Goal: Task Accomplishment & Management: Manage account settings

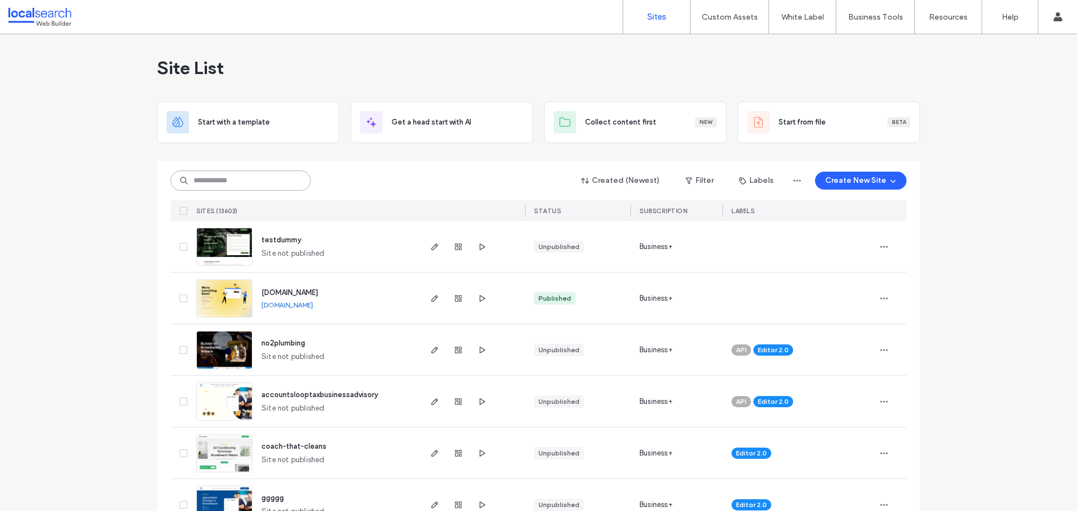
click at [197, 185] on input at bounding box center [240, 180] width 140 height 20
paste input "********"
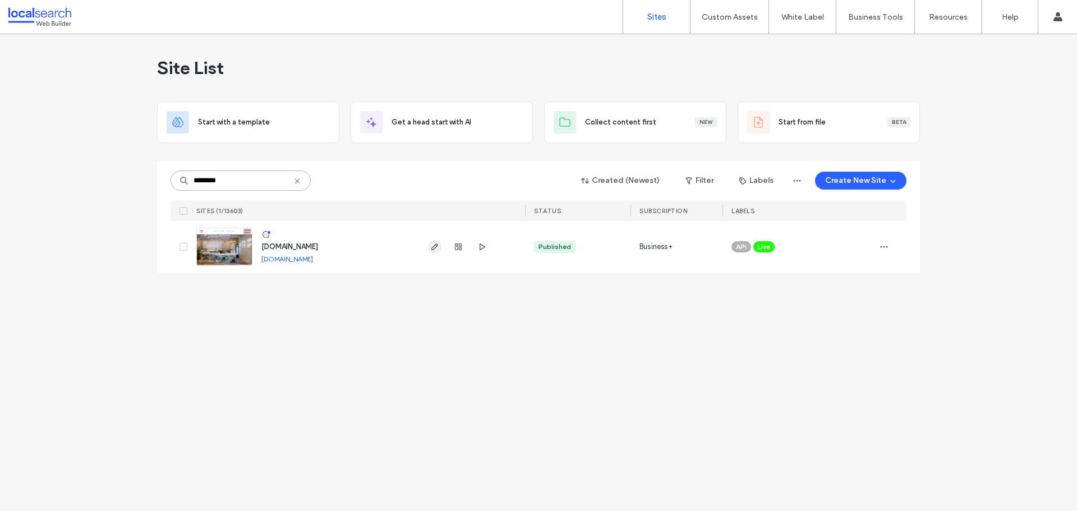
type input "********"
drag, startPoint x: 434, startPoint y: 252, endPoint x: 57, endPoint y: 305, distance: 381.0
click at [434, 252] on span "button" at bounding box center [434, 246] width 13 height 13
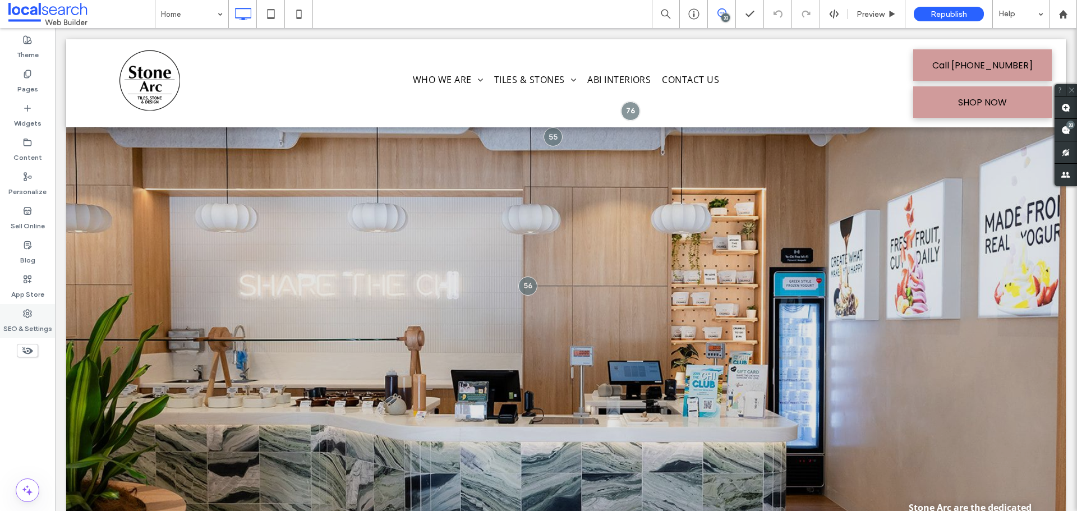
click at [38, 320] on label "SEO & Settings" at bounding box center [27, 326] width 49 height 16
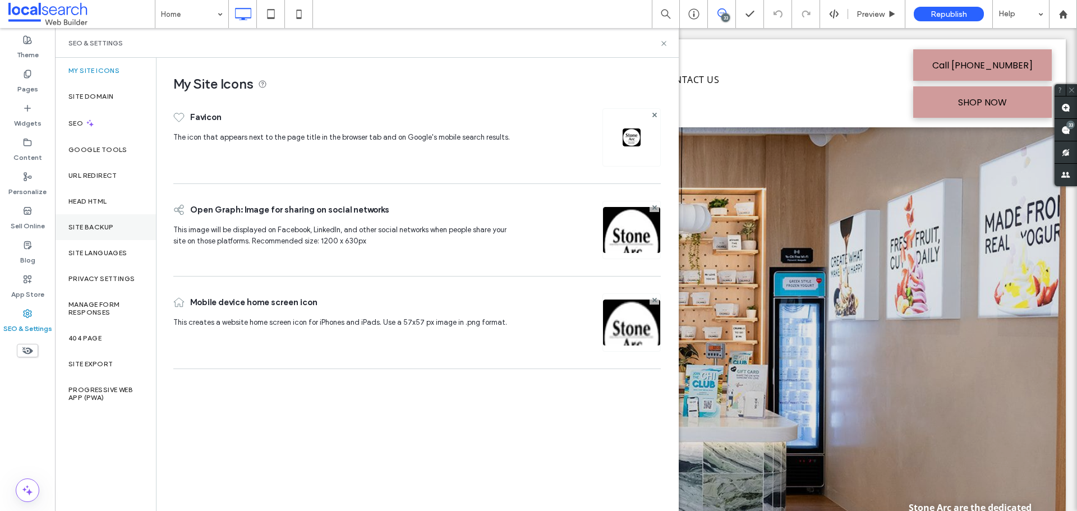
click at [104, 233] on div "Site Backup" at bounding box center [105, 227] width 101 height 26
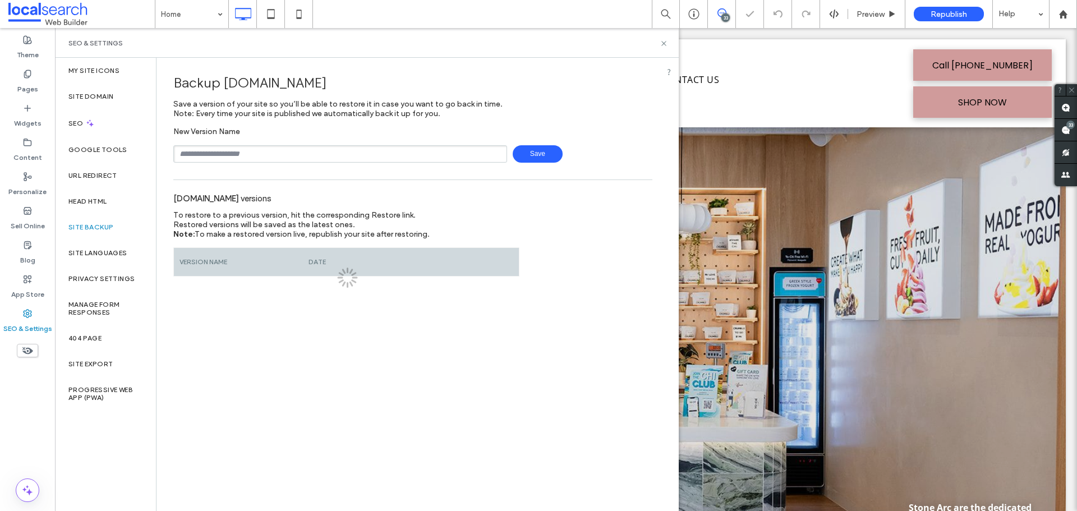
click at [261, 155] on input "text" at bounding box center [340, 153] width 334 height 17
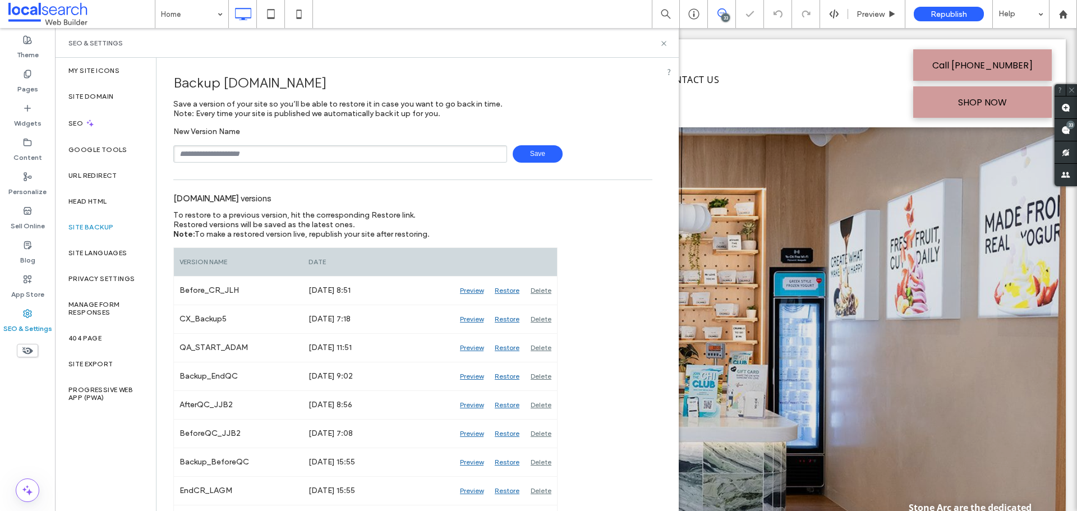
type input "**********"
click at [525, 157] on span "Save" at bounding box center [538, 153] width 50 height 17
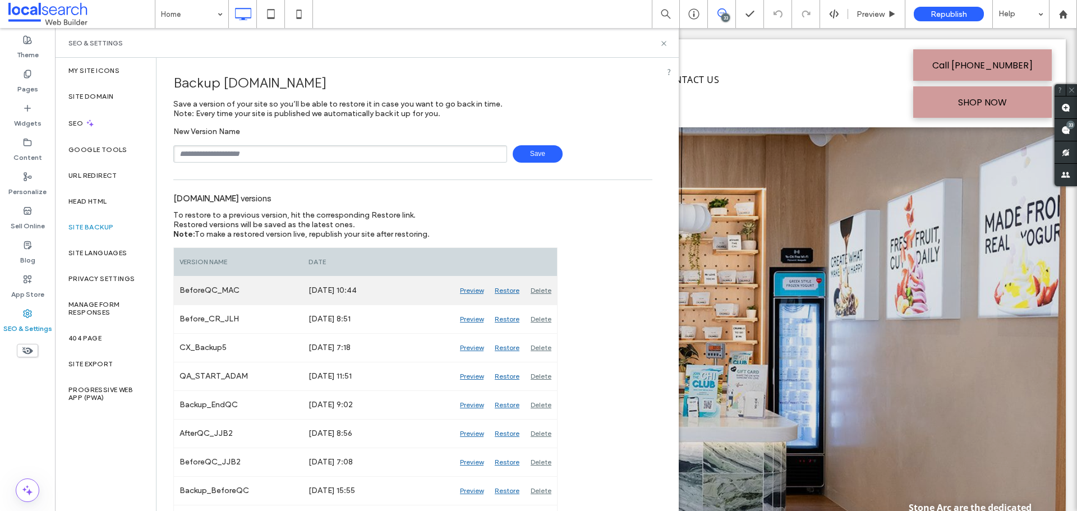
click at [539, 292] on div "Delete" at bounding box center [541, 290] width 32 height 28
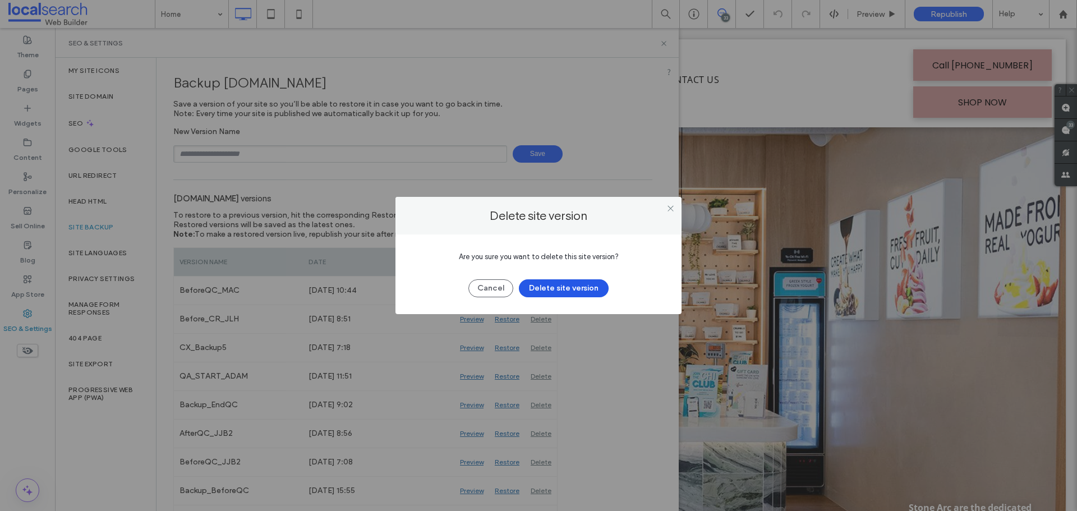
drag, startPoint x: 559, startPoint y: 284, endPoint x: 543, endPoint y: 258, distance: 30.5
click at [560, 285] on button "Delete site version" at bounding box center [564, 288] width 90 height 18
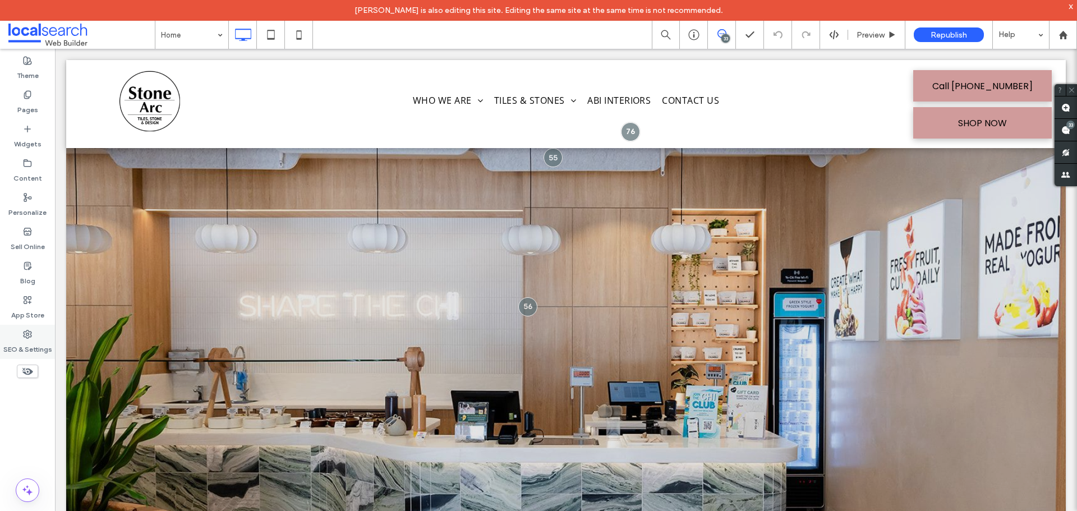
click at [33, 339] on label "SEO & Settings" at bounding box center [27, 347] width 49 height 16
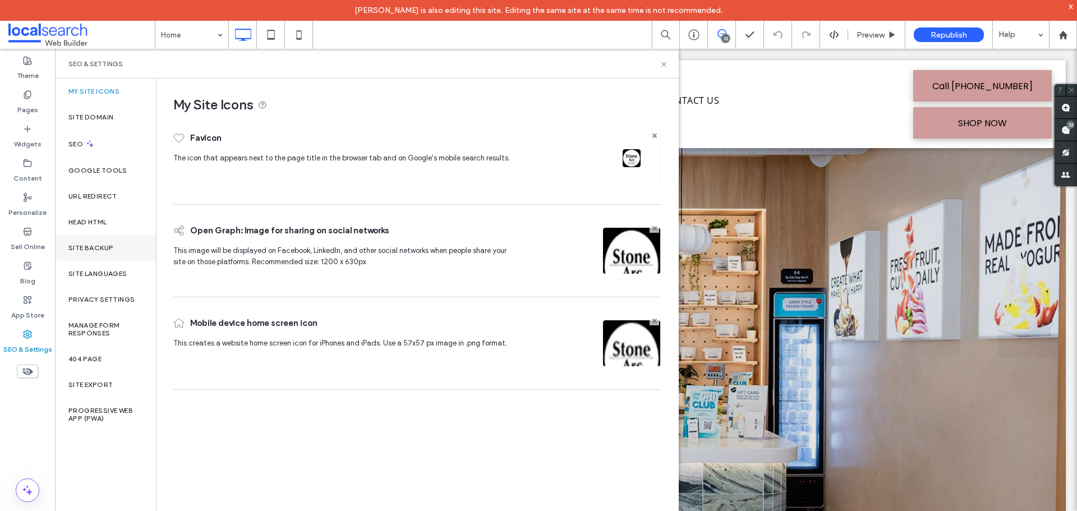
click at [114, 248] on div "Site Backup" at bounding box center [105, 248] width 101 height 26
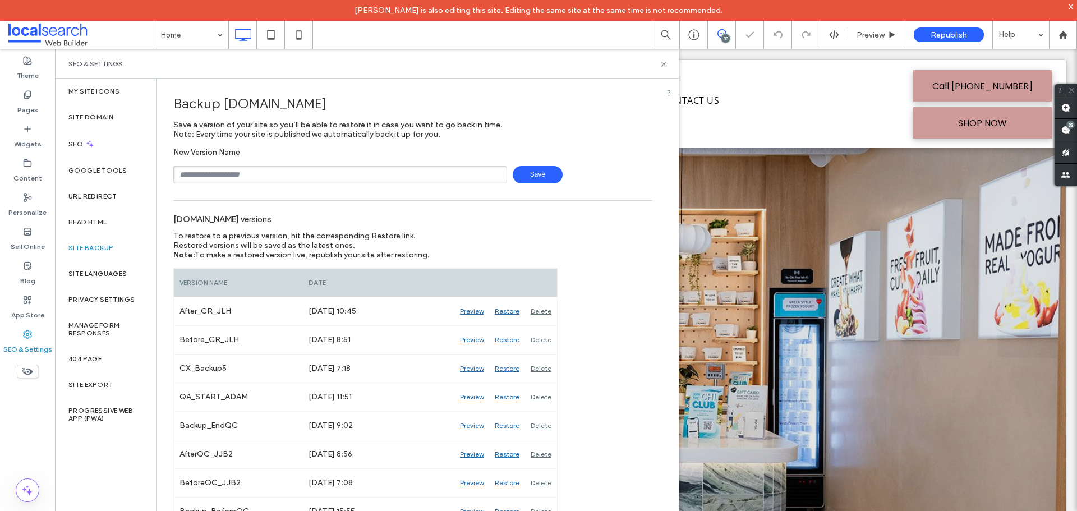
click at [239, 176] on input "text" at bounding box center [340, 174] width 334 height 17
type input "**********"
click at [530, 179] on span "Save" at bounding box center [538, 174] width 50 height 17
click at [666, 64] on icon at bounding box center [663, 64] width 8 height 8
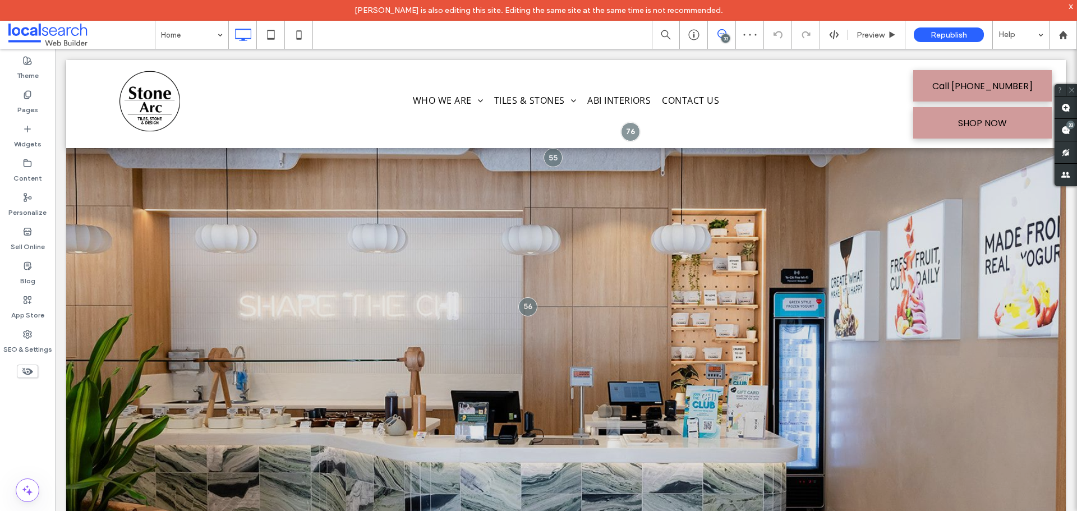
click at [726, 39] on div "33" at bounding box center [725, 38] width 8 height 8
click at [726, 40] on div "33" at bounding box center [725, 38] width 8 height 8
click at [1073, 131] on span at bounding box center [1065, 130] width 22 height 22
click at [1064, 128] on use at bounding box center [1065, 130] width 9 height 9
click at [1063, 133] on use at bounding box center [1065, 130] width 9 height 9
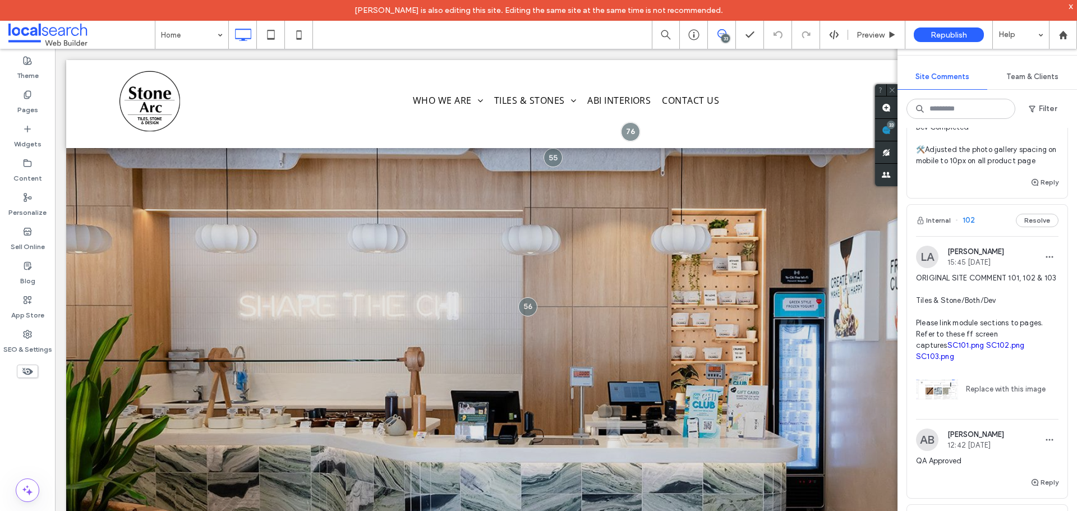
scroll to position [673, 0]
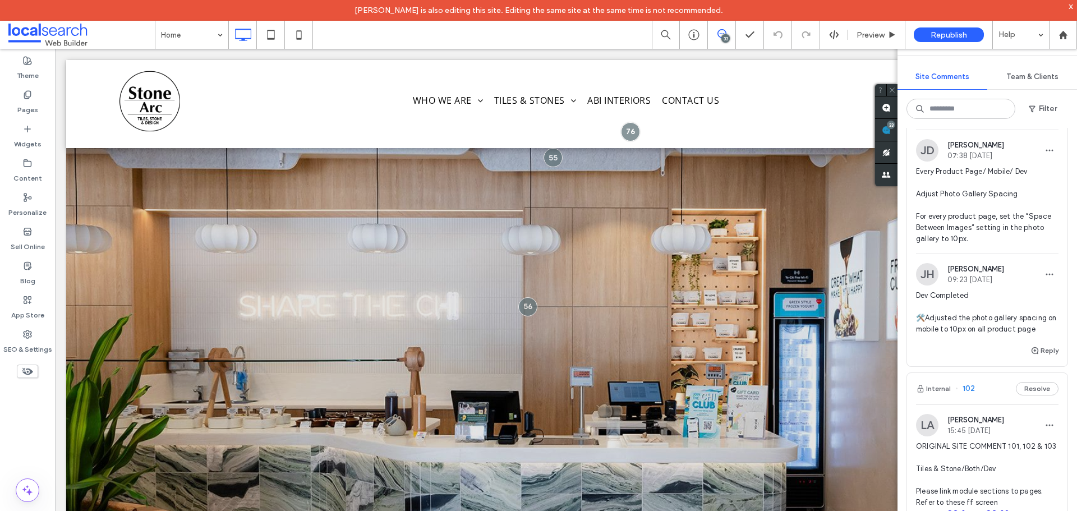
click at [963, 195] on span "Every Product Page/ Mobile/ Dev Adjust Photo Gallery Spacing For every product …" at bounding box center [987, 205] width 142 height 79
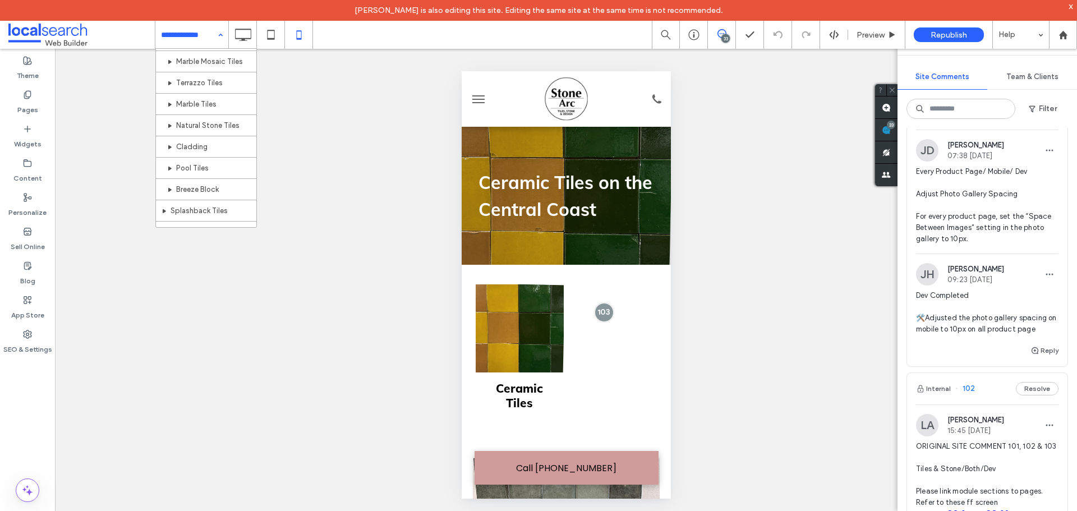
scroll to position [224, 0]
click at [33, 340] on label "SEO & Settings" at bounding box center [27, 347] width 49 height 16
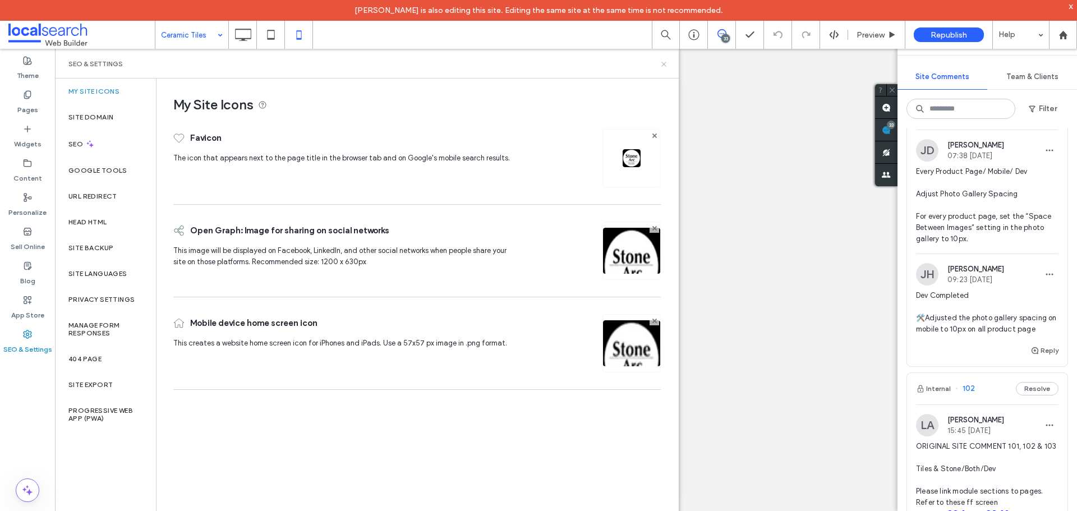
click at [662, 67] on icon at bounding box center [663, 64] width 8 height 8
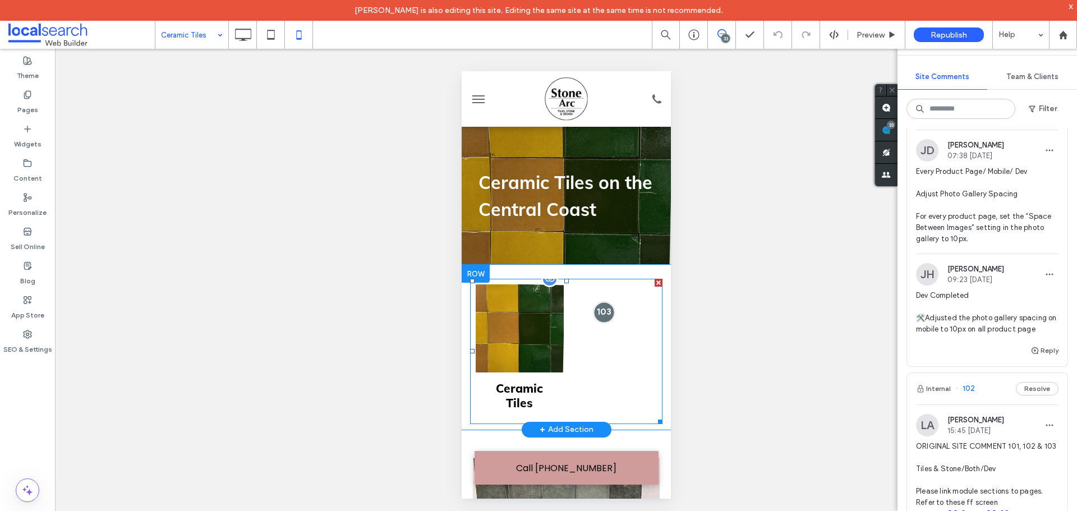
click at [605, 312] on div at bounding box center [603, 312] width 21 height 21
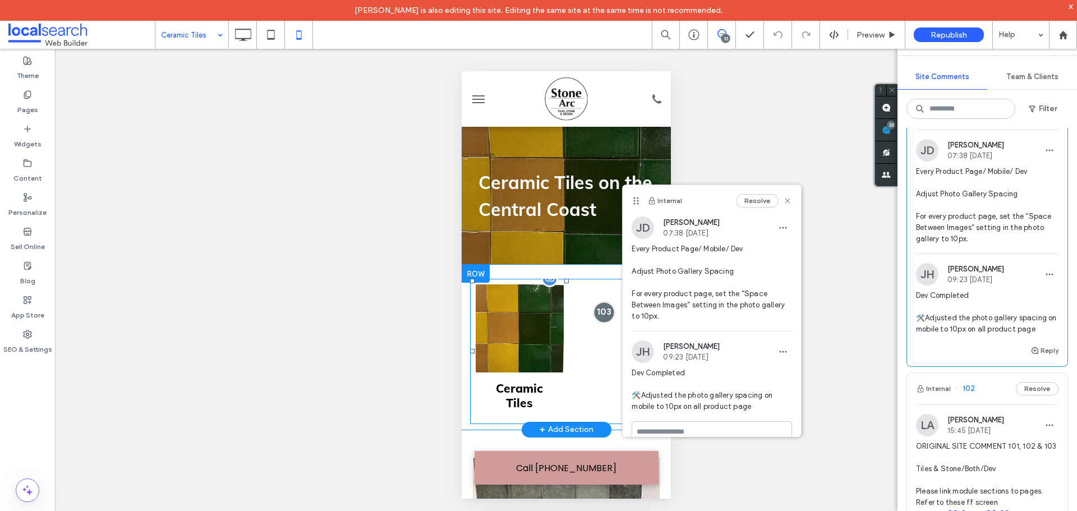
click at [605, 312] on div at bounding box center [603, 312] width 21 height 21
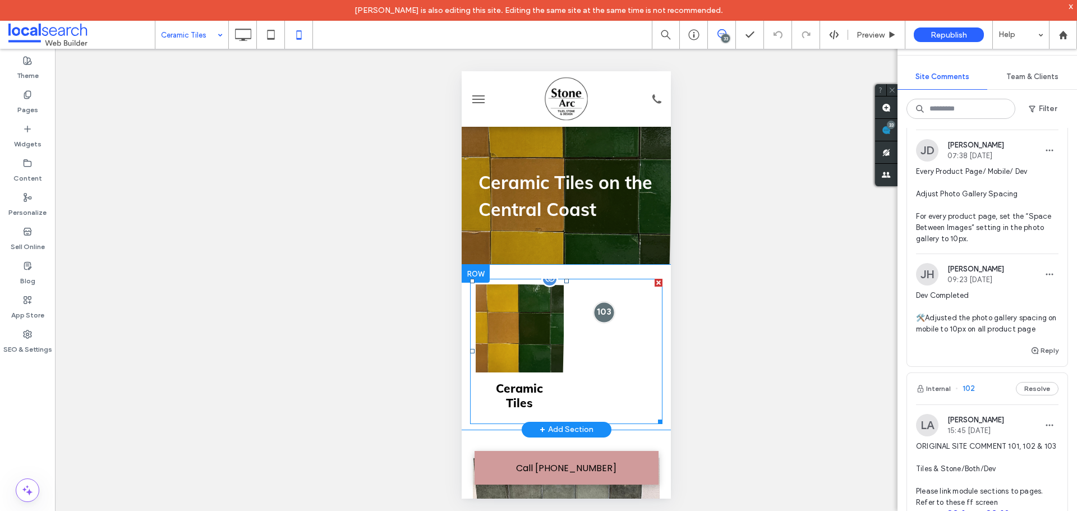
click at [593, 312] on div at bounding box center [603, 312] width 21 height 21
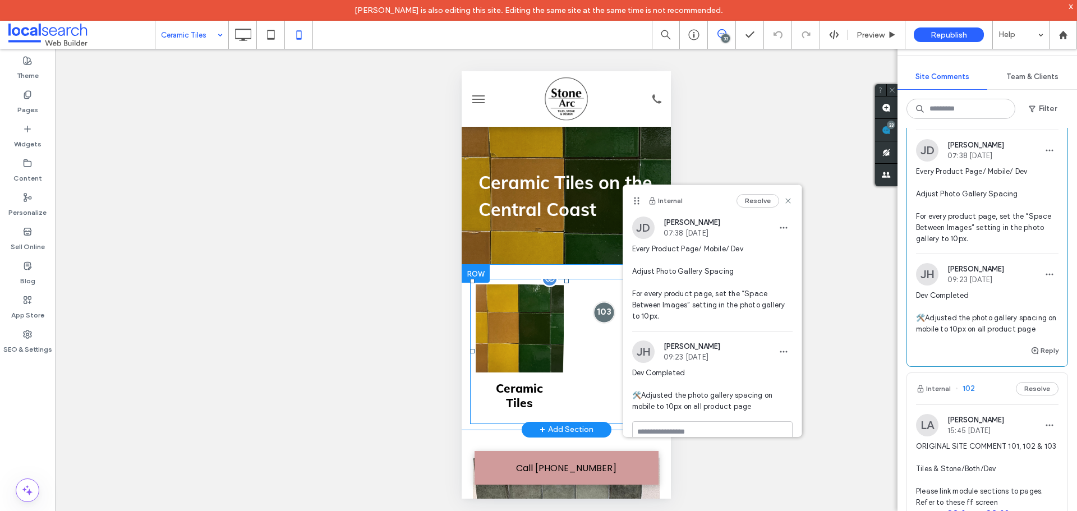
click at [593, 312] on div at bounding box center [603, 312] width 21 height 21
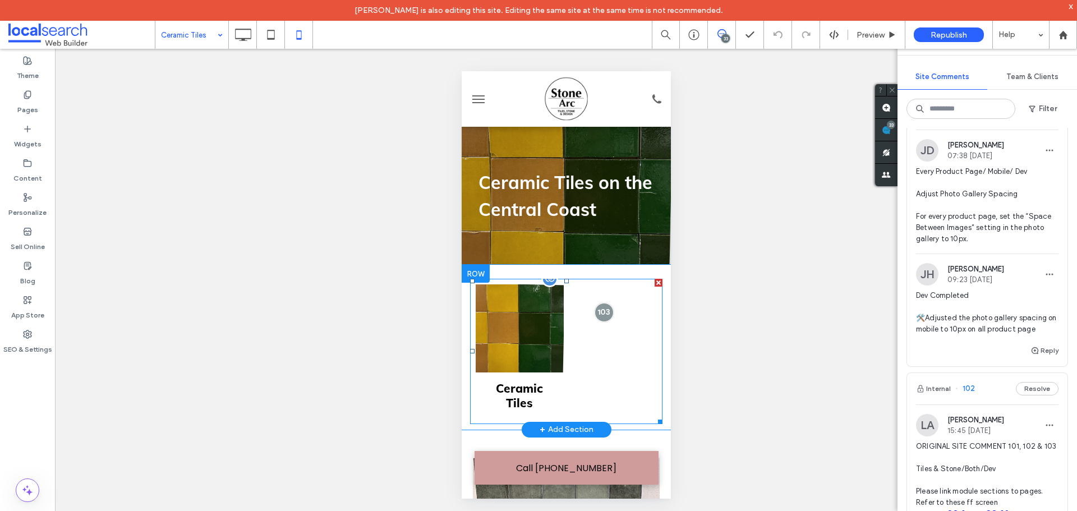
click at [526, 340] on link at bounding box center [519, 328] width 88 height 88
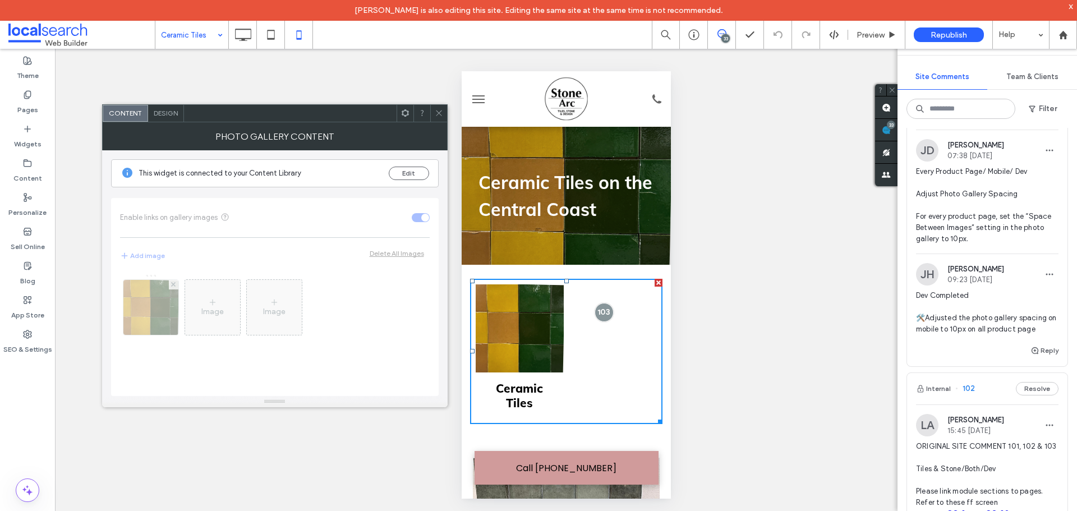
click at [439, 116] on icon at bounding box center [439, 113] width 8 height 8
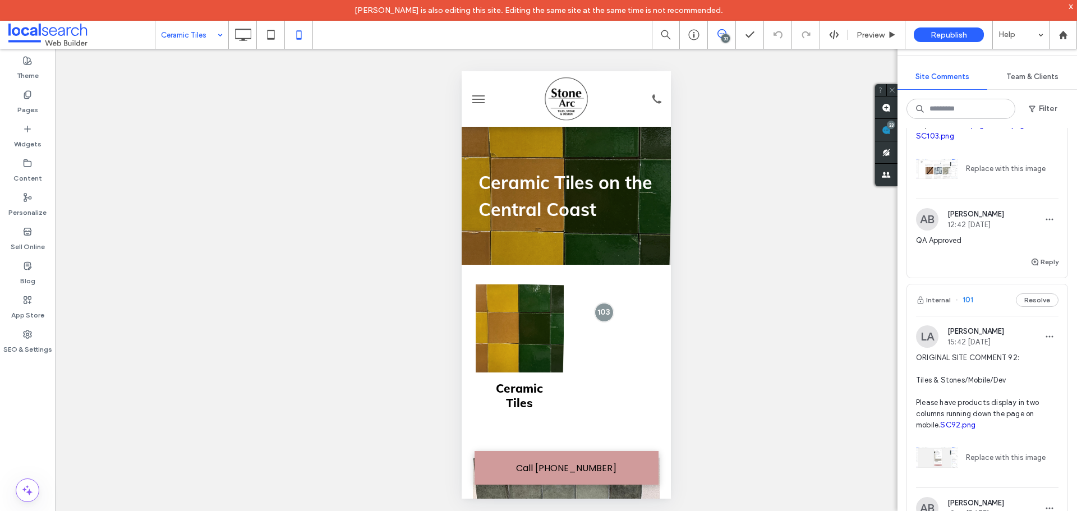
scroll to position [1065, 0]
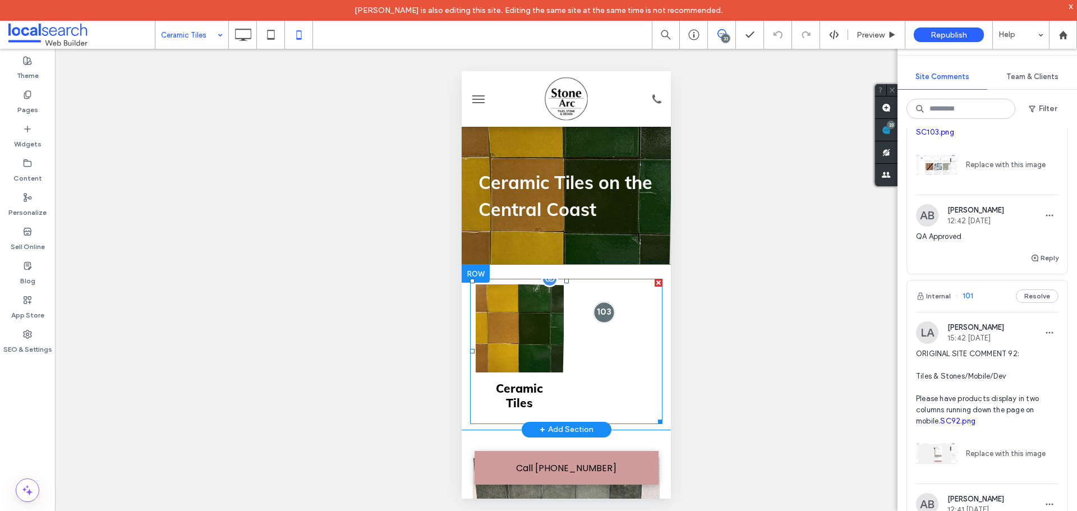
click at [594, 314] on div at bounding box center [603, 312] width 21 height 21
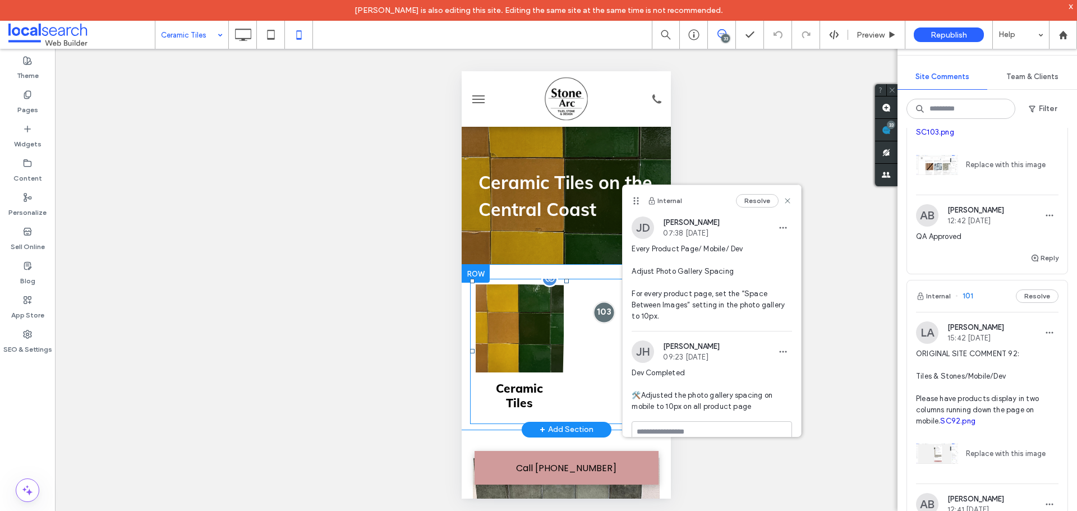
click at [594, 314] on div at bounding box center [603, 312] width 21 height 21
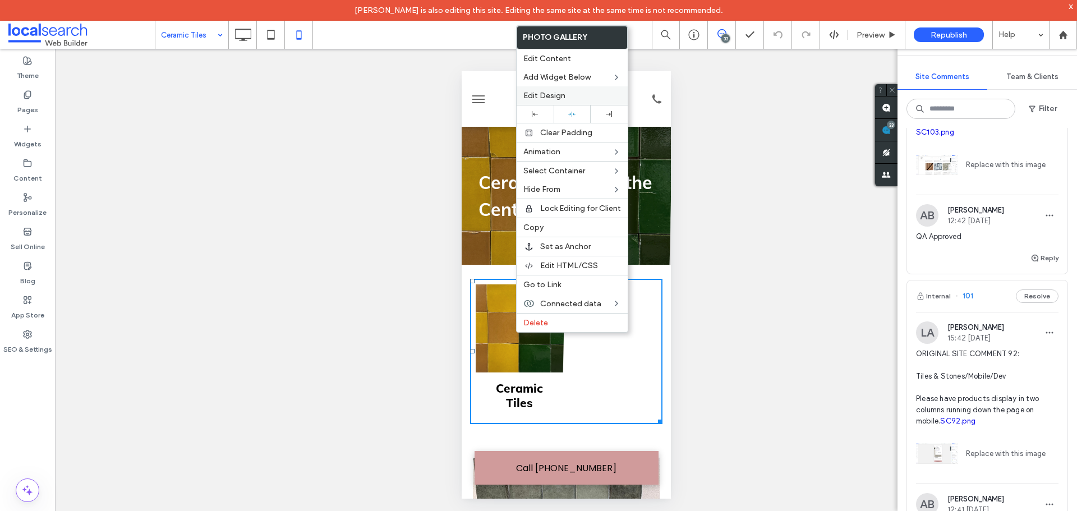
click at [562, 97] on span "Edit Design" at bounding box center [544, 96] width 42 height 10
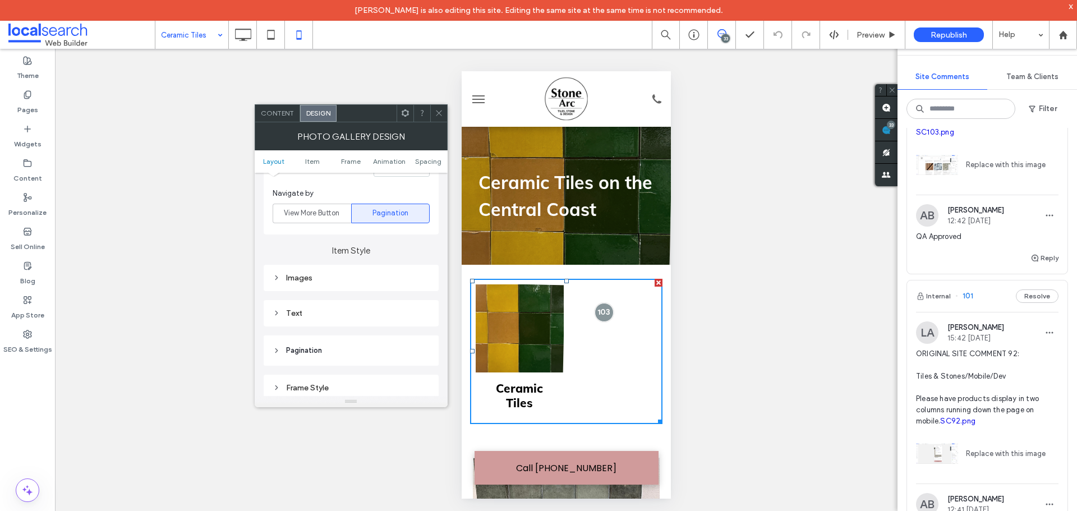
scroll to position [449, 0]
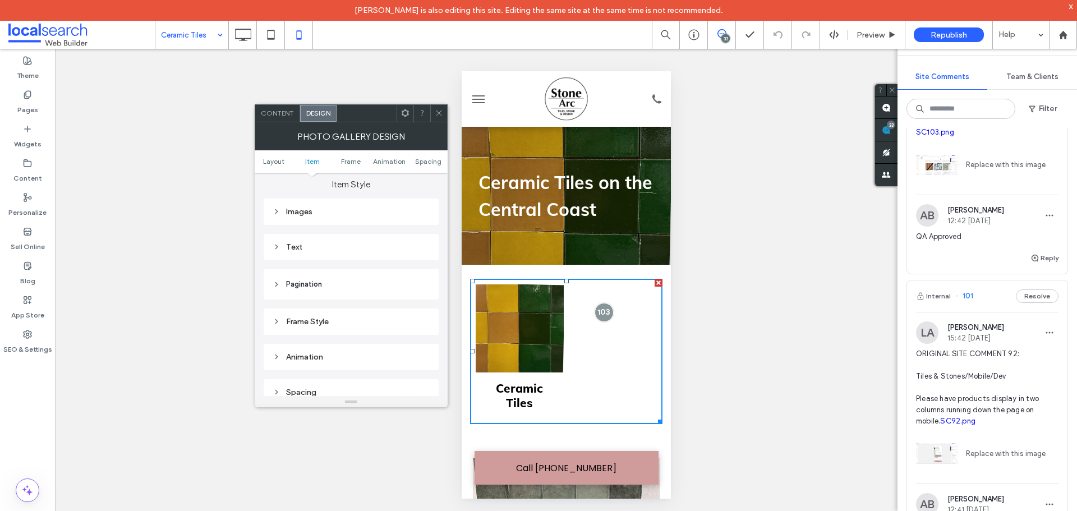
click at [362, 213] on div "Images" at bounding box center [351, 212] width 157 height 10
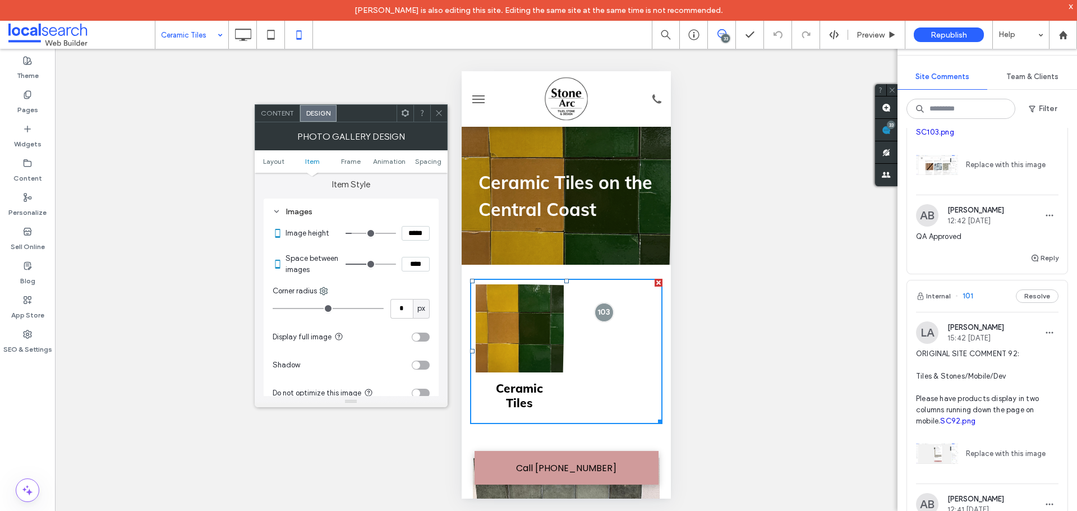
click at [440, 118] on span at bounding box center [439, 113] width 8 height 17
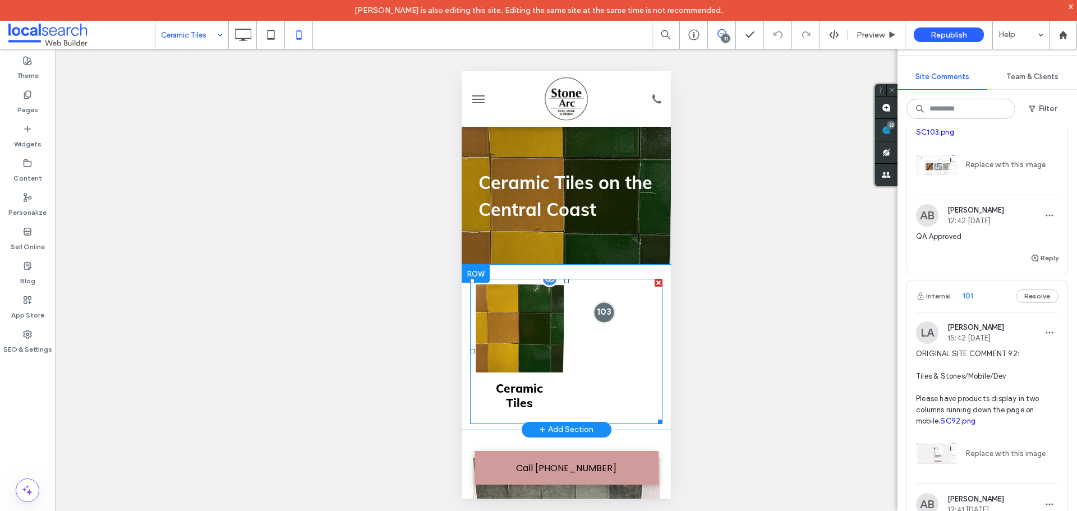
click at [593, 311] on div at bounding box center [603, 312] width 21 height 21
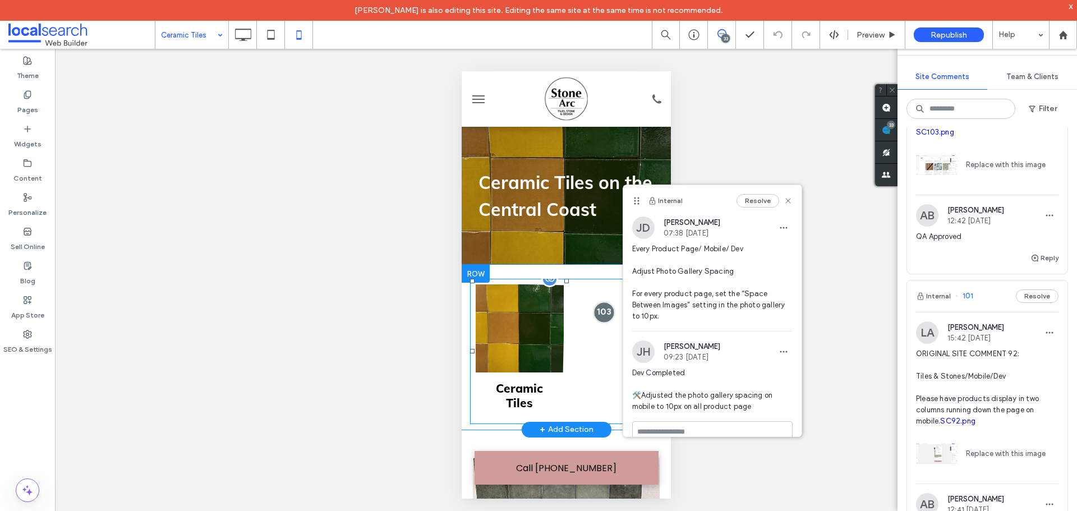
click at [593, 311] on div at bounding box center [603, 312] width 21 height 21
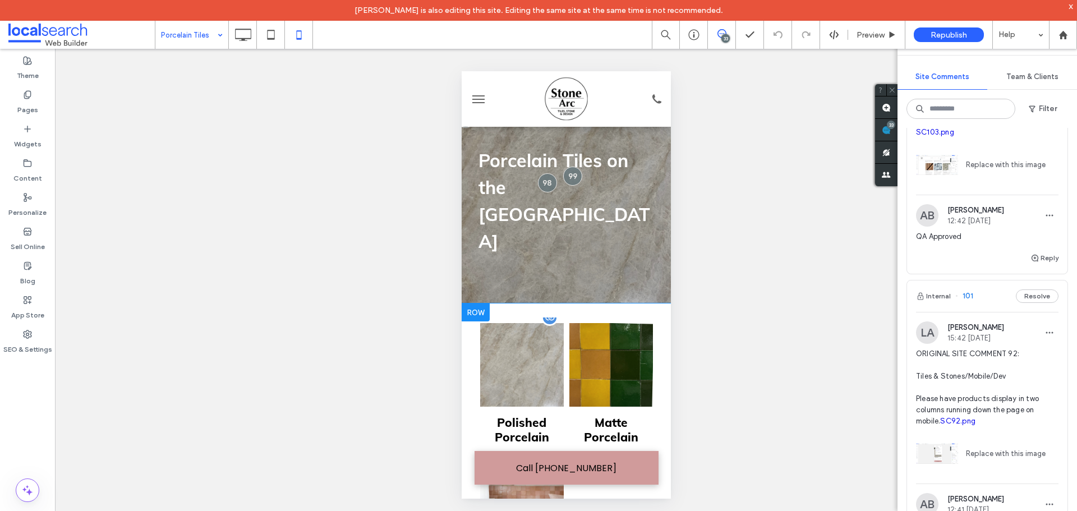
scroll to position [56, 0]
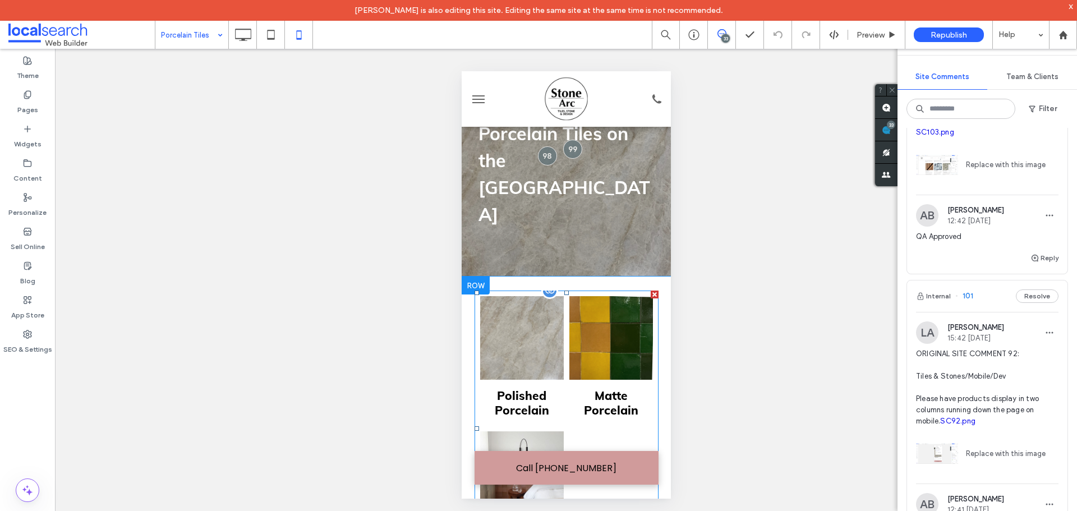
click at [569, 315] on link at bounding box center [611, 338] width 84 height 84
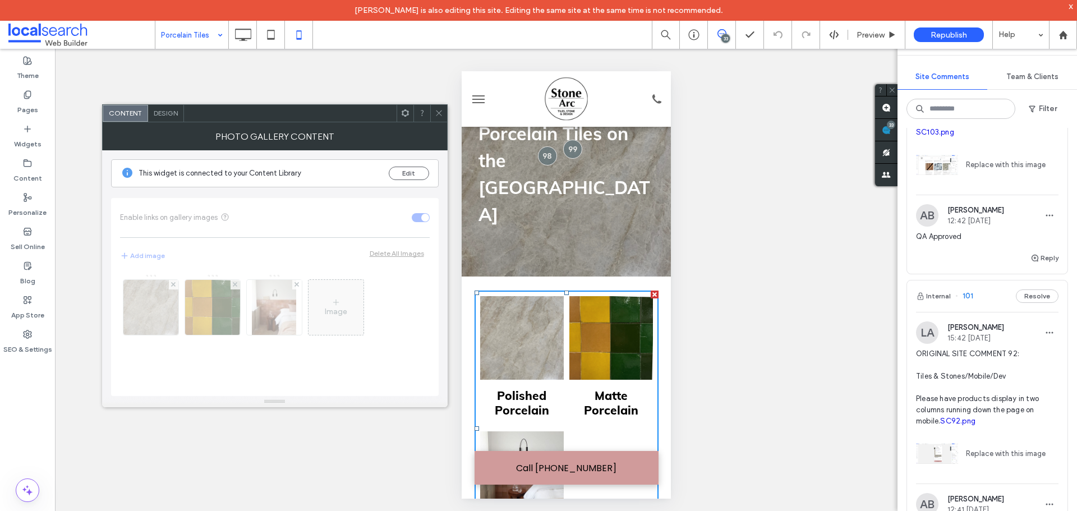
click at [444, 109] on div at bounding box center [438, 113] width 17 height 17
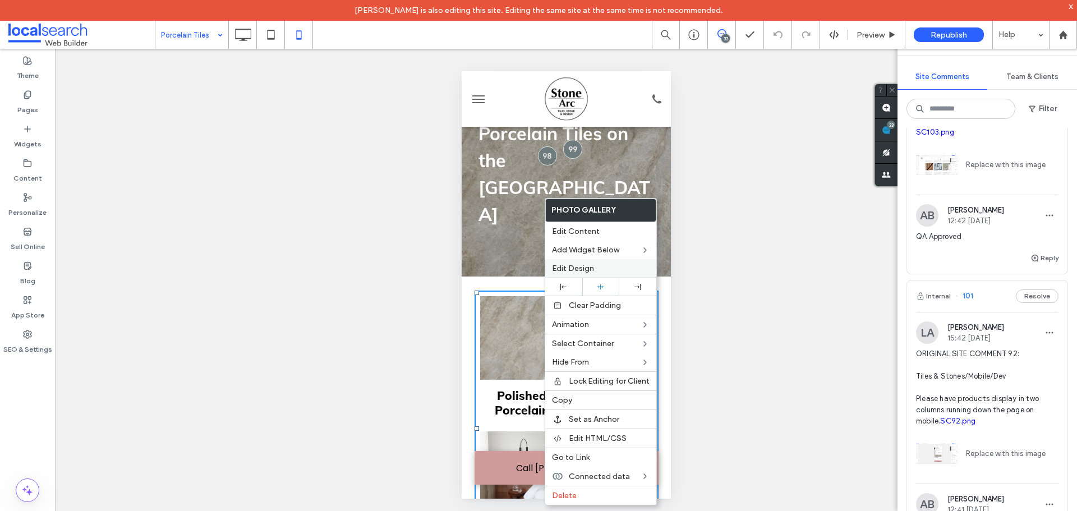
click at [583, 266] on span "Edit Design" at bounding box center [573, 269] width 42 height 10
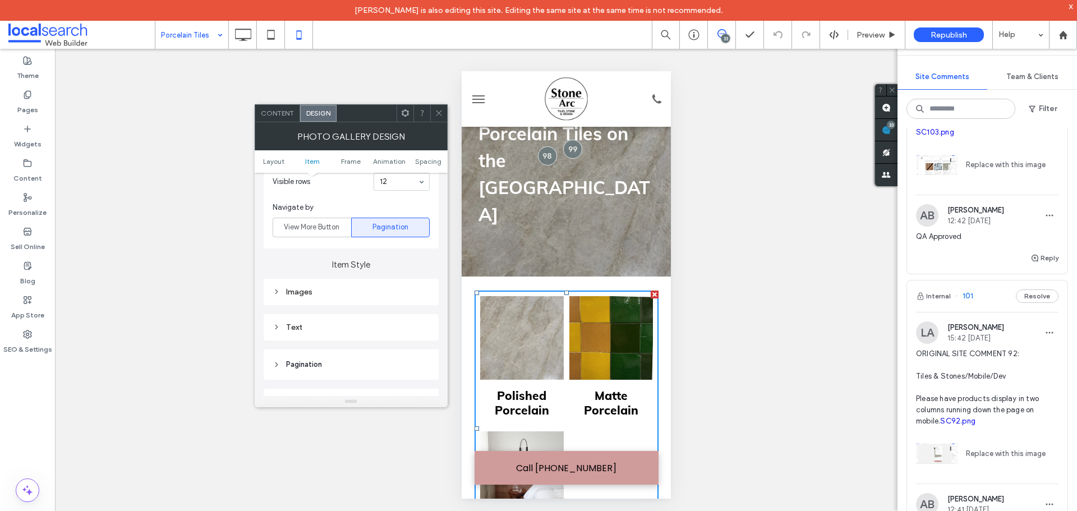
scroll to position [449, 0]
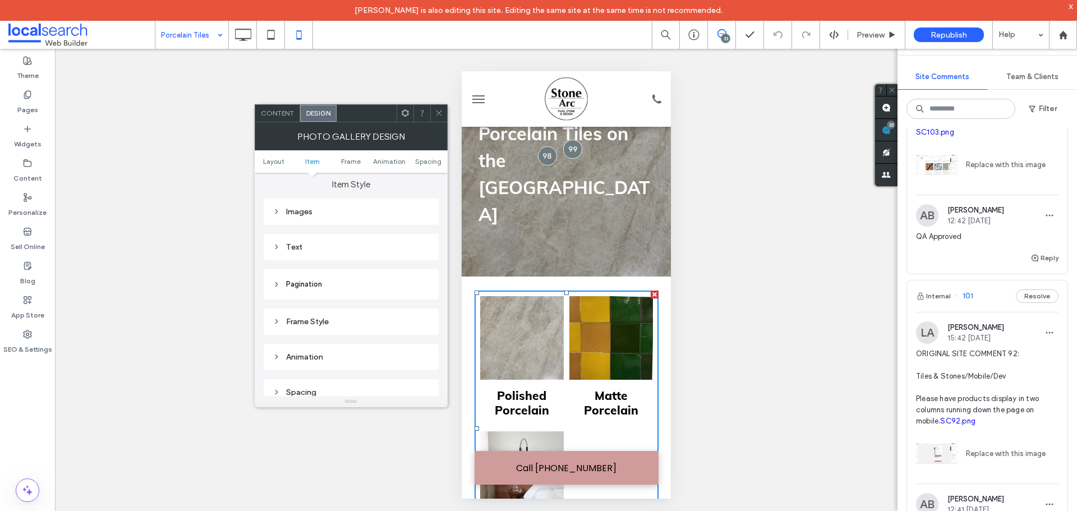
click at [366, 207] on div "Images" at bounding box center [351, 212] width 157 height 10
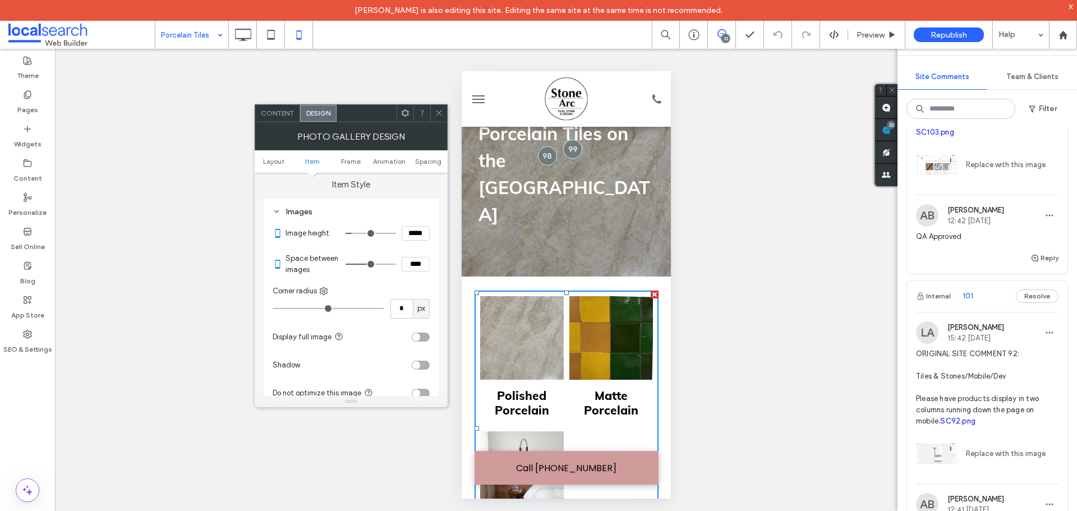
click at [441, 111] on icon at bounding box center [439, 113] width 8 height 8
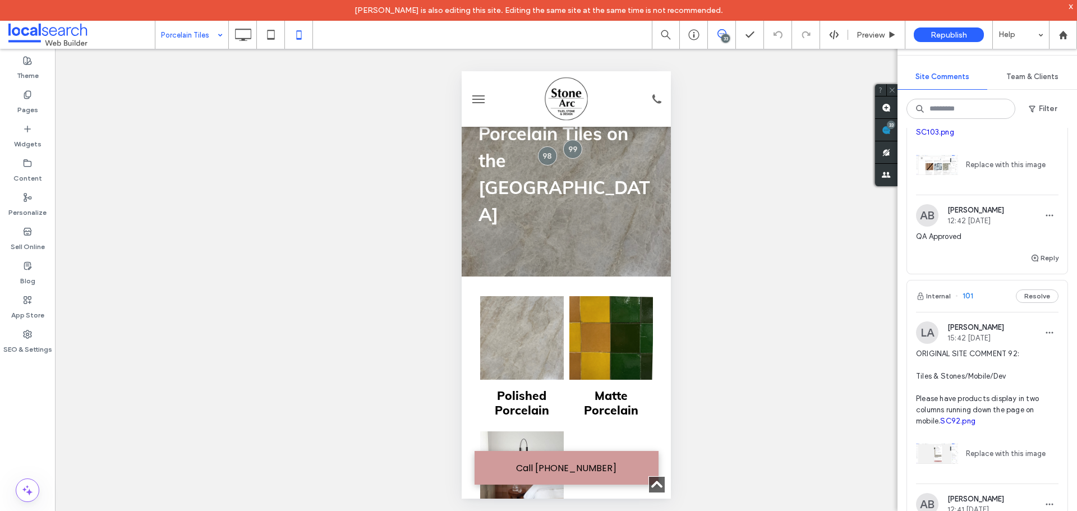
scroll to position [280, 0]
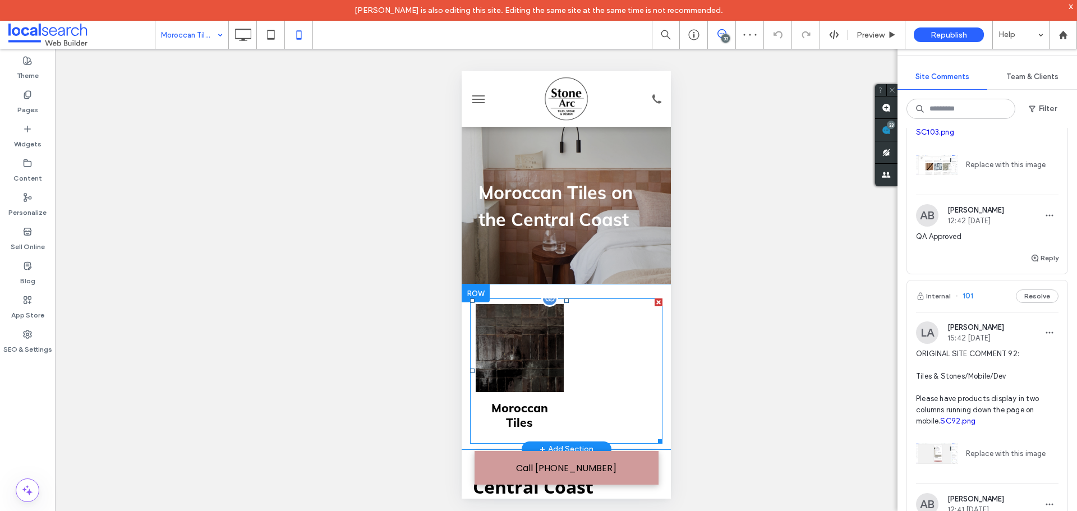
drag, startPoint x: 893, startPoint y: 326, endPoint x: 535, endPoint y: 310, distance: 358.1
click at [535, 310] on link at bounding box center [519, 348] width 88 height 88
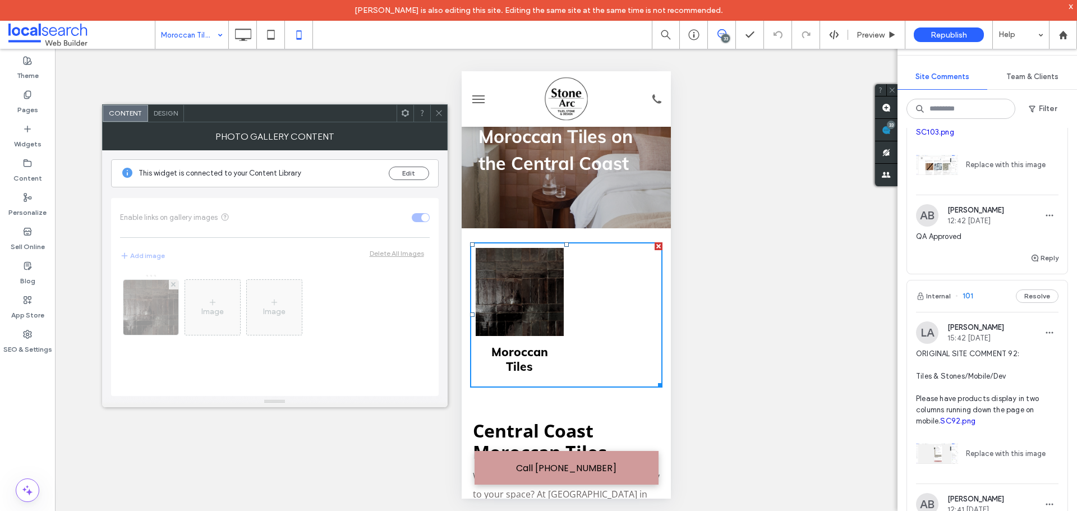
click at [176, 118] on div "Design" at bounding box center [166, 113] width 36 height 17
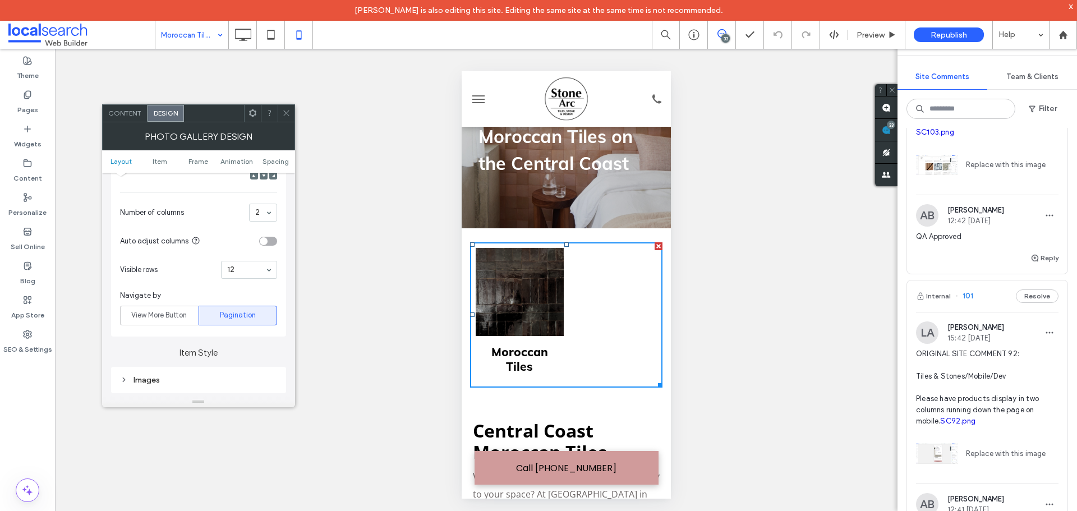
scroll to position [336, 0]
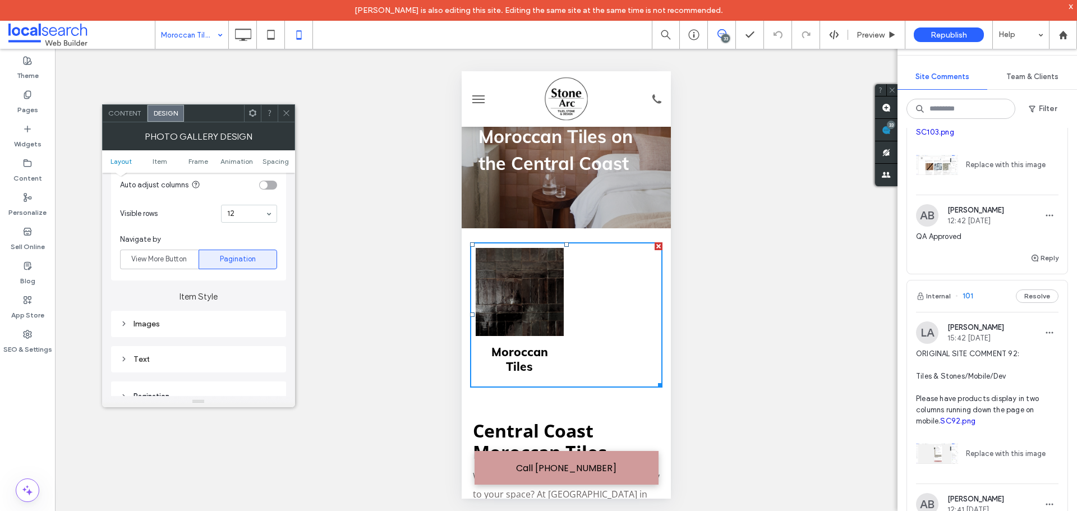
click at [176, 331] on div "Images" at bounding box center [198, 323] width 157 height 15
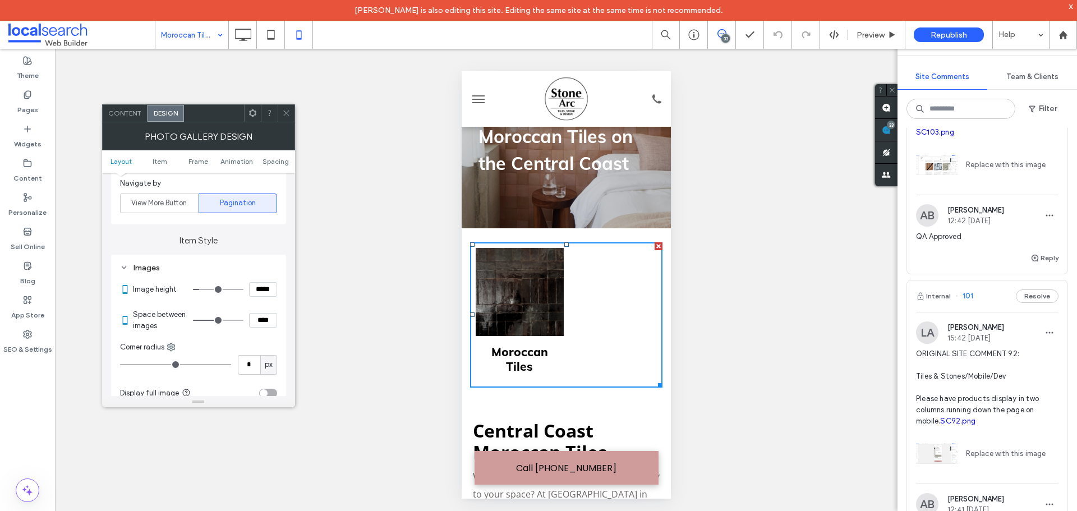
click at [287, 116] on icon at bounding box center [286, 113] width 8 height 8
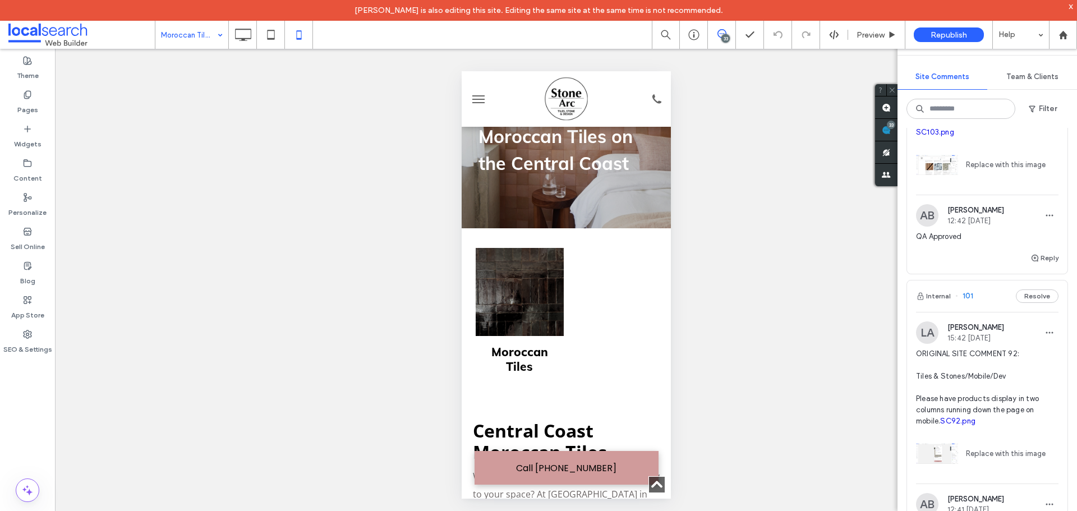
scroll to position [224, 0]
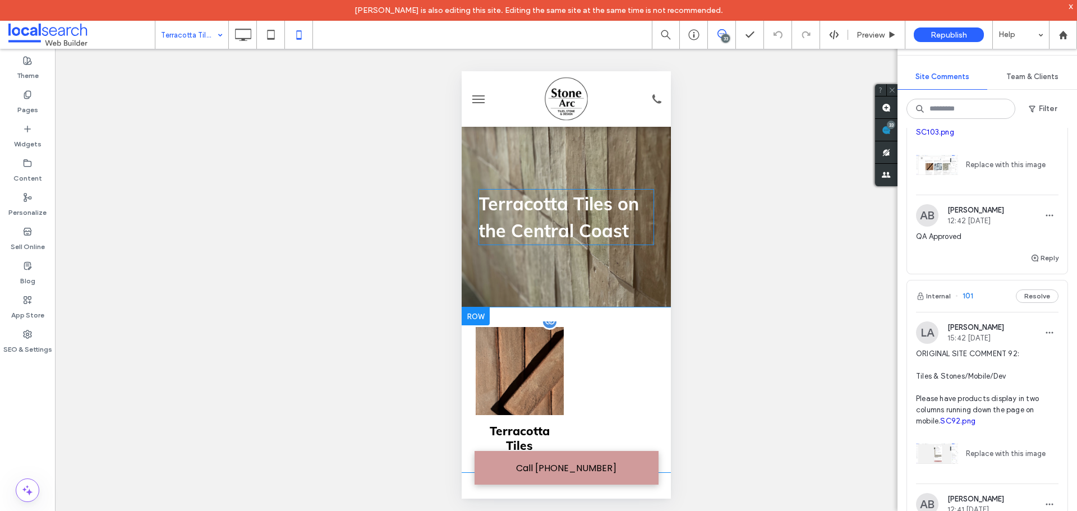
click at [537, 327] on link at bounding box center [519, 371] width 88 height 88
click at [532, 327] on link at bounding box center [519, 371] width 88 height 88
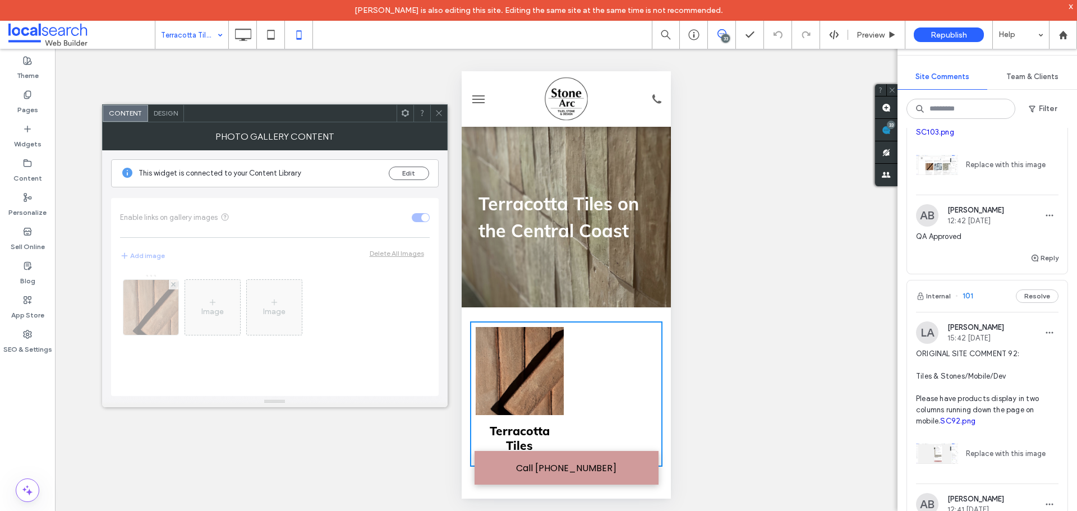
click at [158, 112] on span "Design" at bounding box center [166, 113] width 24 height 8
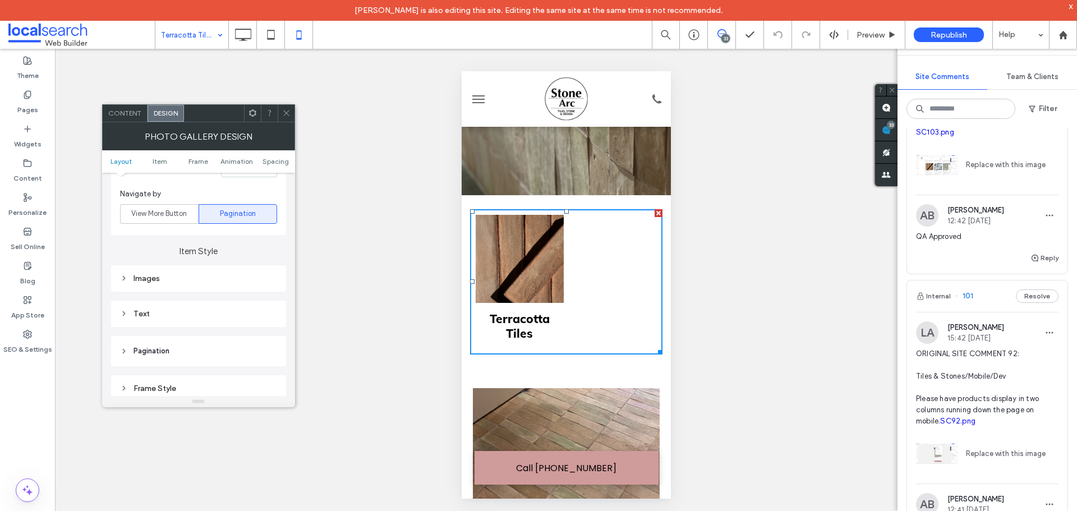
scroll to position [393, 0]
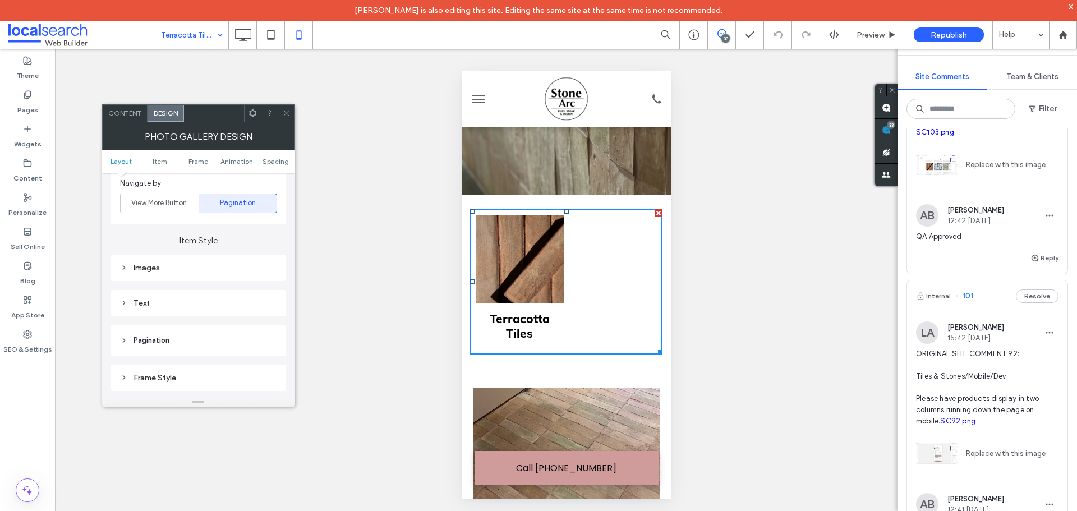
click at [186, 269] on div "Images" at bounding box center [198, 268] width 157 height 10
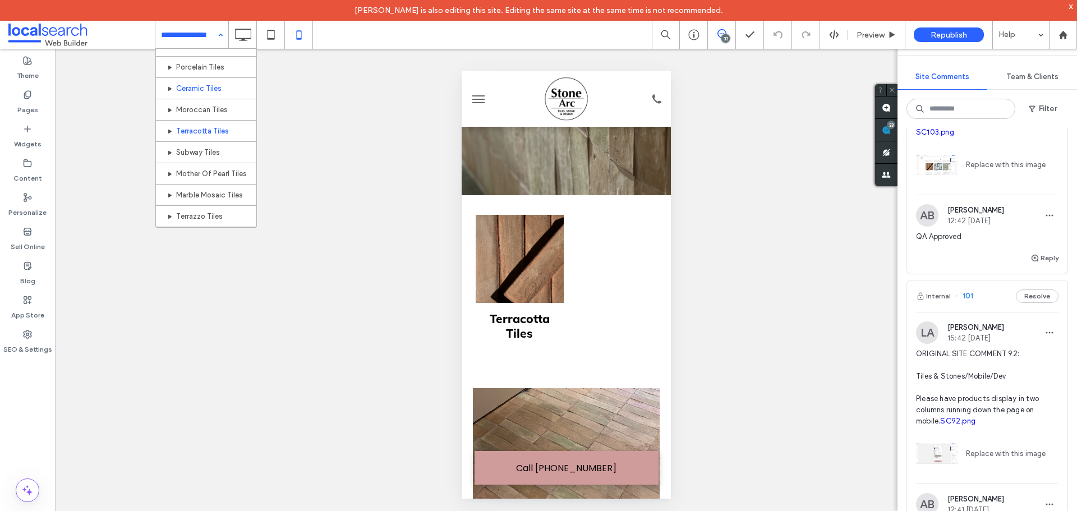
scroll to position [112, 0]
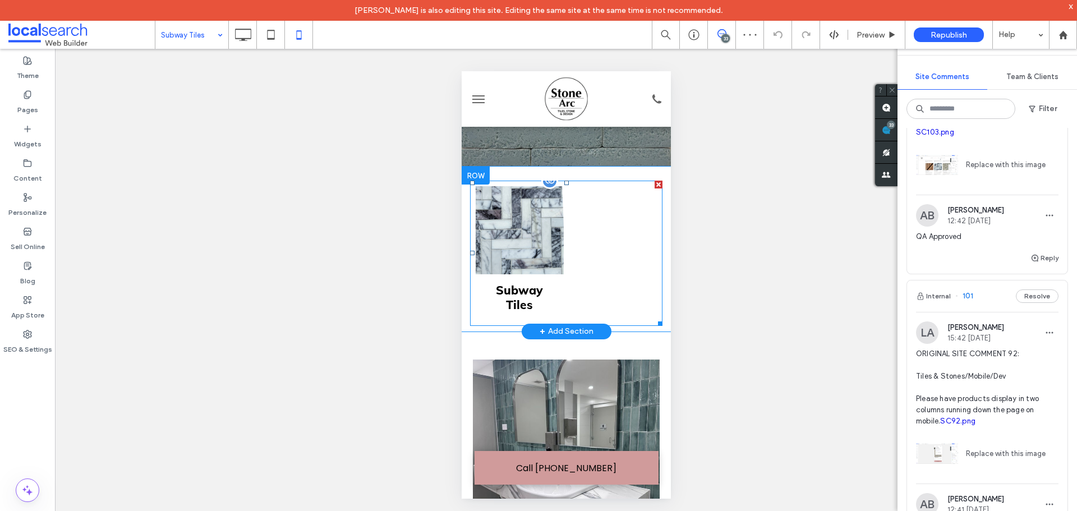
click at [546, 246] on link at bounding box center [519, 230] width 88 height 88
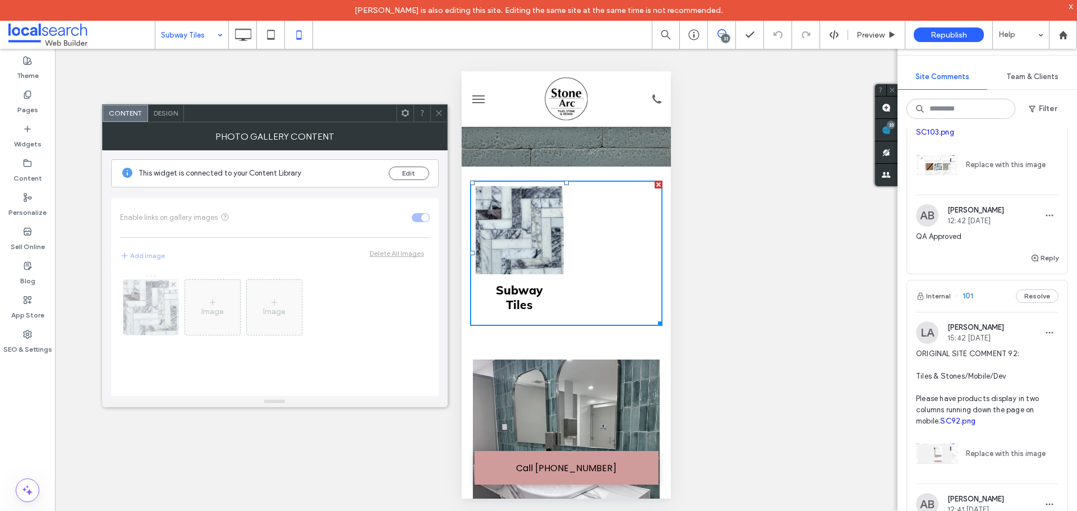
click at [160, 112] on span "Design" at bounding box center [166, 113] width 24 height 8
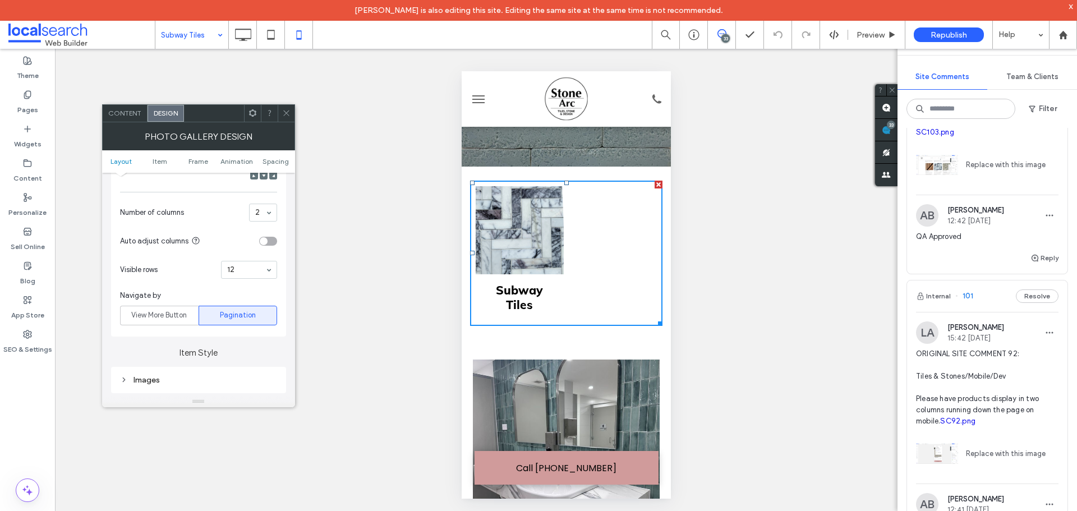
scroll to position [393, 0]
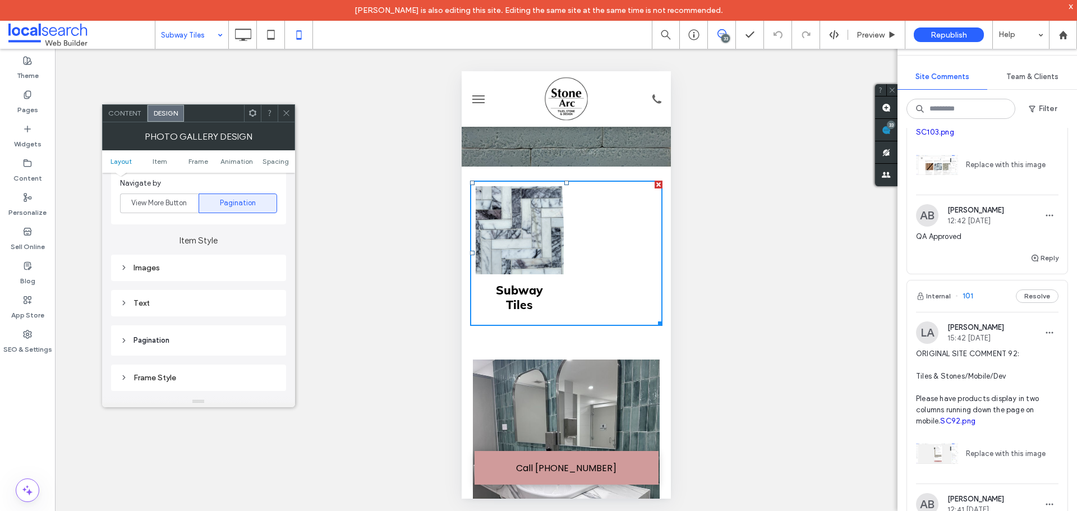
click at [204, 271] on div "Images" at bounding box center [198, 268] width 157 height 10
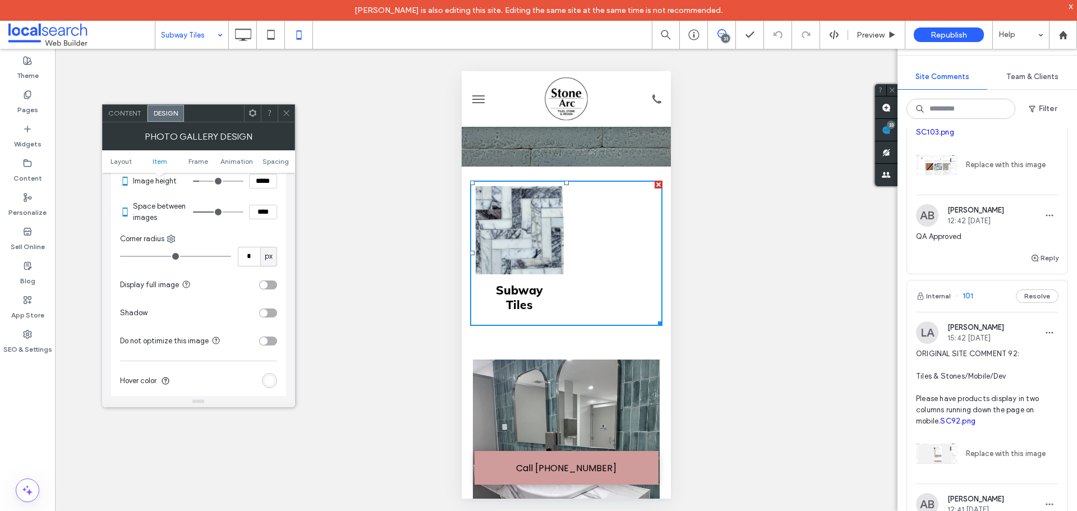
scroll to position [505, 0]
click at [286, 112] on icon at bounding box center [286, 113] width 8 height 8
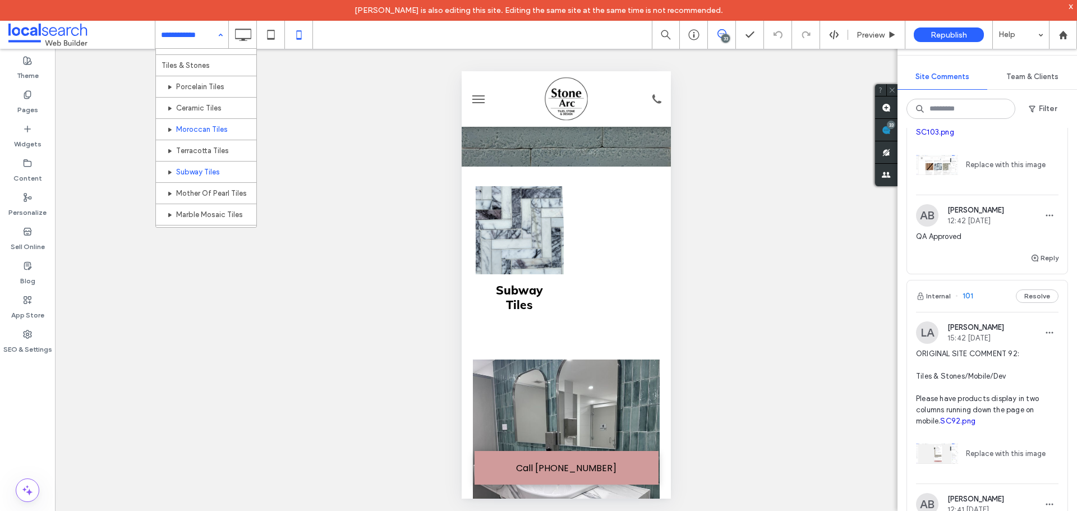
scroll to position [56, 0]
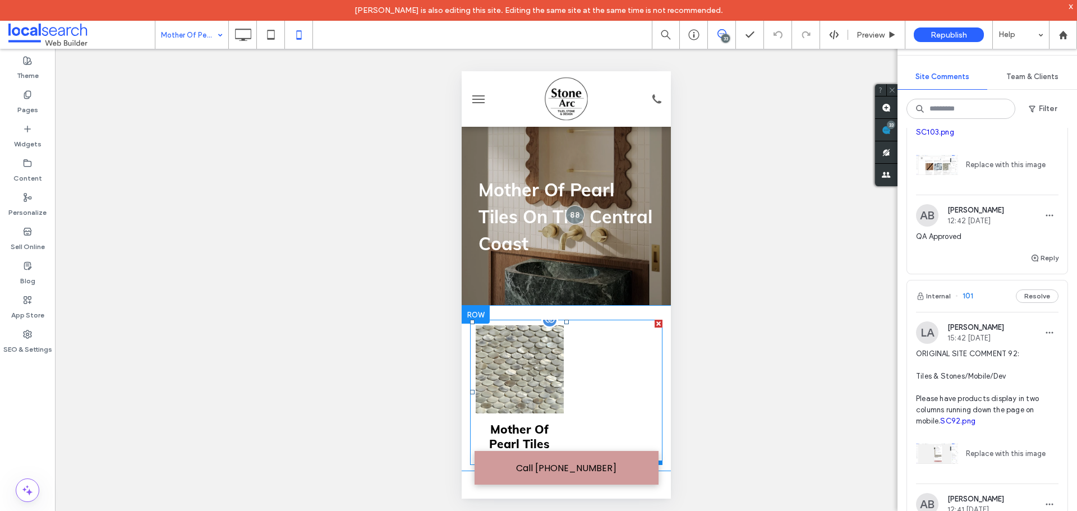
click at [550, 356] on link at bounding box center [519, 369] width 88 height 88
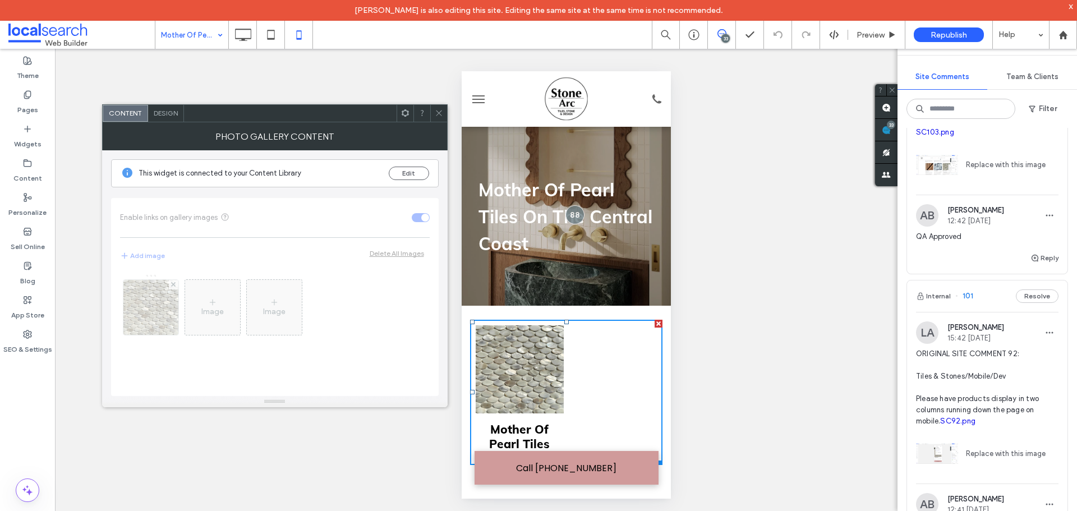
click at [172, 114] on span "Design" at bounding box center [166, 113] width 24 height 8
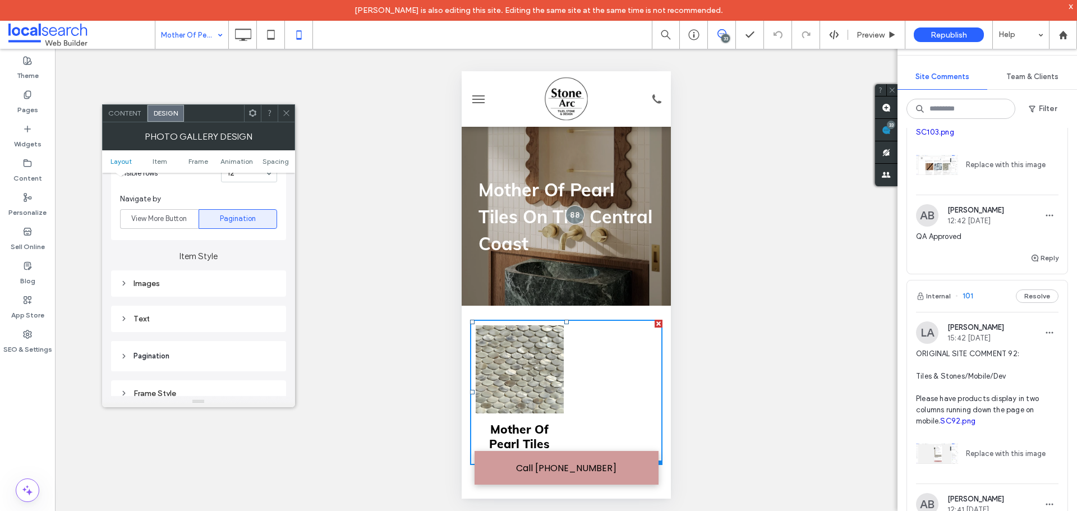
scroll to position [393, 0]
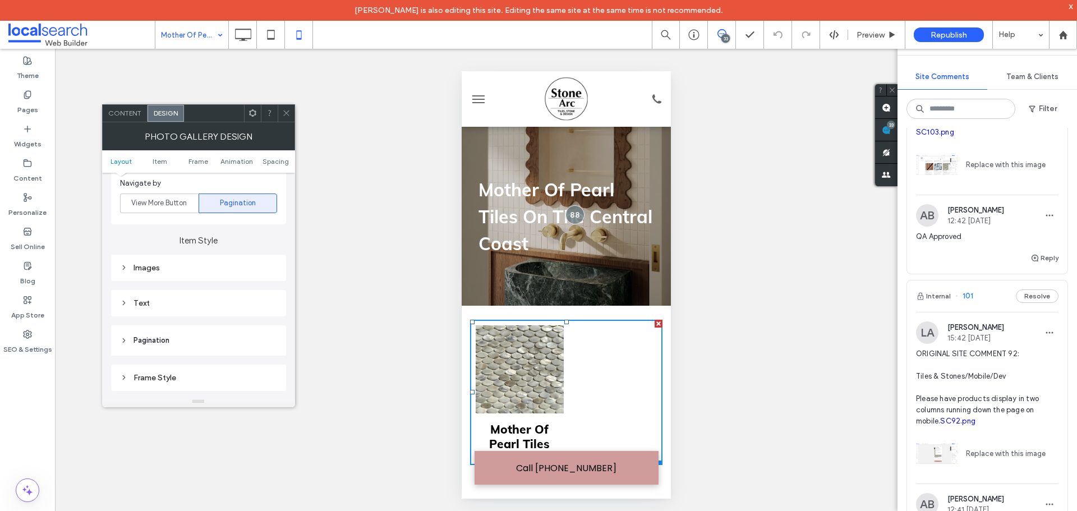
click at [169, 262] on div "Images" at bounding box center [198, 267] width 157 height 15
click at [284, 111] on icon at bounding box center [286, 113] width 8 height 8
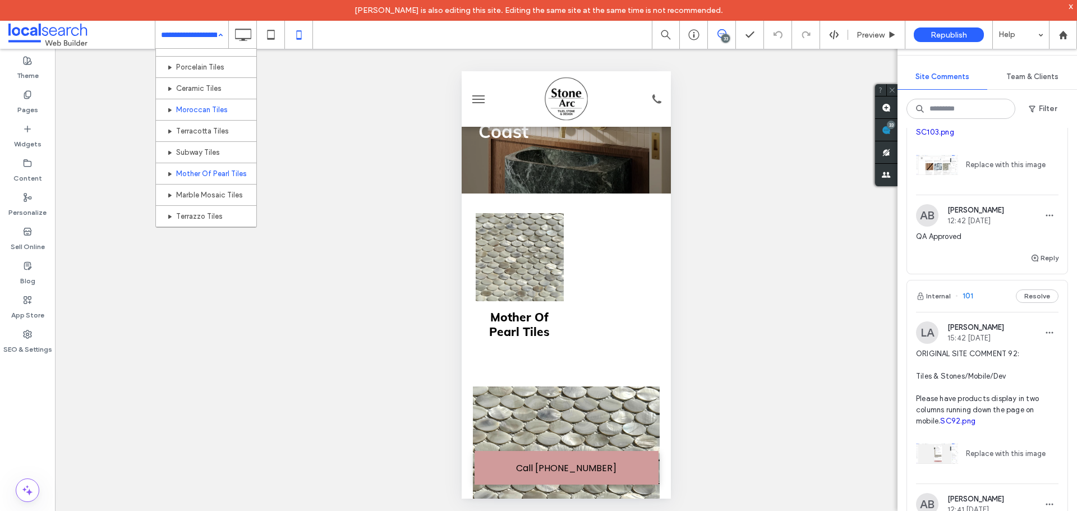
scroll to position [112, 0]
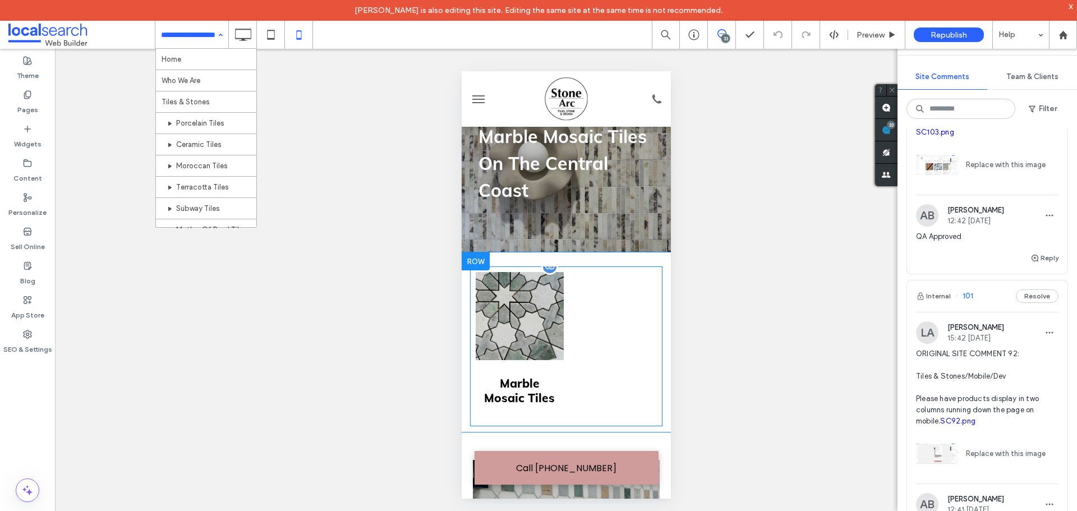
scroll to position [112, 0]
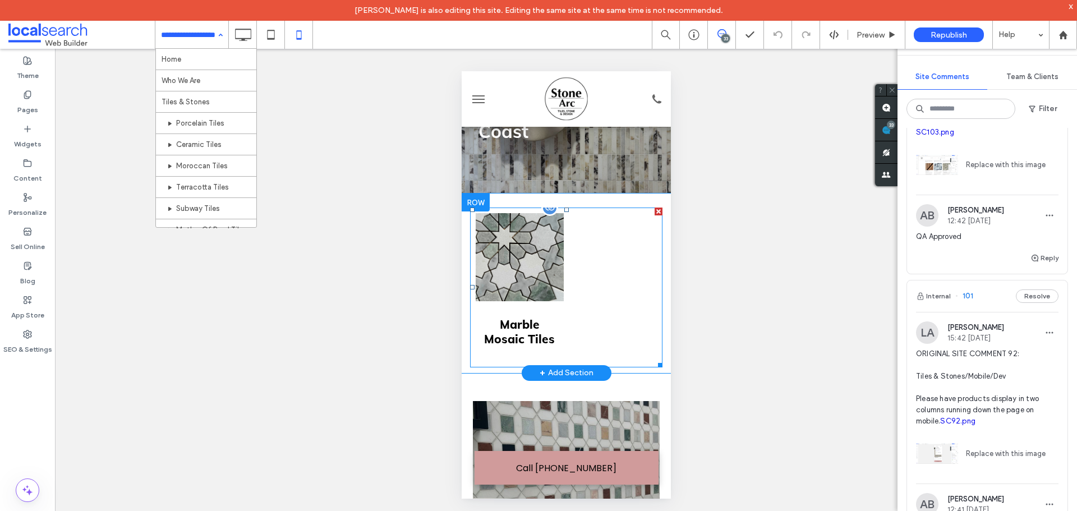
click at [528, 279] on link at bounding box center [519, 257] width 88 height 88
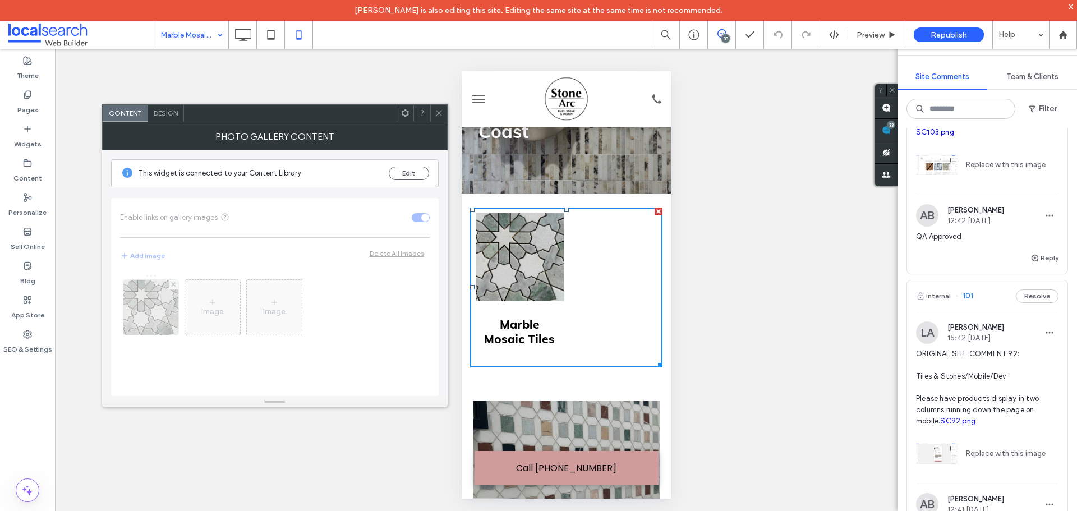
click at [161, 109] on span "Design" at bounding box center [166, 113] width 24 height 8
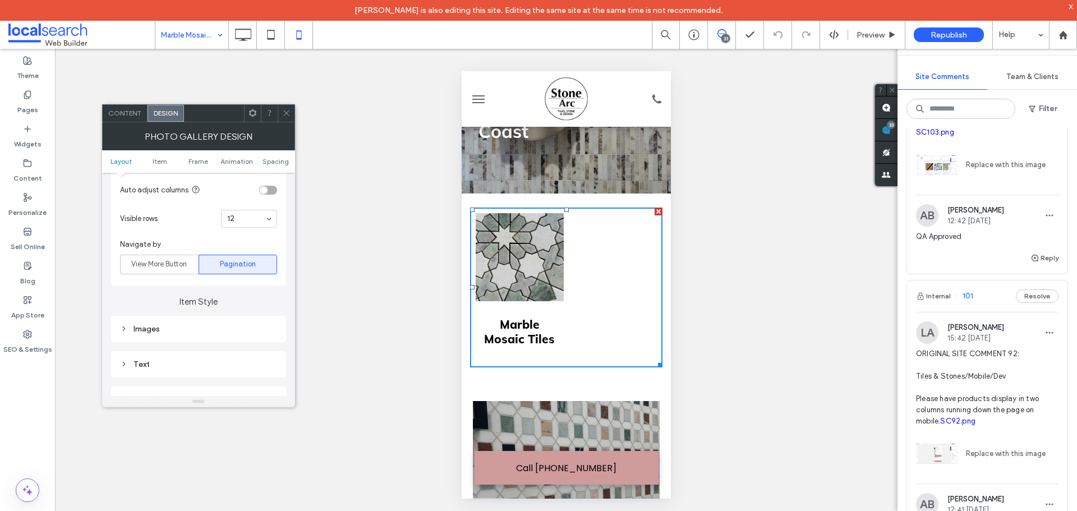
scroll to position [393, 0]
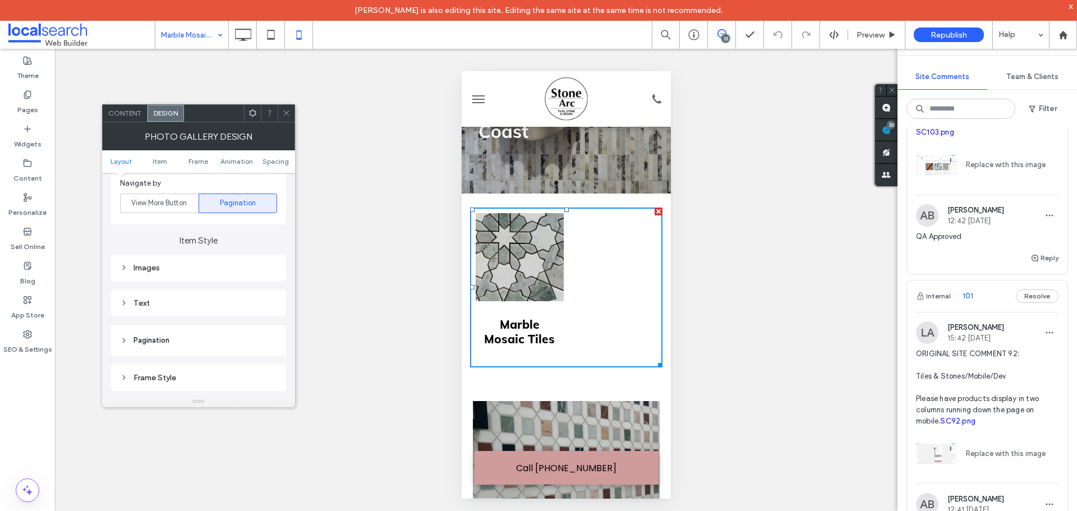
click at [193, 267] on div "Images" at bounding box center [198, 268] width 157 height 10
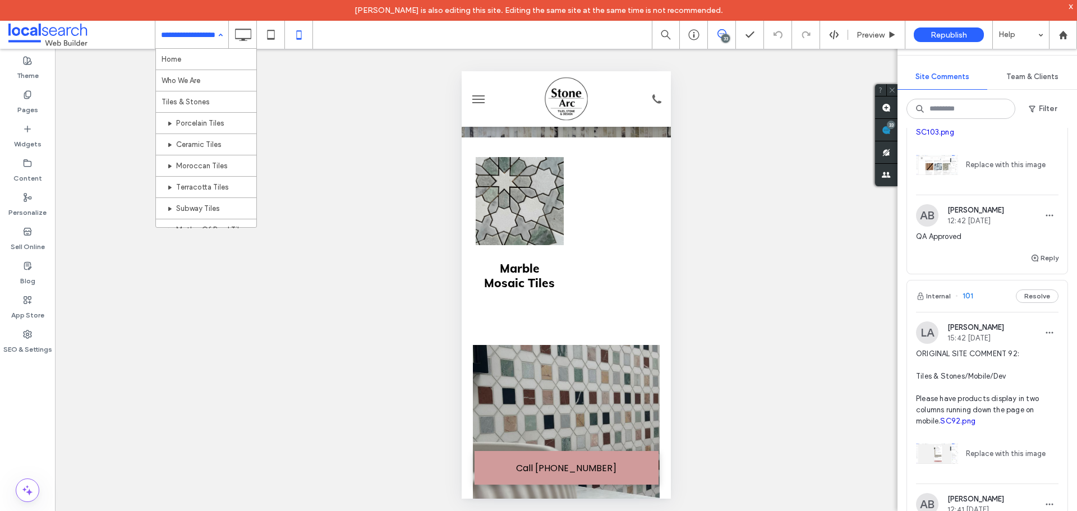
scroll to position [168, 0]
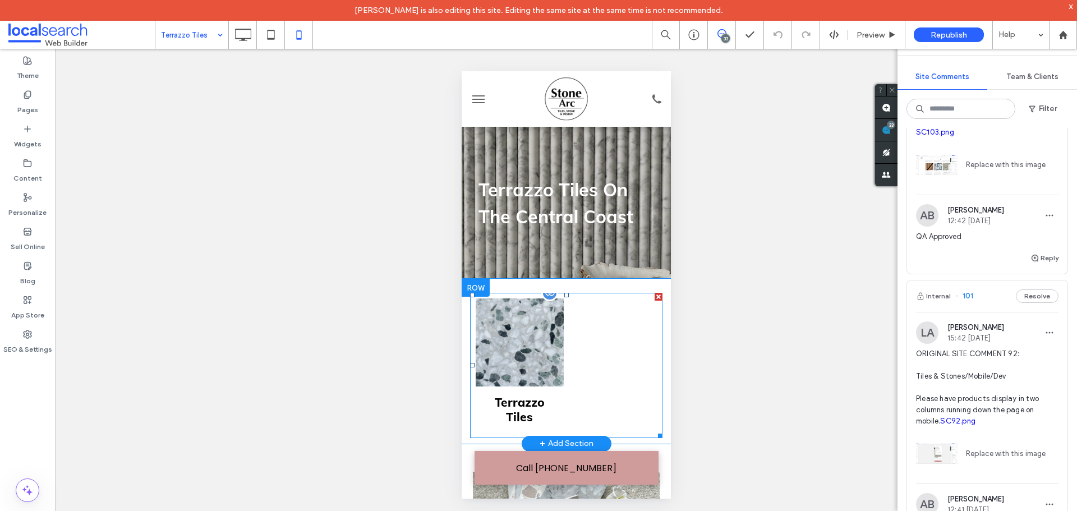
click at [536, 330] on link at bounding box center [519, 342] width 88 height 88
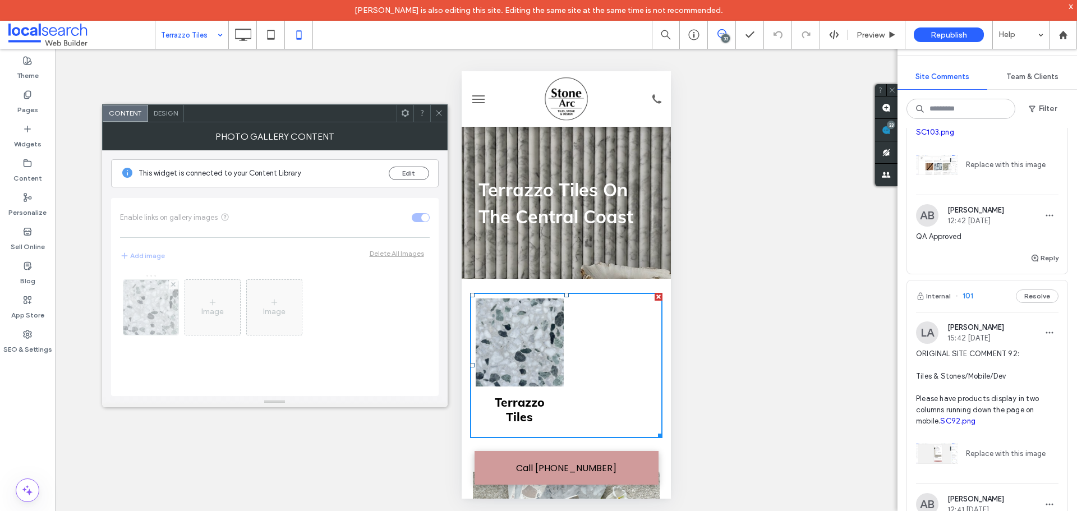
click at [169, 114] on span "Design" at bounding box center [166, 113] width 24 height 8
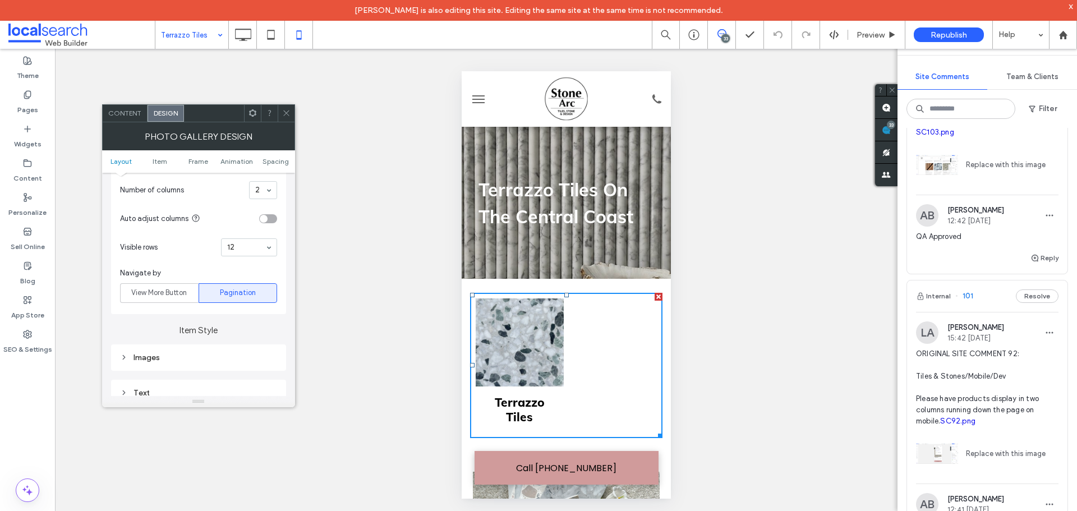
scroll to position [336, 0]
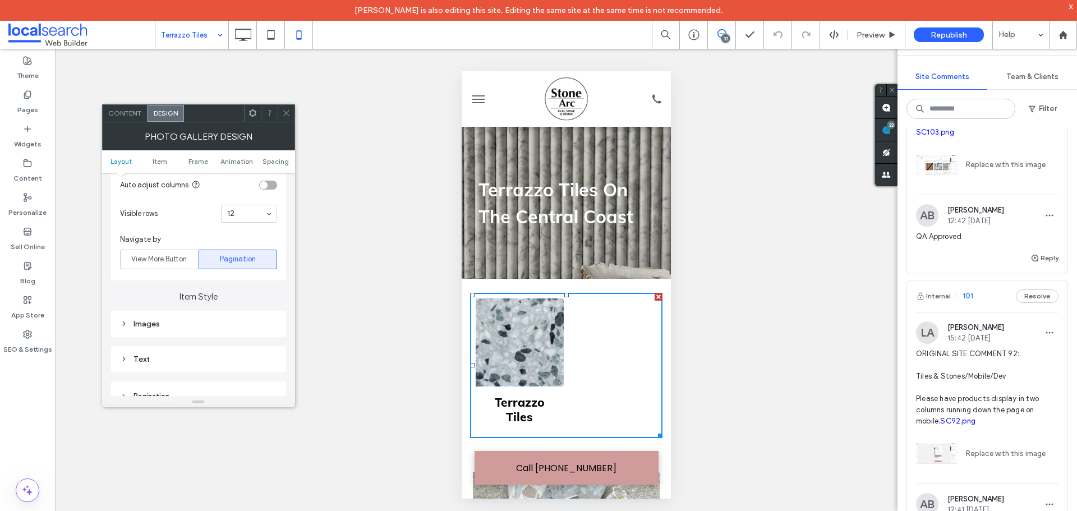
drag, startPoint x: 225, startPoint y: 330, endPoint x: 192, endPoint y: 244, distance: 91.9
click at [225, 330] on div "Images" at bounding box center [198, 323] width 157 height 15
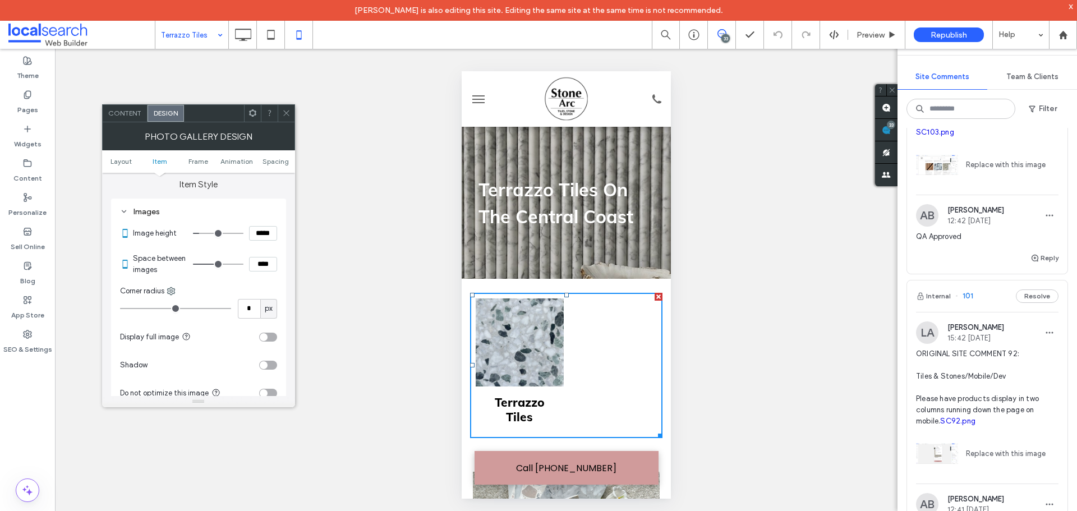
click at [284, 112] on use at bounding box center [286, 113] width 6 height 6
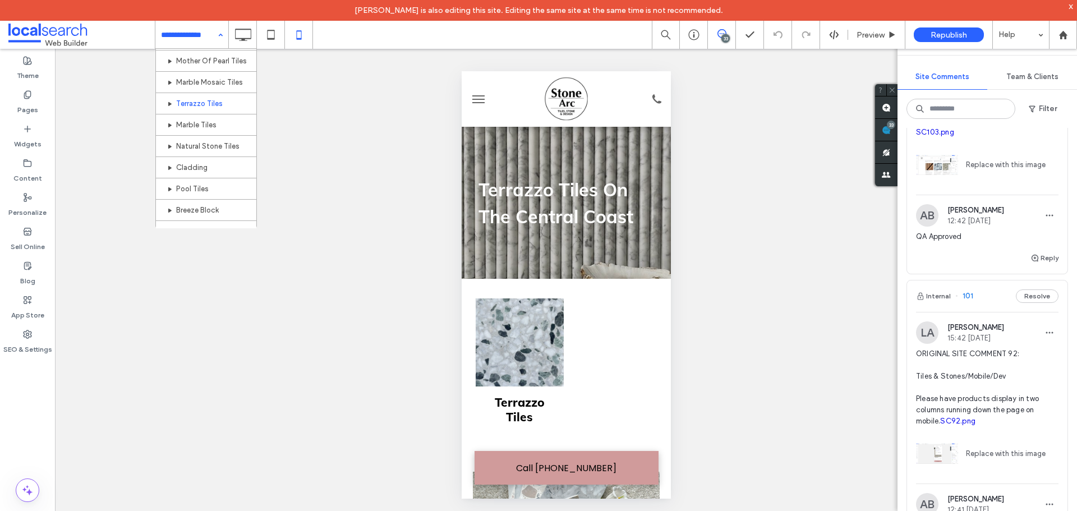
scroll to position [168, 0]
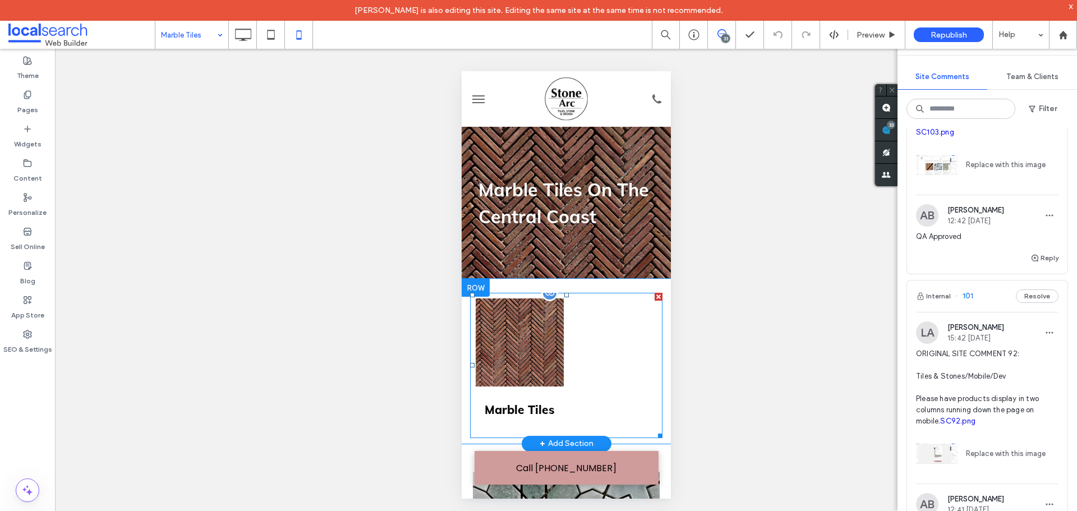
click at [551, 322] on link at bounding box center [519, 342] width 88 height 88
click at [552, 320] on link at bounding box center [519, 342] width 88 height 88
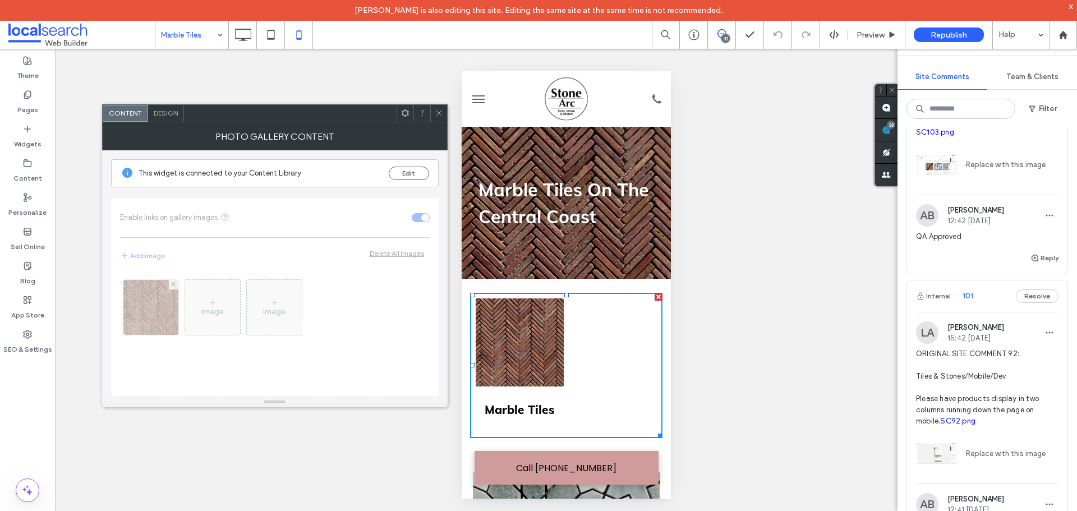
click at [165, 114] on span "Design" at bounding box center [166, 113] width 24 height 8
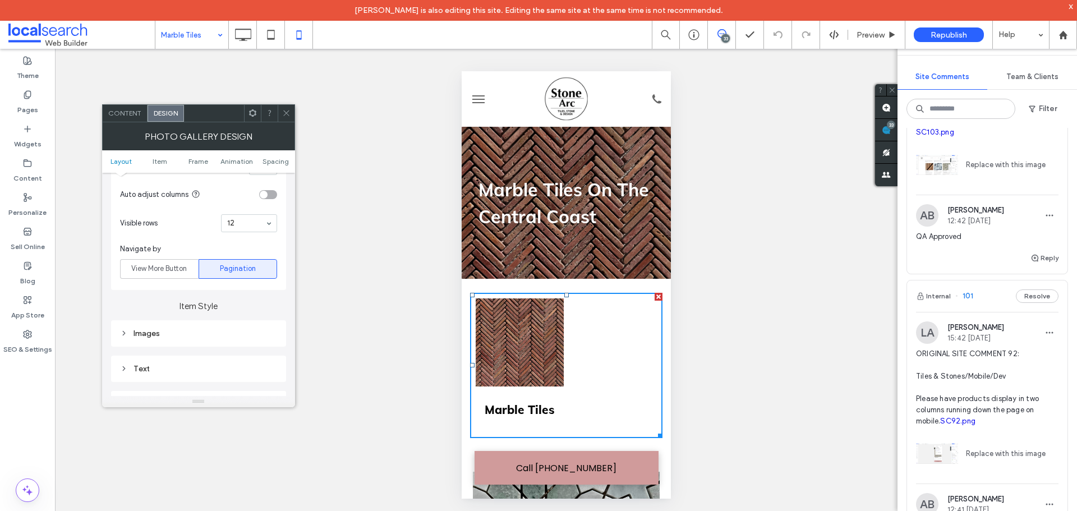
scroll to position [336, 0]
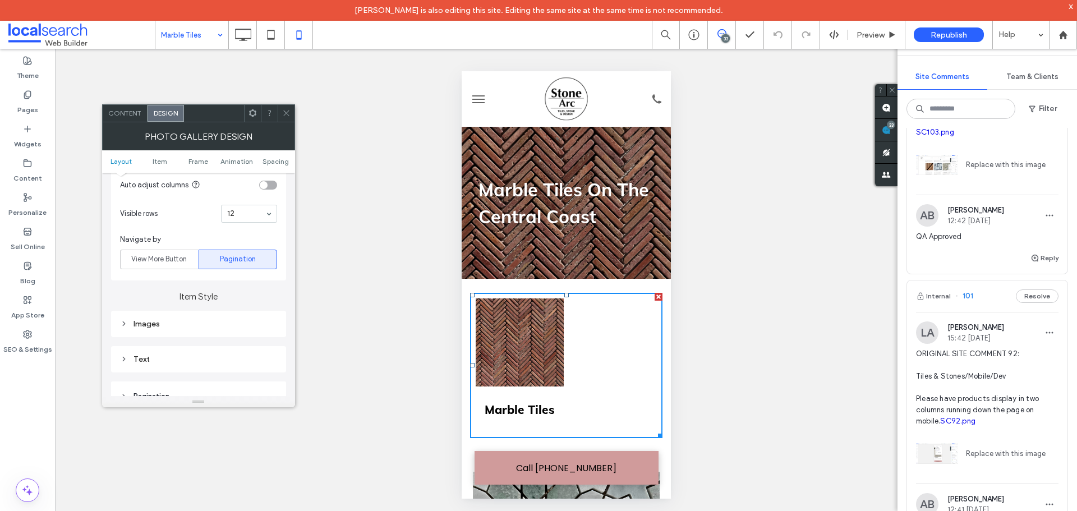
click at [201, 319] on div "Images" at bounding box center [198, 324] width 157 height 10
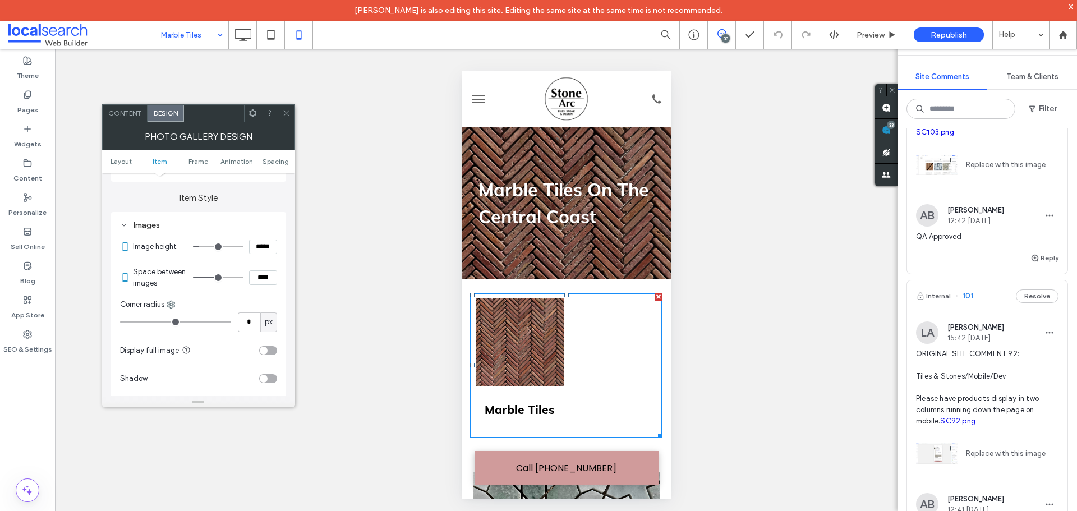
scroll to position [449, 0]
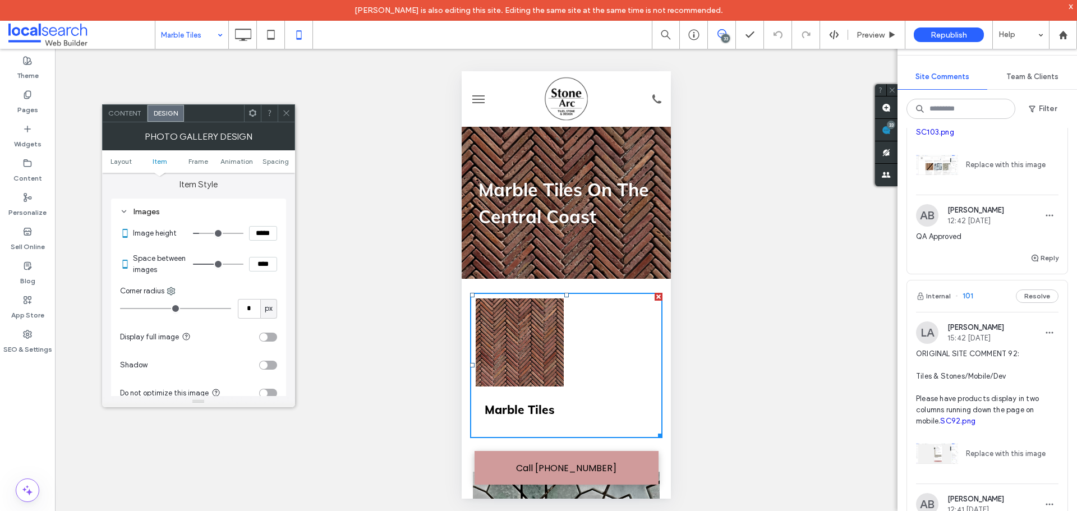
click at [283, 118] on span at bounding box center [286, 113] width 8 height 17
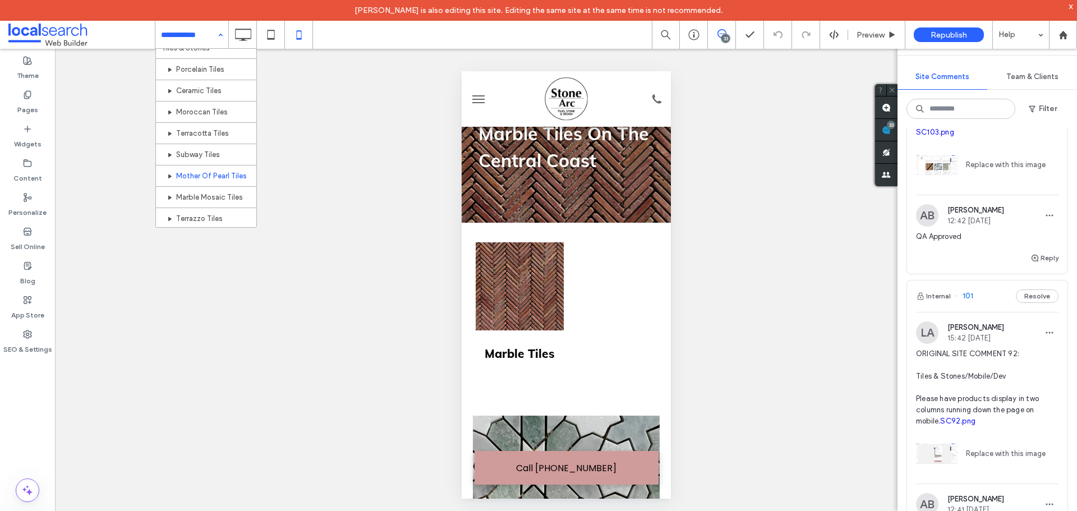
scroll to position [168, 0]
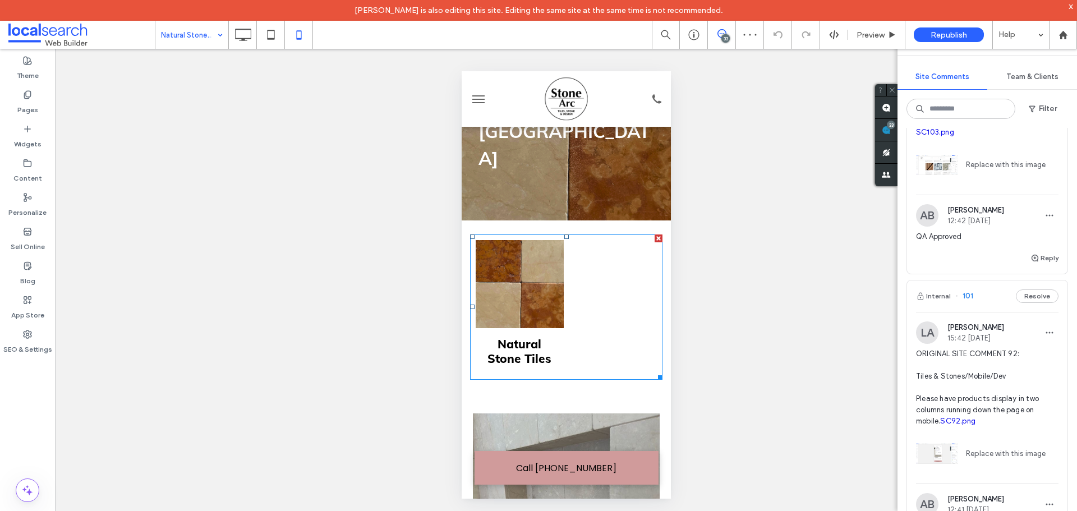
click at [566, 279] on div at bounding box center [613, 307] width 94 height 140
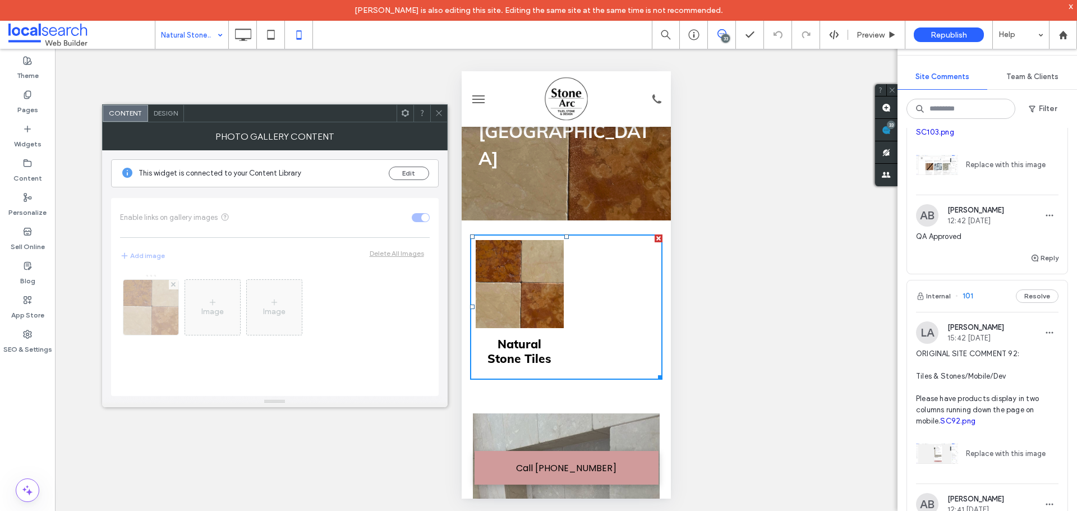
click at [158, 113] on span "Design" at bounding box center [166, 113] width 24 height 8
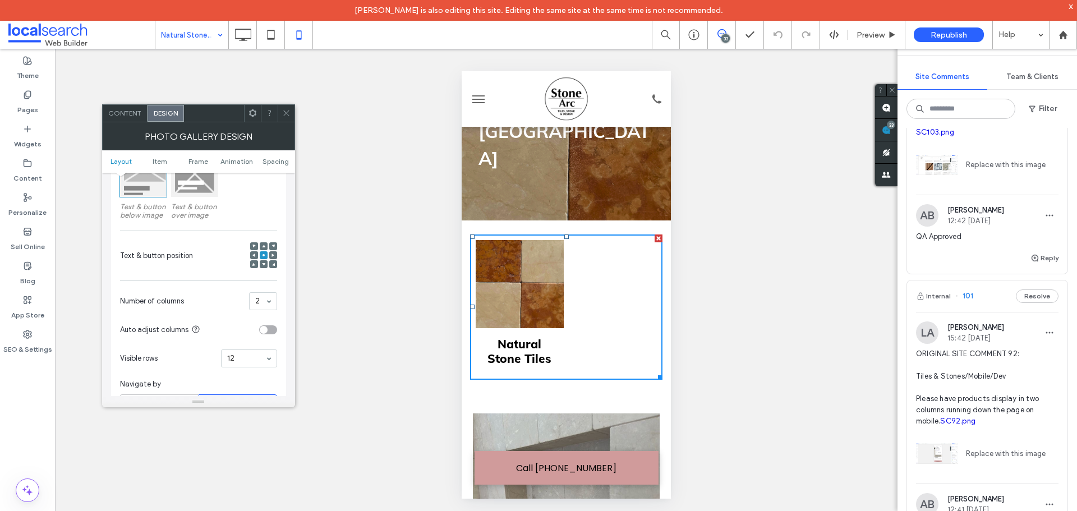
scroll to position [336, 0]
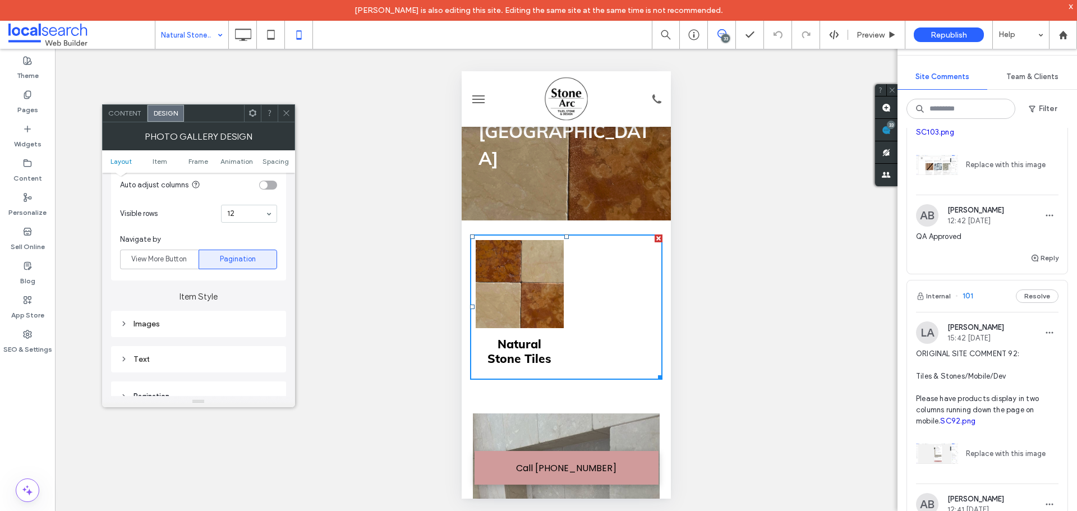
click at [186, 325] on div "Images" at bounding box center [198, 324] width 157 height 10
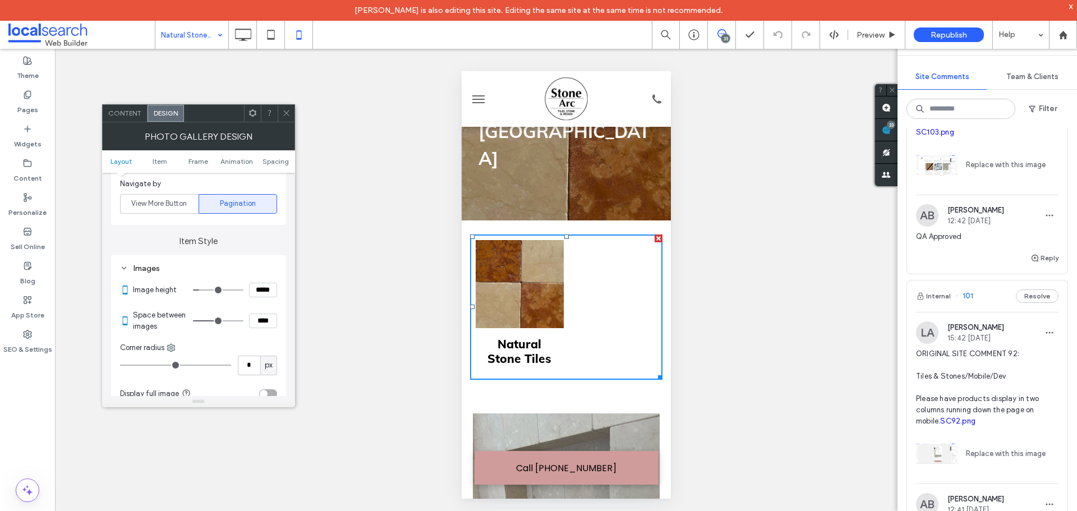
scroll to position [393, 0]
click at [290, 117] on div at bounding box center [286, 113] width 17 height 17
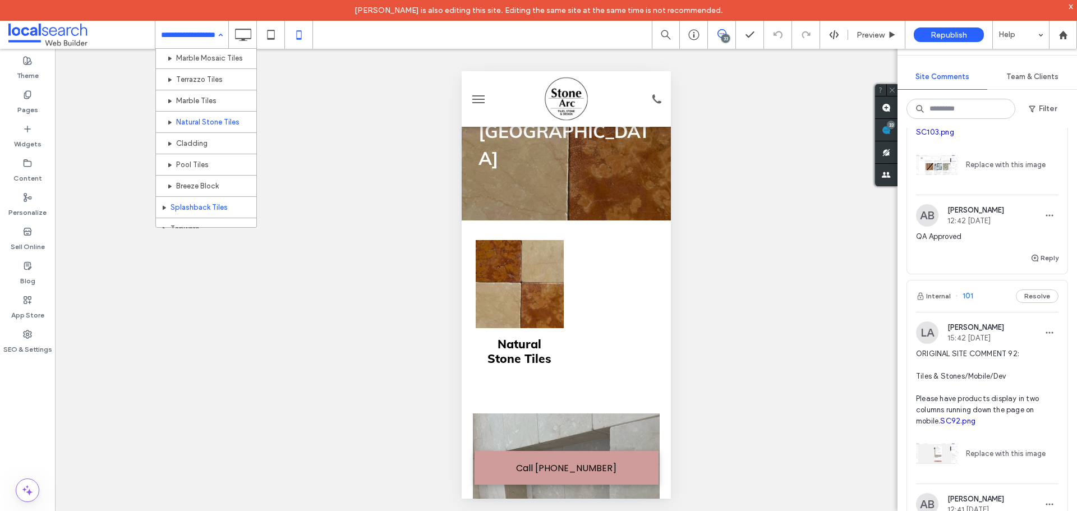
scroll to position [224, 0]
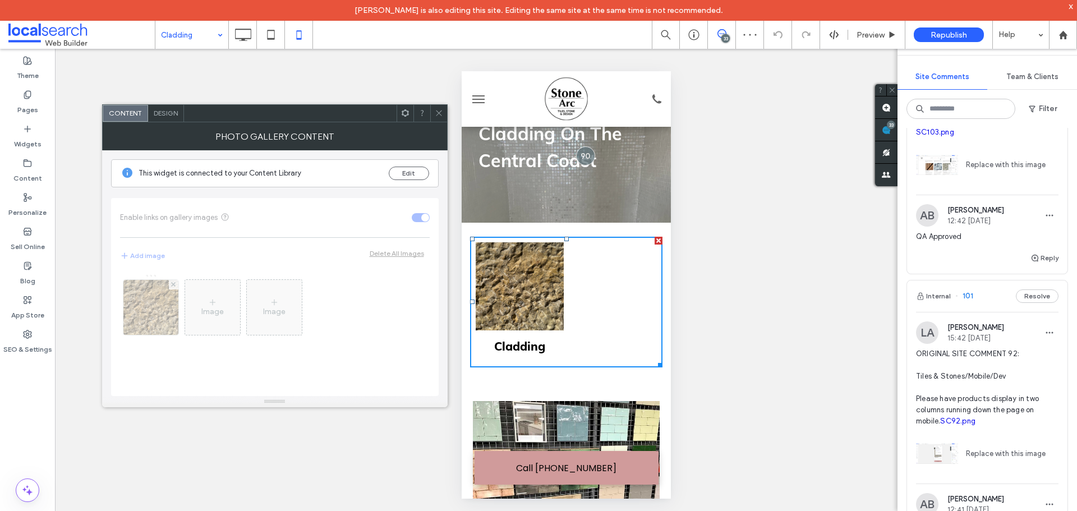
click at [158, 120] on div "Design" at bounding box center [166, 113] width 36 height 17
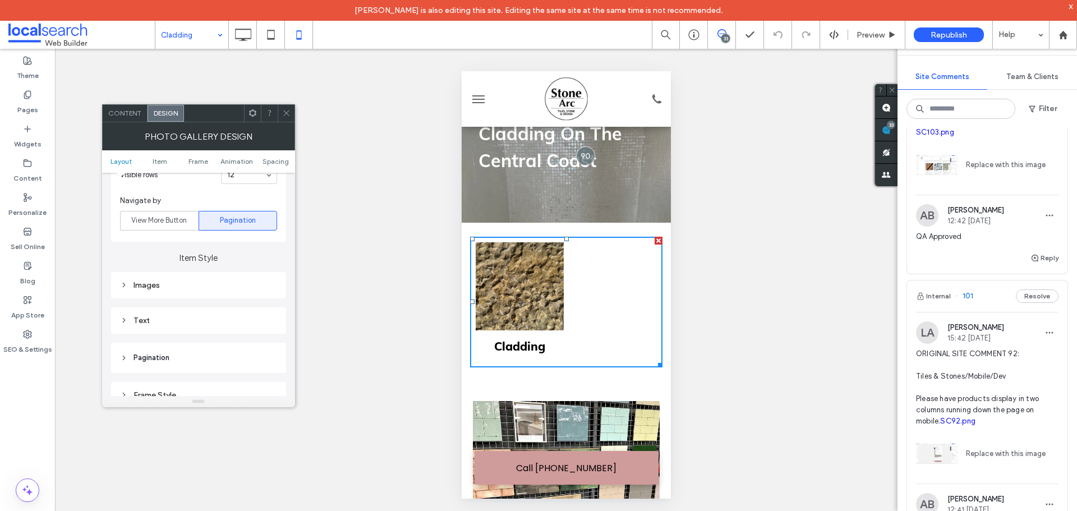
scroll to position [393, 0]
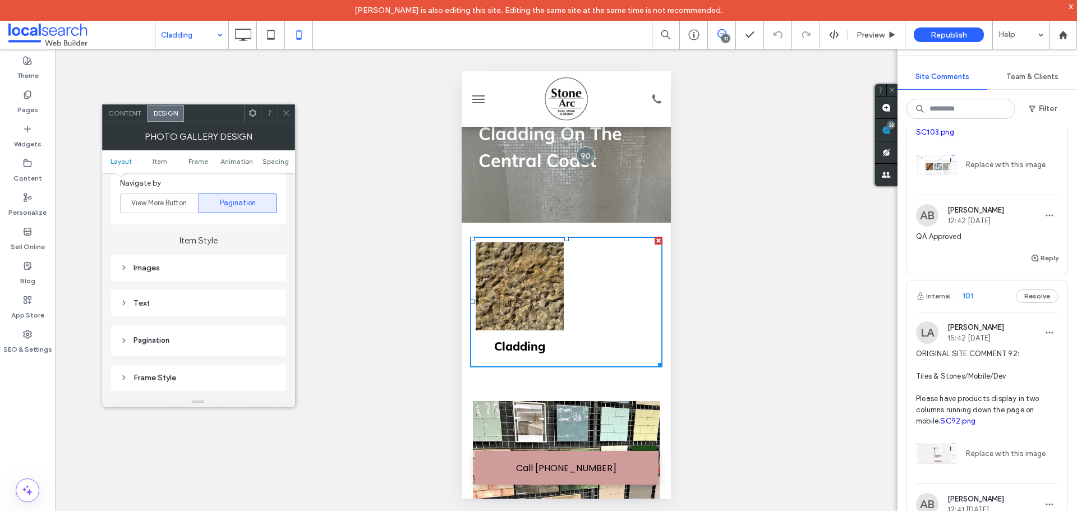
click at [206, 272] on div "Images" at bounding box center [198, 268] width 157 height 10
click at [288, 109] on icon at bounding box center [286, 113] width 8 height 8
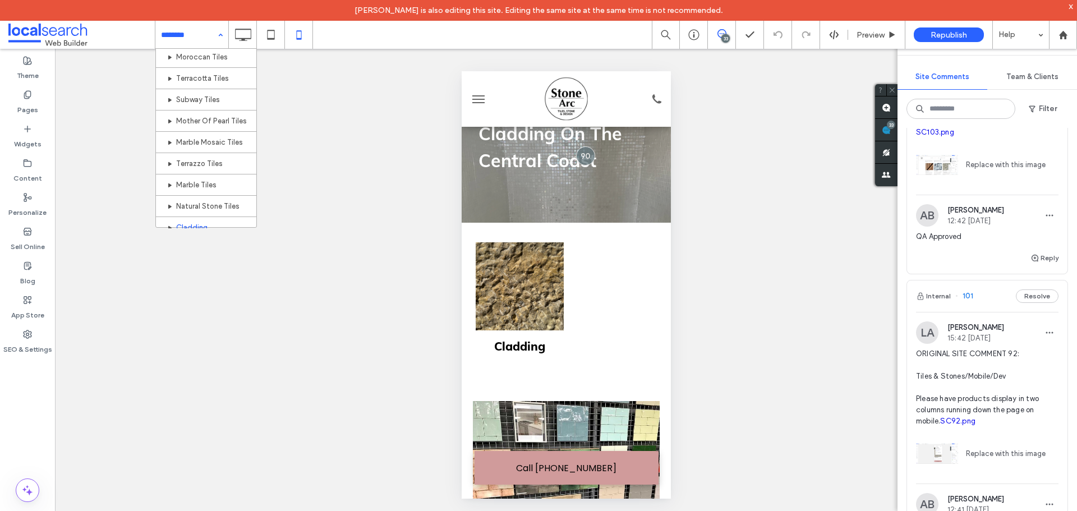
scroll to position [267, 0]
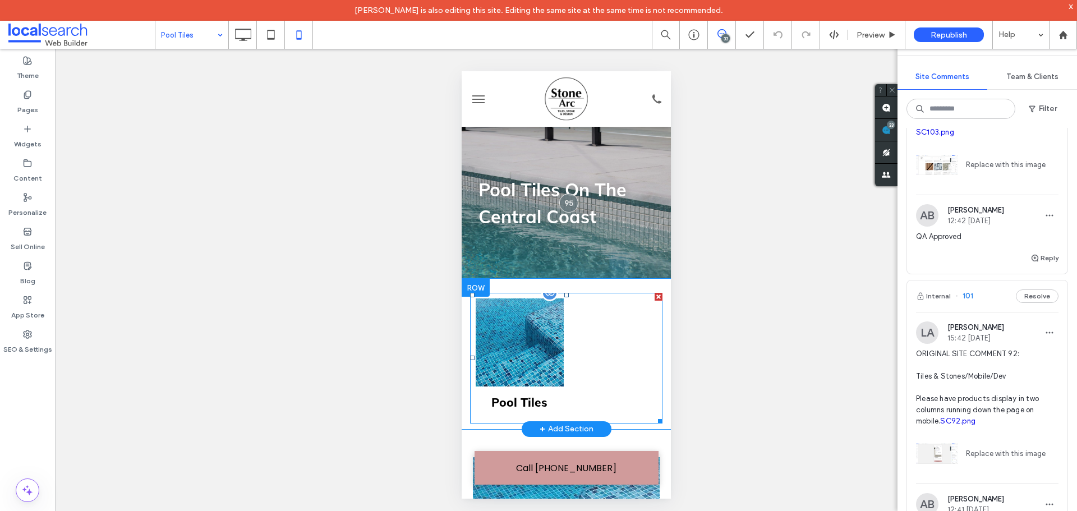
click at [524, 344] on link at bounding box center [519, 342] width 88 height 88
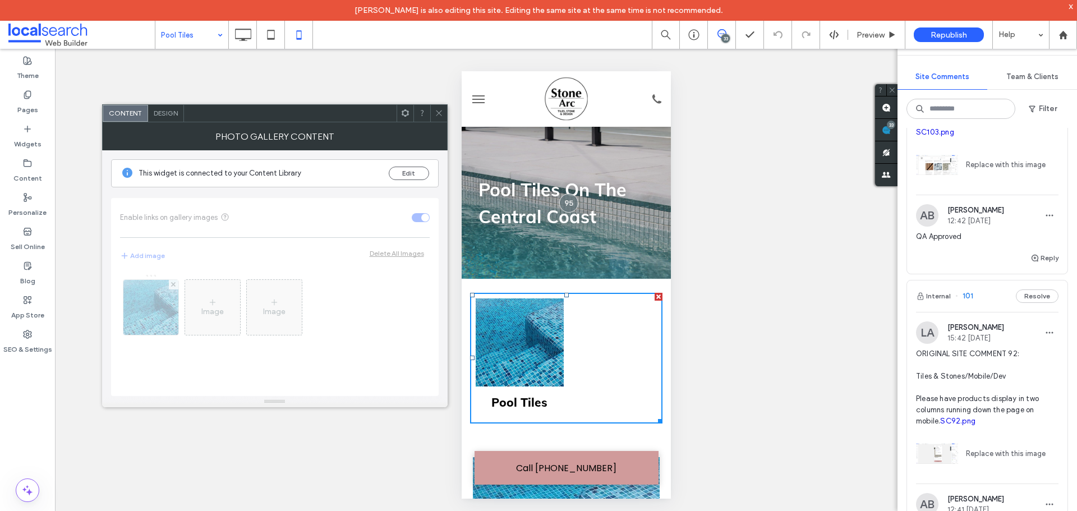
click at [163, 110] on span "Design" at bounding box center [166, 113] width 24 height 8
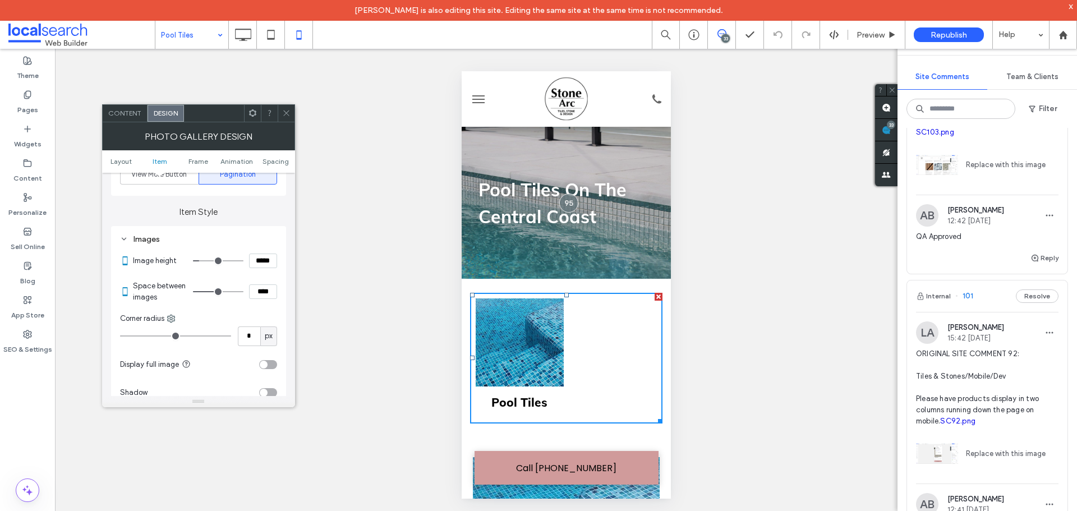
scroll to position [449, 0]
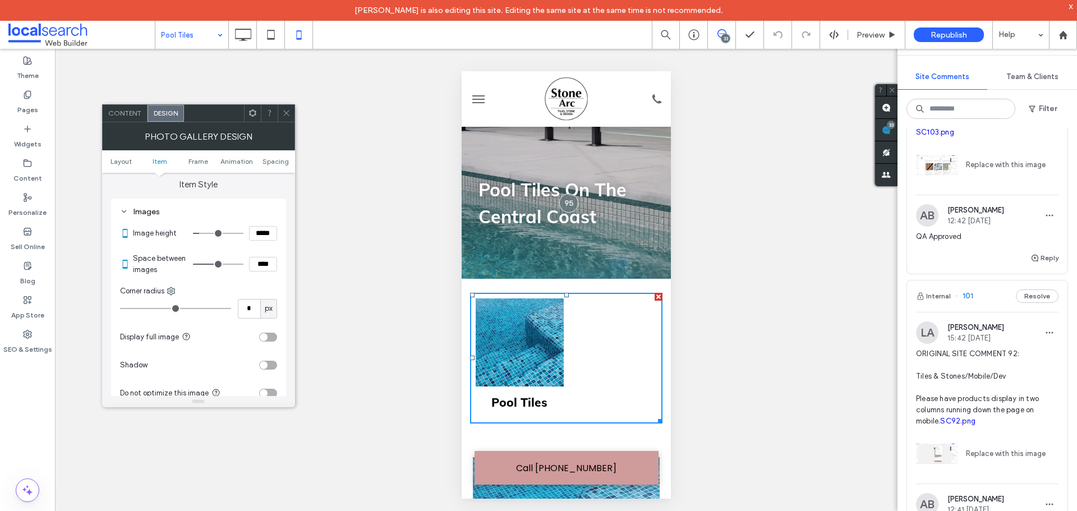
click at [285, 113] on use at bounding box center [286, 113] width 6 height 6
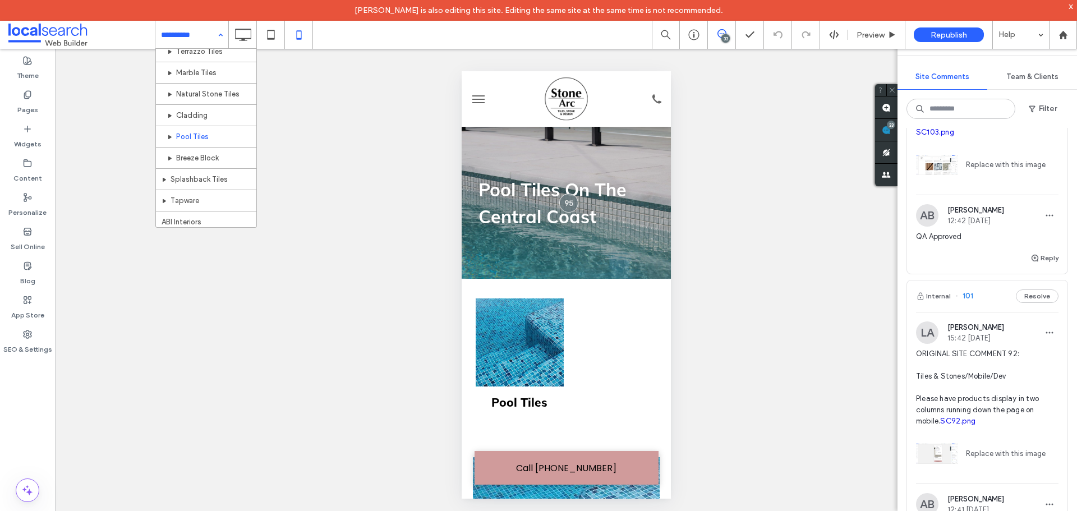
scroll to position [224, 0]
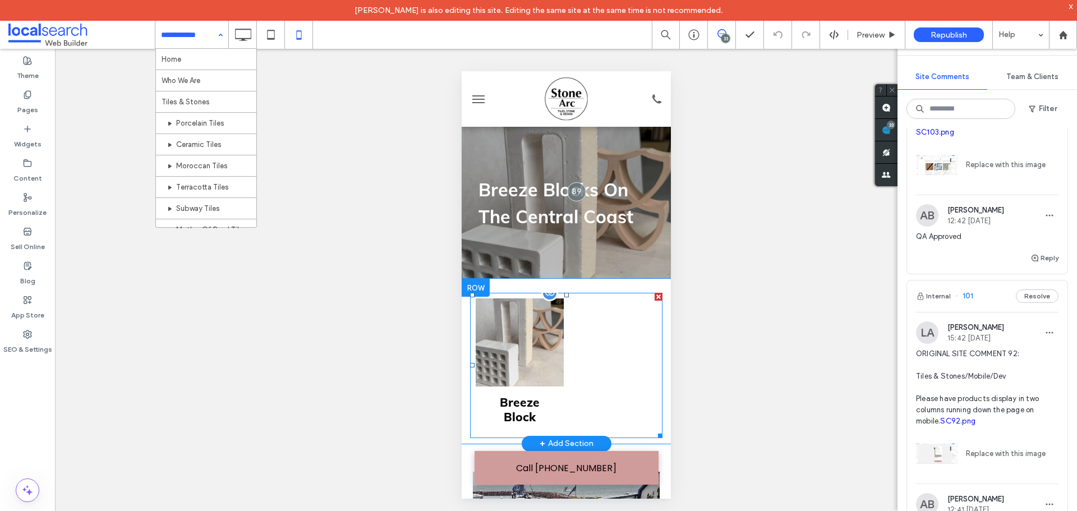
click at [546, 318] on link at bounding box center [519, 342] width 88 height 88
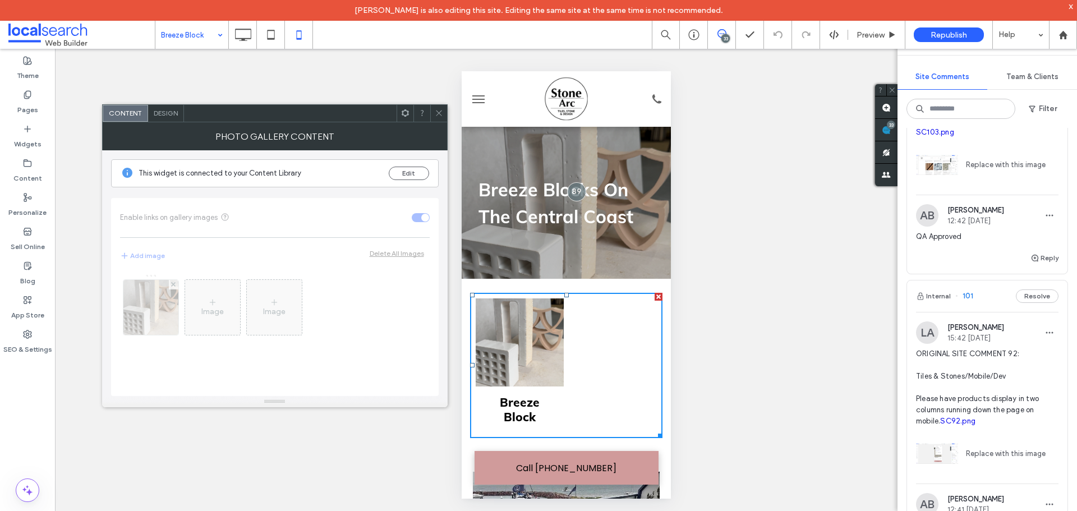
click at [167, 113] on span "Design" at bounding box center [166, 113] width 24 height 8
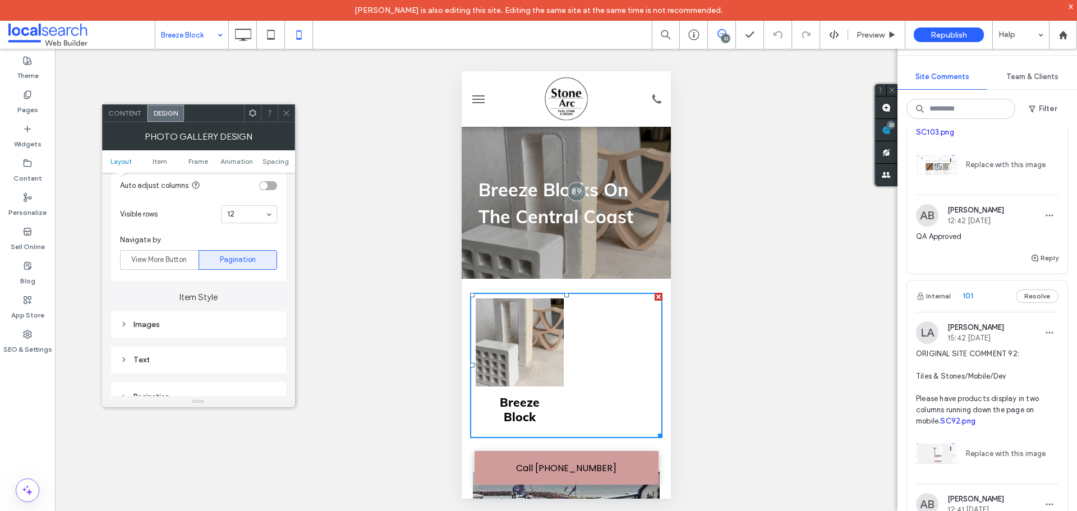
scroll to position [336, 0]
click at [178, 325] on div "Images" at bounding box center [198, 324] width 157 height 10
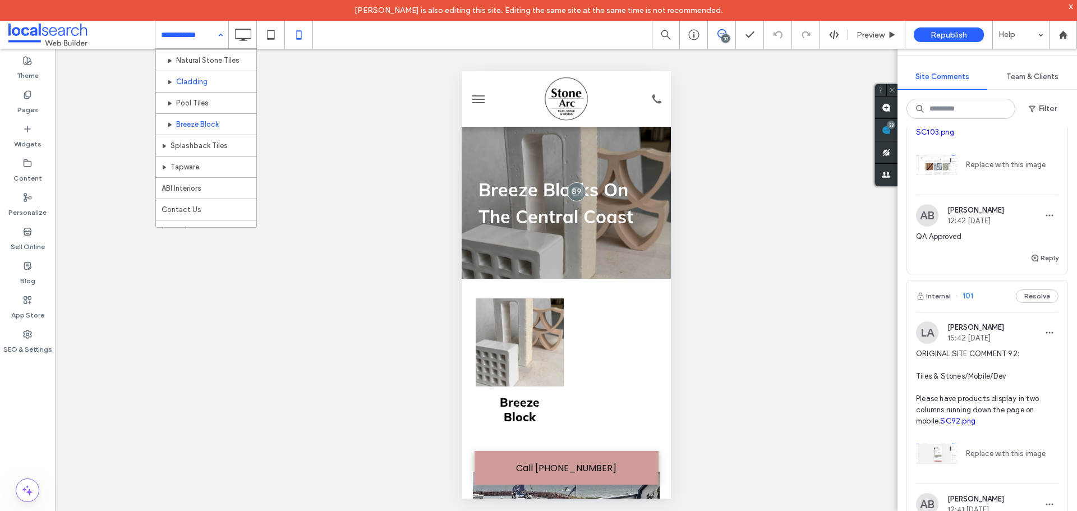
scroll to position [267, 0]
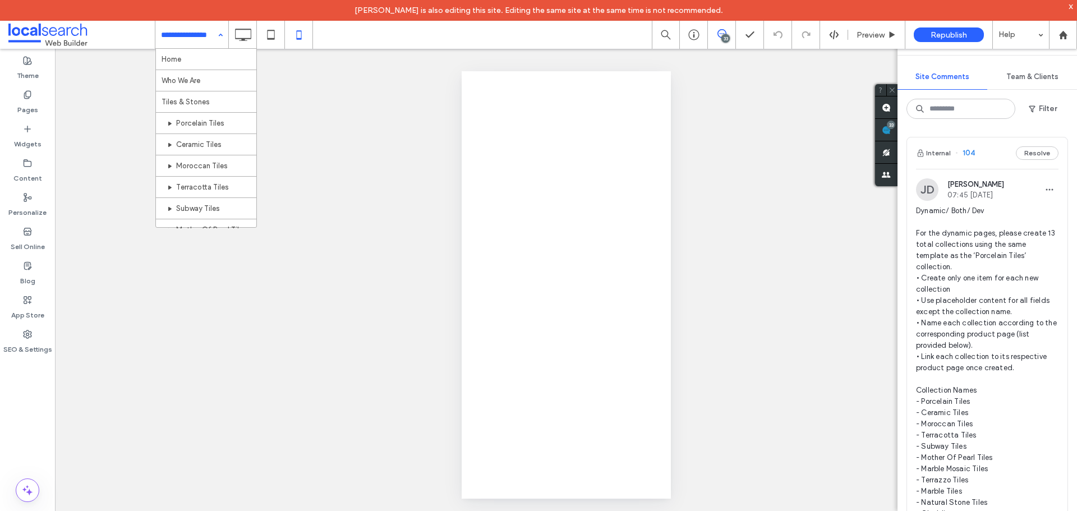
click at [215, 35] on div "Home Who We Are Tiles & Stones Porcelain Tiles Ceramic Tiles Moroccan Tiles Ter…" at bounding box center [191, 35] width 73 height 28
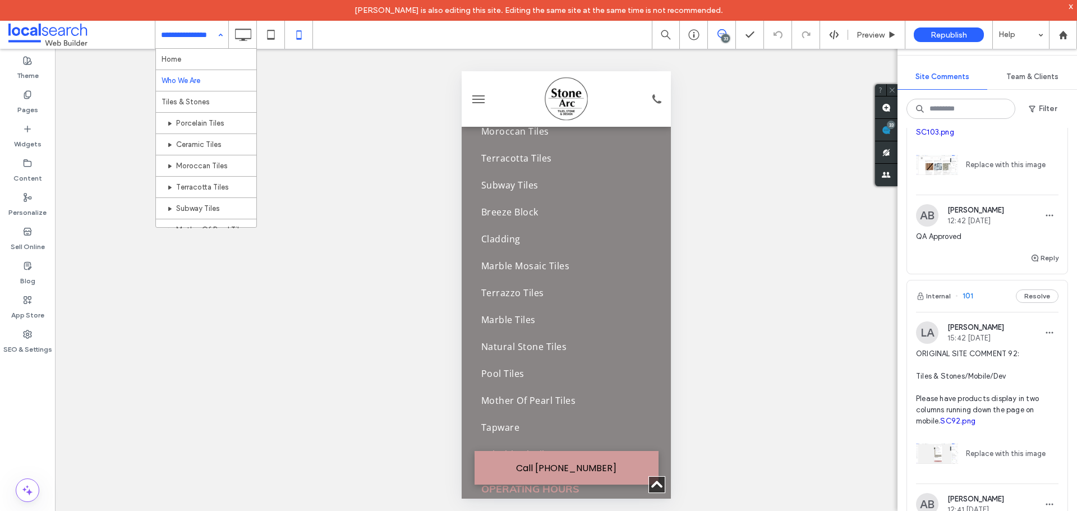
scroll to position [267, 0]
click at [178, 45] on input at bounding box center [189, 35] width 56 height 28
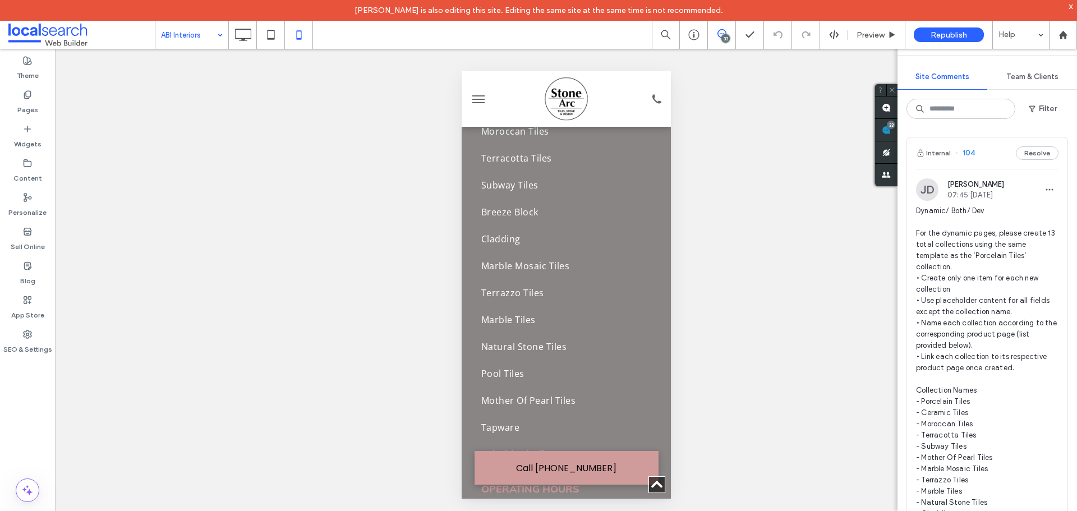
click at [987, 226] on span "Dynamic/ Both/ Dev For the dynamic pages, please create 13 total collections us…" at bounding box center [987, 373] width 142 height 336
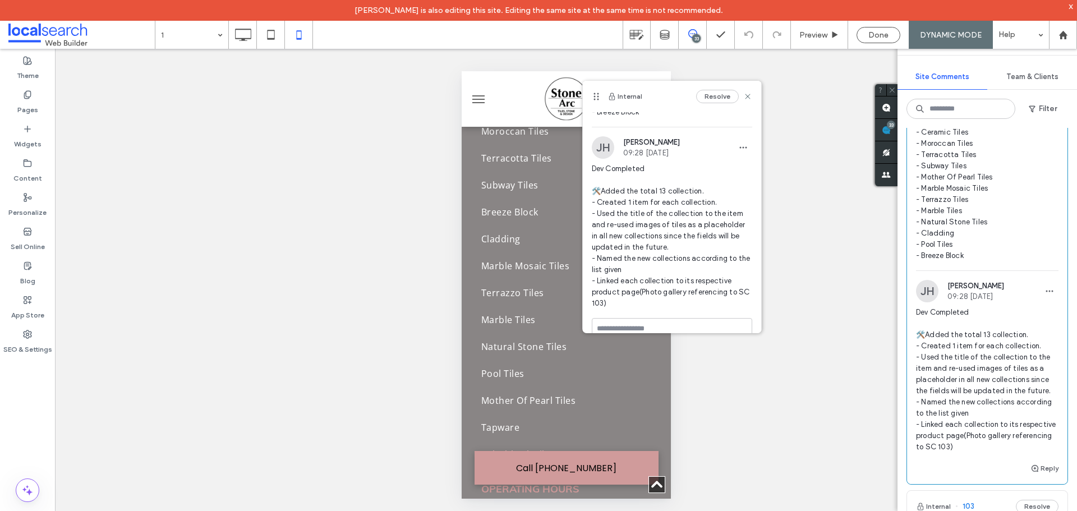
scroll to position [336, 0]
click at [38, 176] on label "Content" at bounding box center [27, 176] width 29 height 16
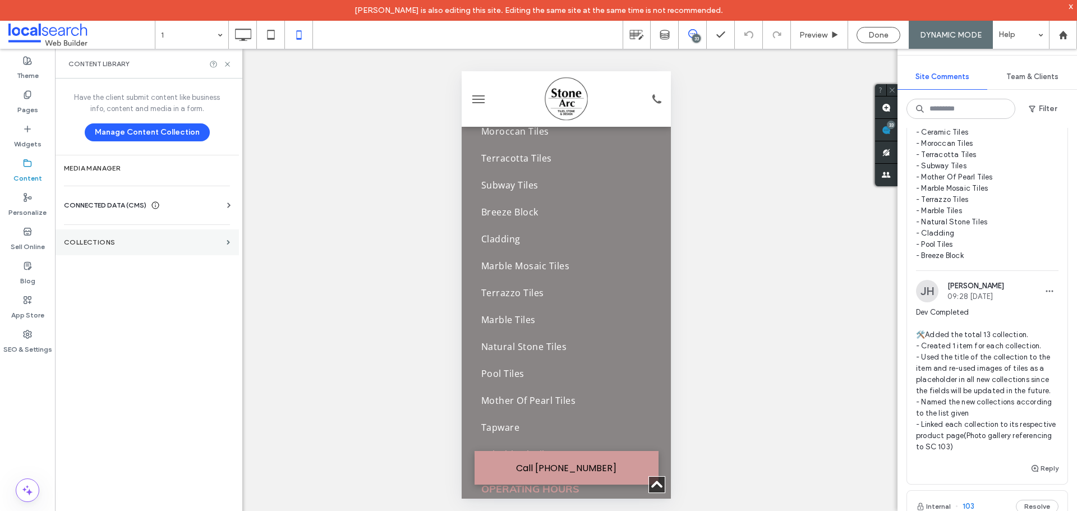
click at [128, 241] on label "Collections" at bounding box center [143, 242] width 158 height 8
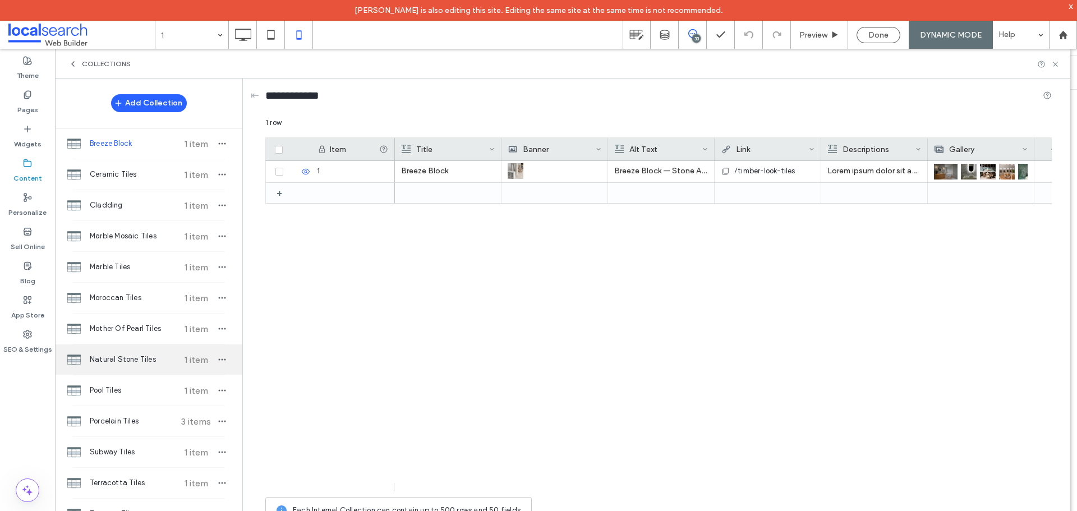
scroll to position [114, 0]
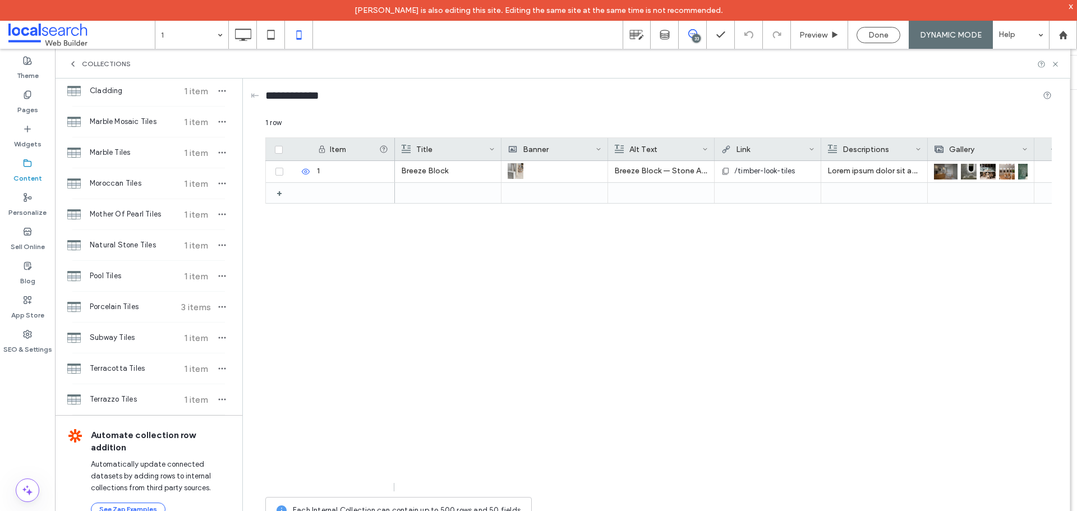
click at [74, 65] on icon at bounding box center [72, 63] width 9 height 9
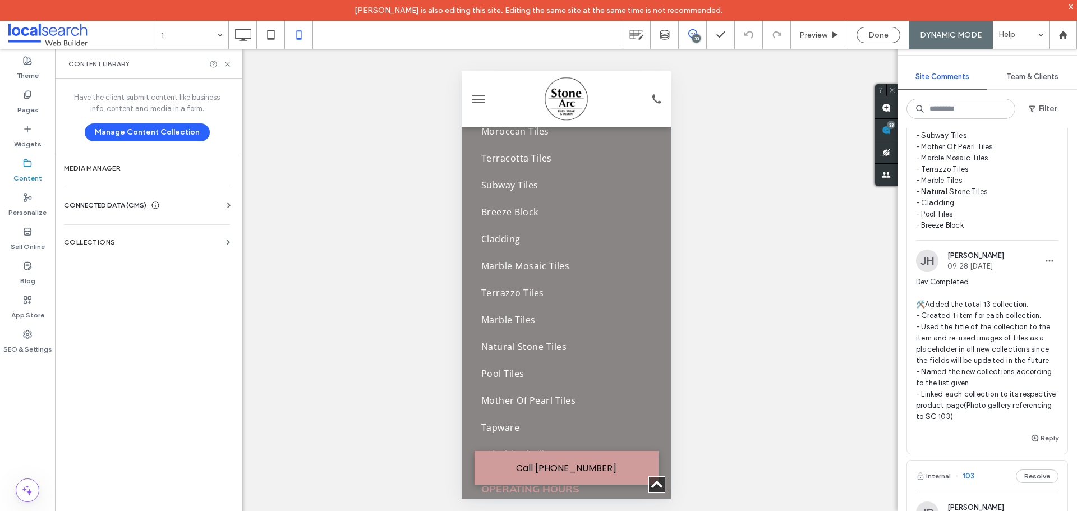
scroll to position [336, 0]
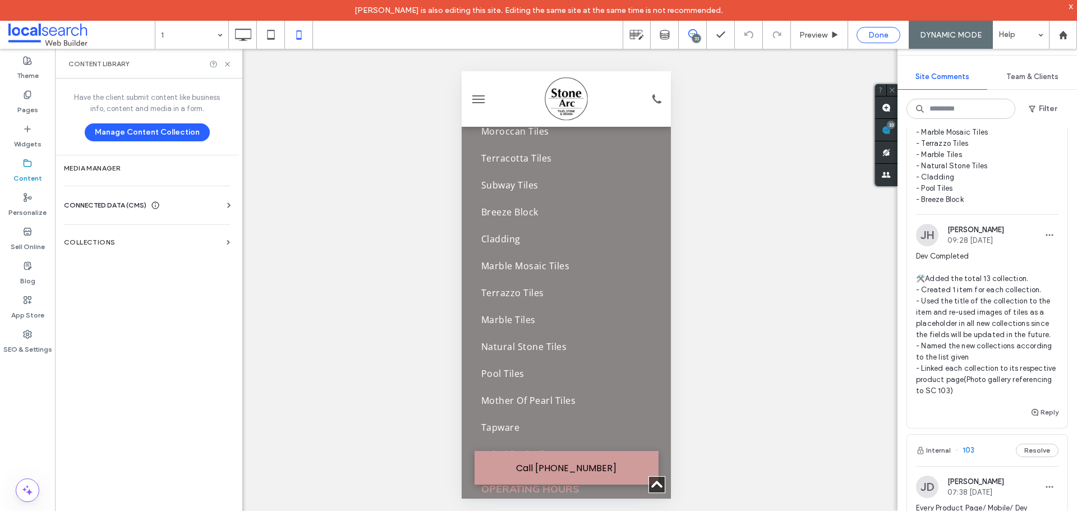
click at [876, 34] on span "Done" at bounding box center [878, 35] width 20 height 10
click at [871, 35] on div at bounding box center [538, 255] width 1077 height 511
click at [872, 35] on span "Preview" at bounding box center [870, 35] width 28 height 10
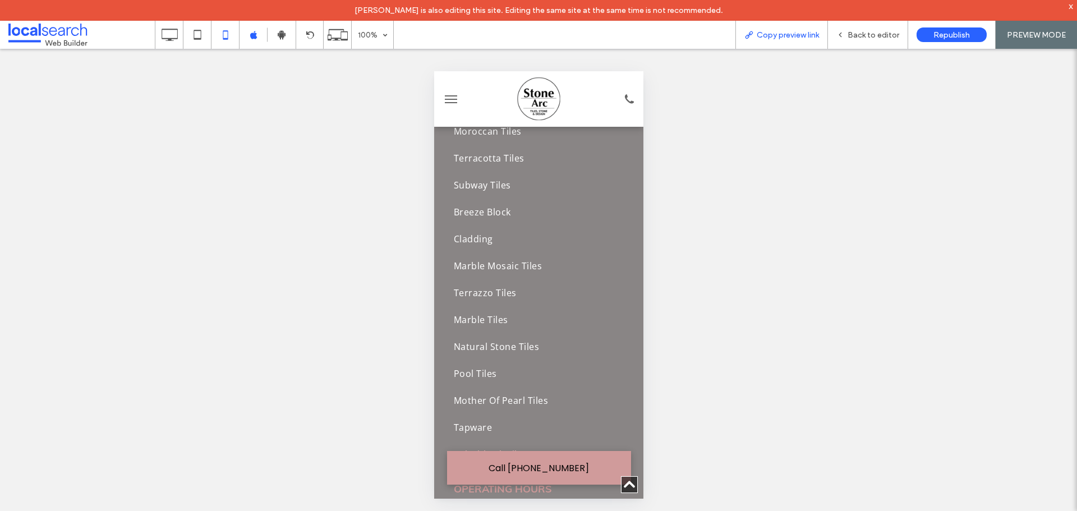
click at [752, 36] on icon at bounding box center [748, 34] width 9 height 9
click at [749, 38] on icon at bounding box center [748, 34] width 9 height 9
click at [877, 39] on span "Back to editor" at bounding box center [873, 35] width 52 height 10
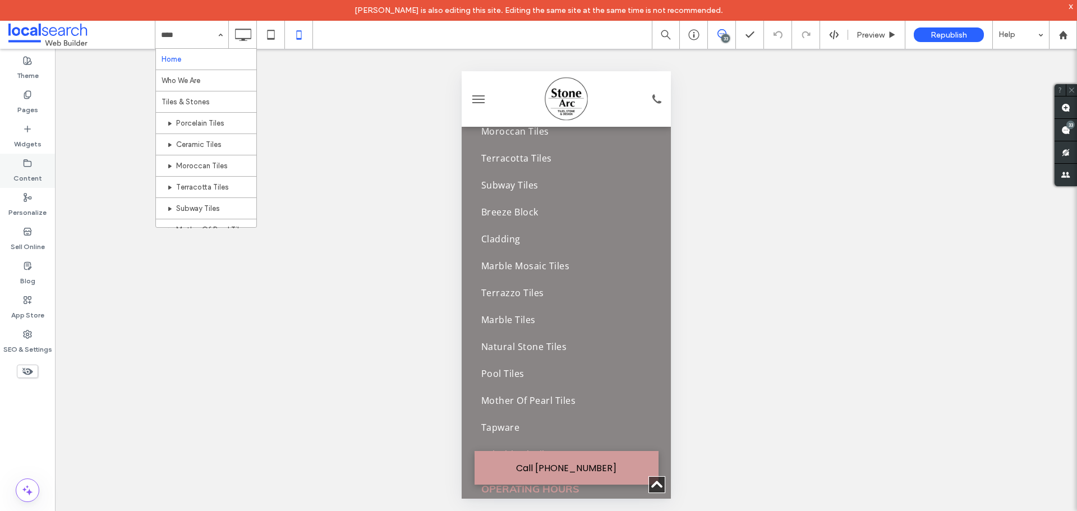
click at [23, 170] on label "Content" at bounding box center [27, 176] width 29 height 16
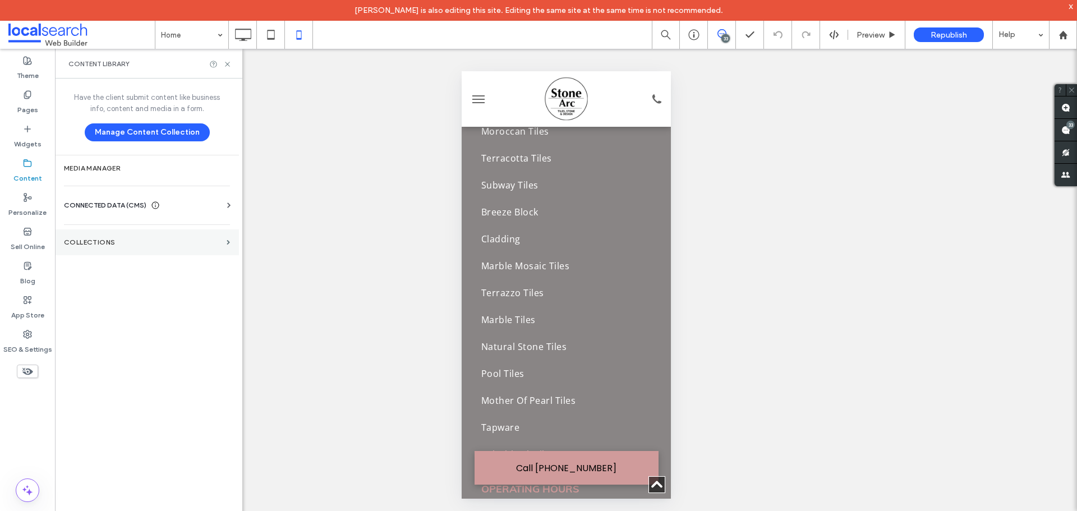
click at [133, 242] on label "Collections" at bounding box center [143, 242] width 158 height 8
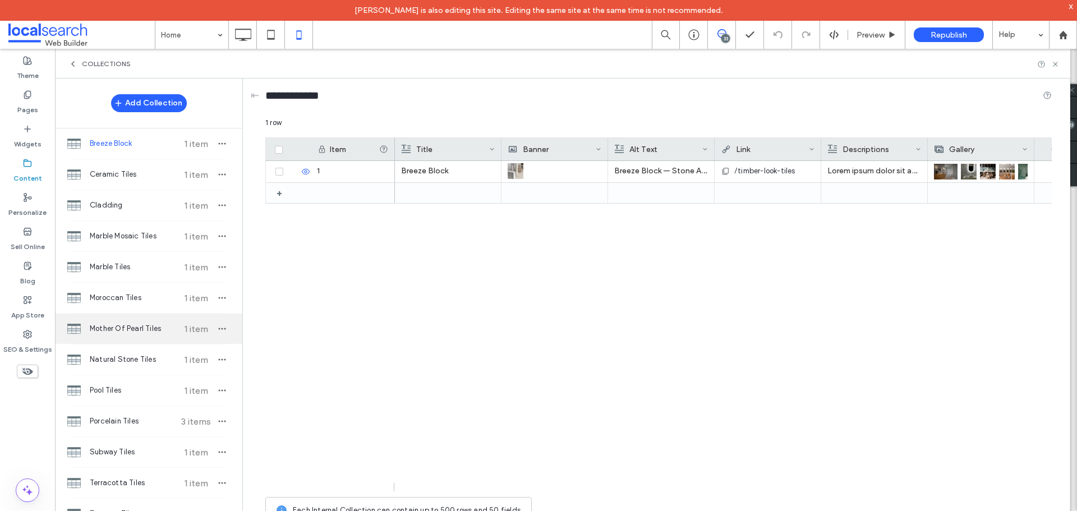
scroll to position [114, 0]
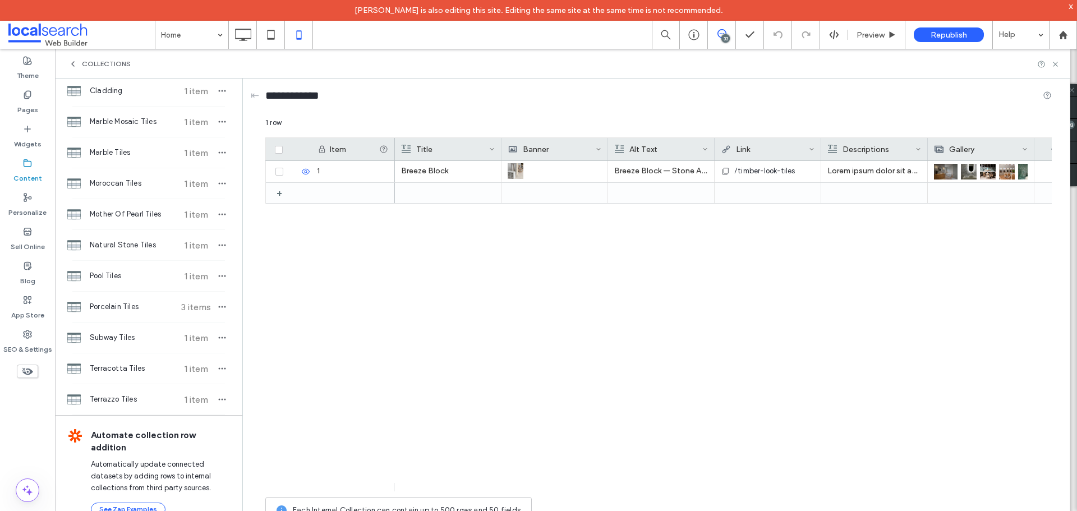
click at [720, 35] on icon at bounding box center [721, 33] width 9 height 9
click at [723, 34] on use at bounding box center [721, 33] width 9 height 9
click at [1054, 64] on icon at bounding box center [1055, 64] width 8 height 8
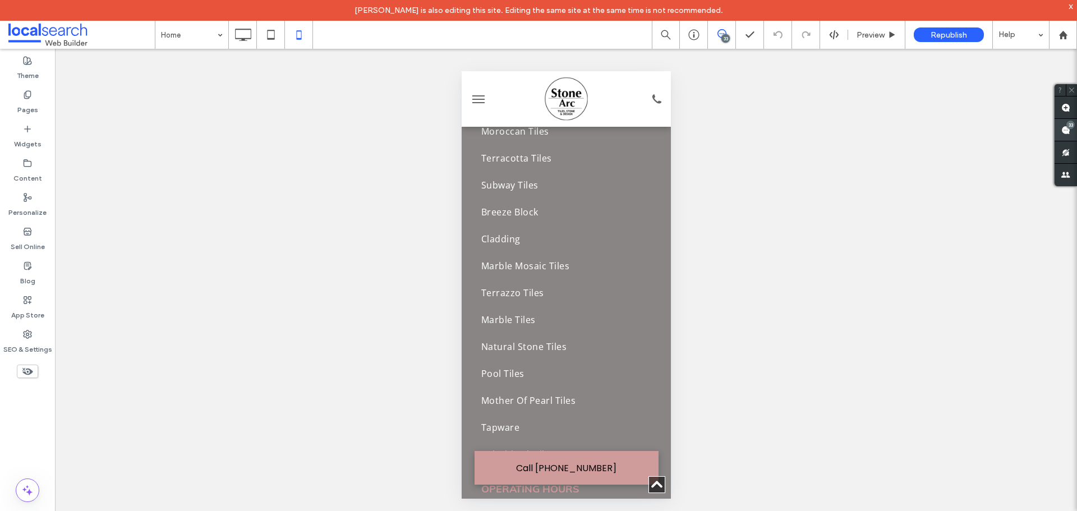
click at [1068, 130] on use at bounding box center [1065, 130] width 9 height 9
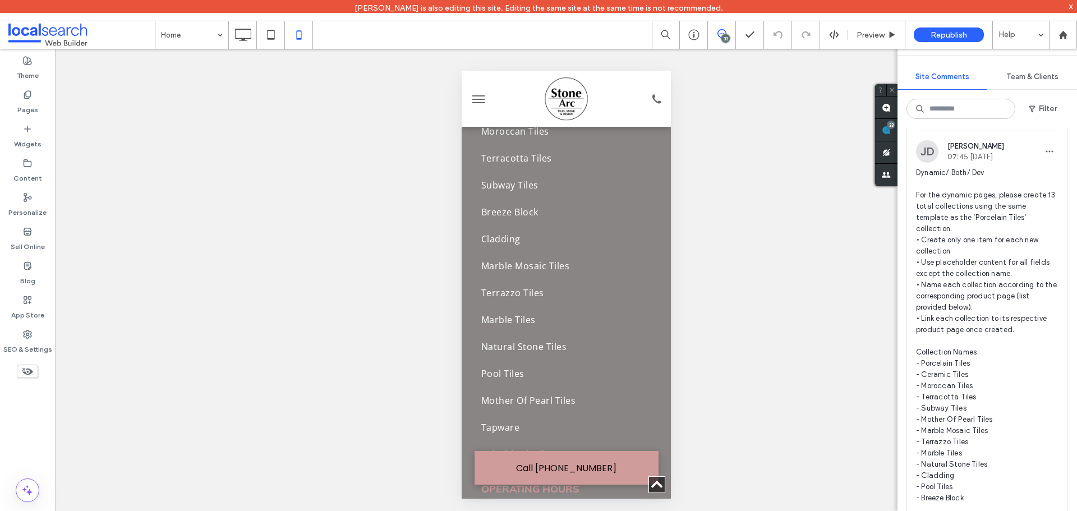
scroll to position [112, 0]
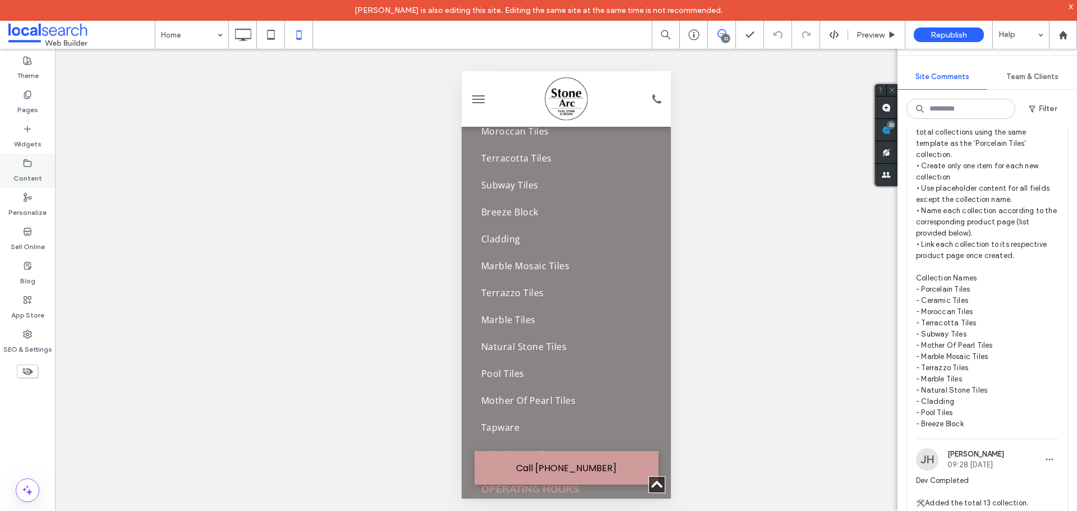
click at [15, 177] on label "Content" at bounding box center [27, 176] width 29 height 16
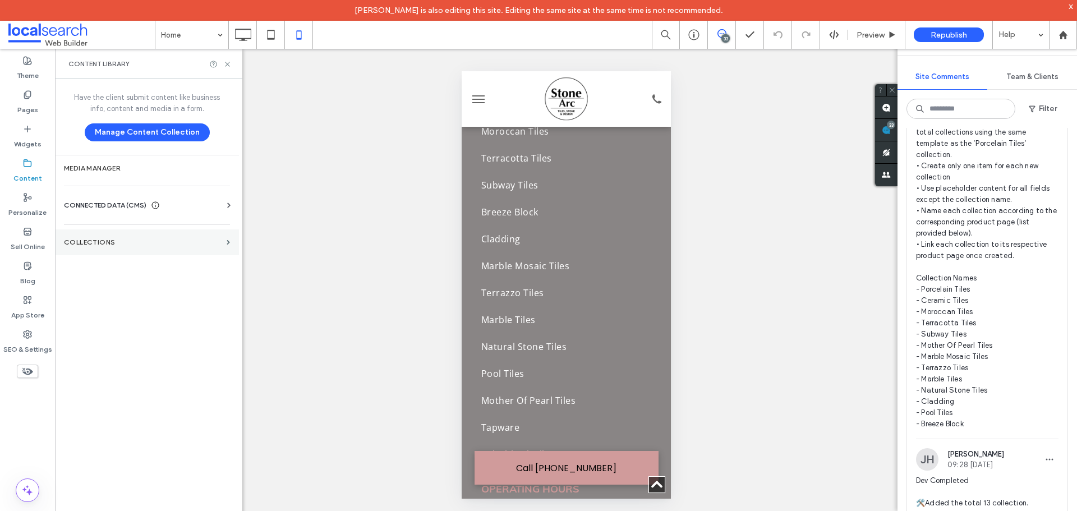
click at [130, 242] on label "Collections" at bounding box center [143, 242] width 158 height 8
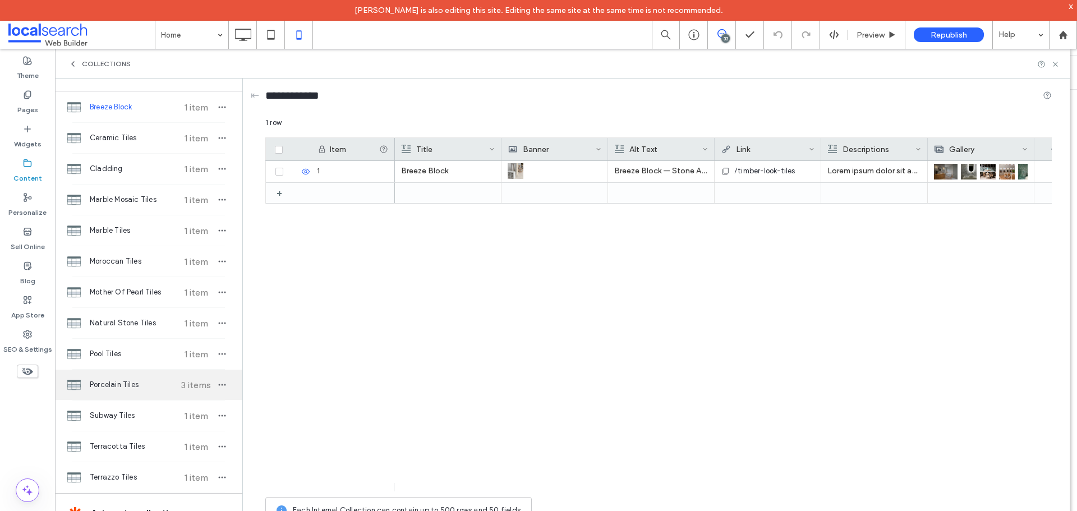
scroll to position [56, 0]
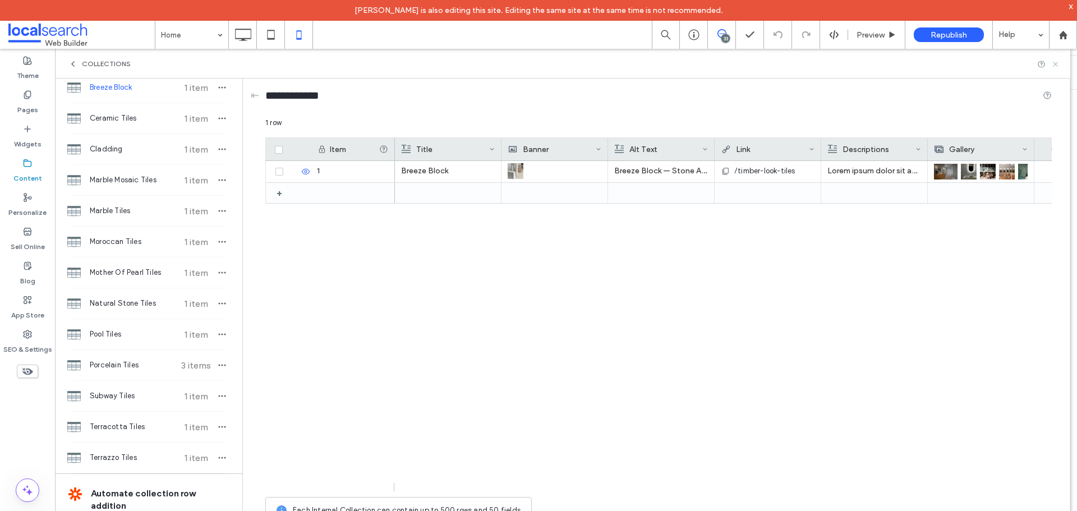
click at [1057, 67] on icon at bounding box center [1055, 64] width 8 height 8
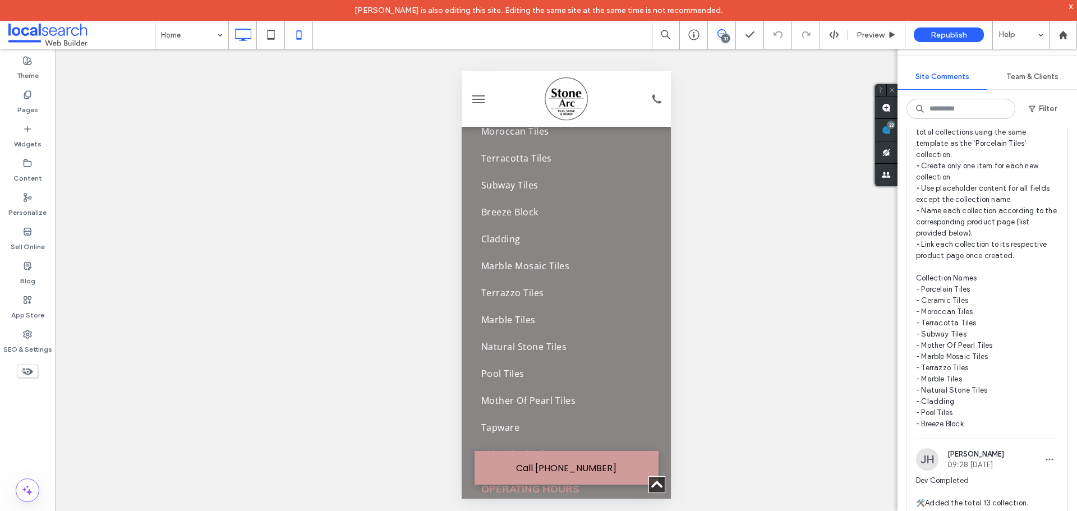
click at [233, 31] on icon at bounding box center [243, 35] width 22 height 22
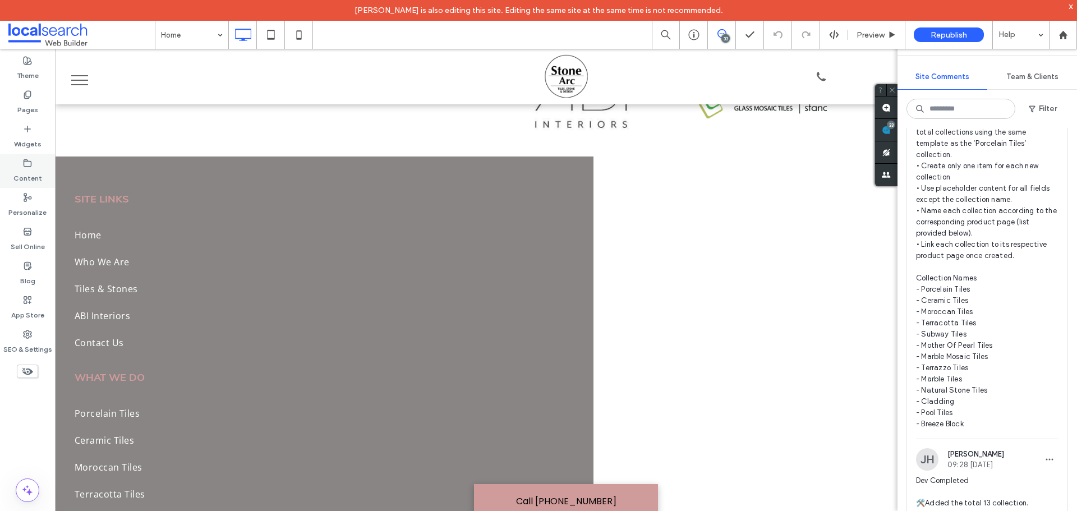
click at [27, 174] on label "Content" at bounding box center [27, 176] width 29 height 16
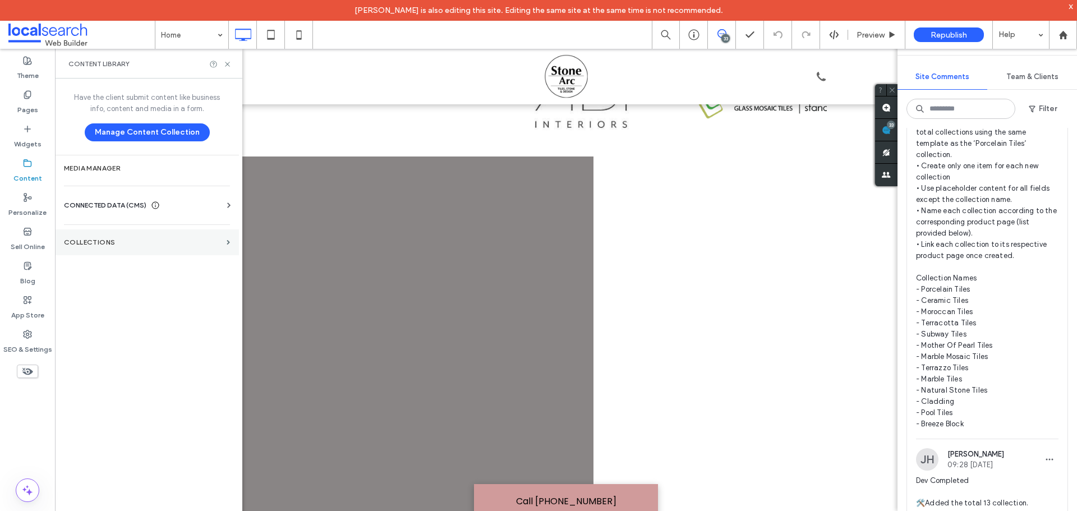
click at [118, 239] on label "Collections" at bounding box center [143, 242] width 158 height 8
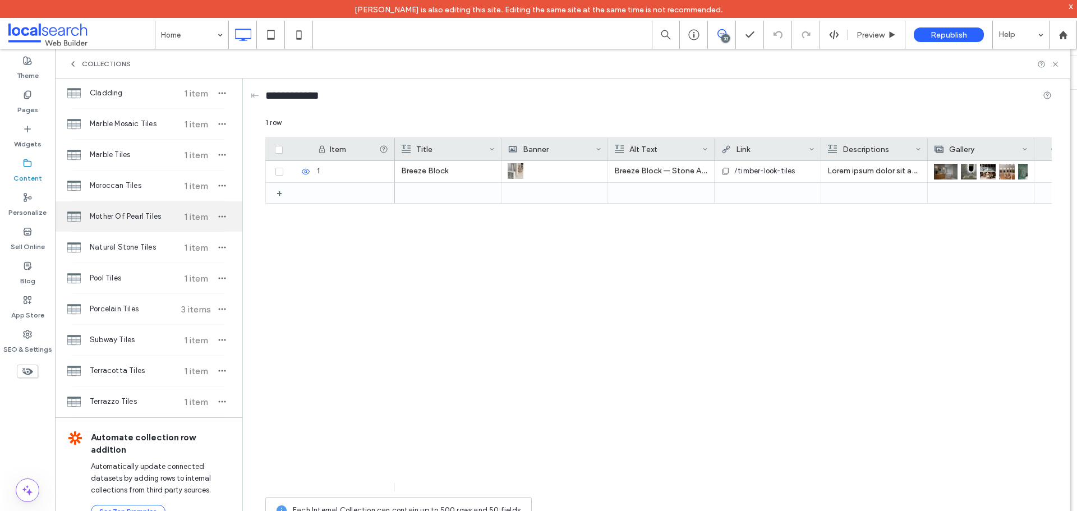
scroll to position [0, 0]
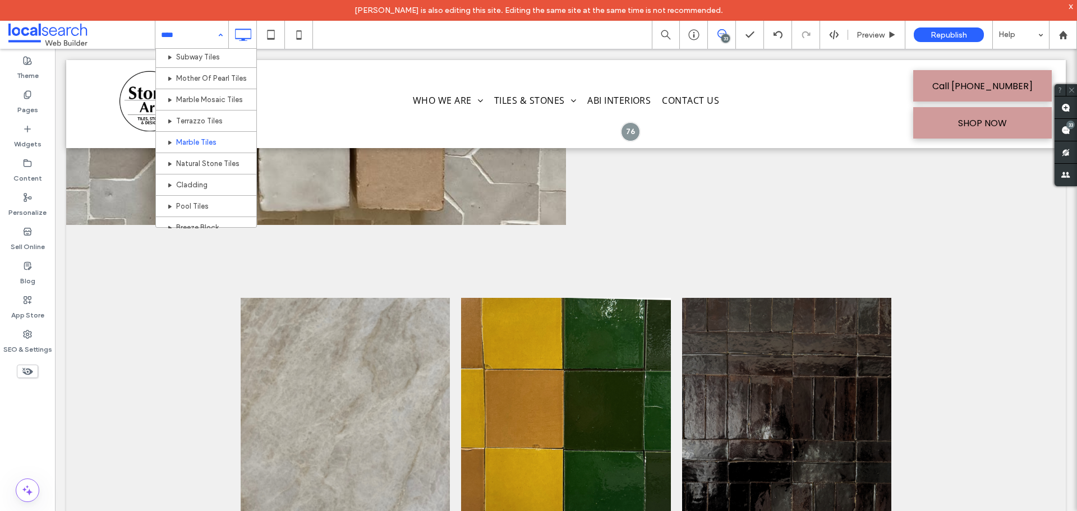
scroll to position [168, 0]
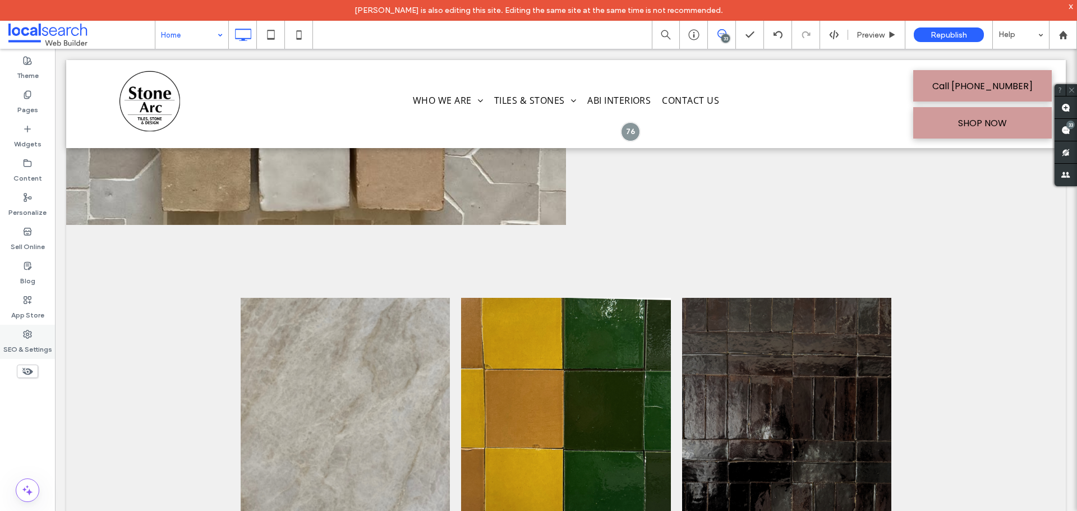
click at [22, 343] on label "SEO & Settings" at bounding box center [27, 347] width 49 height 16
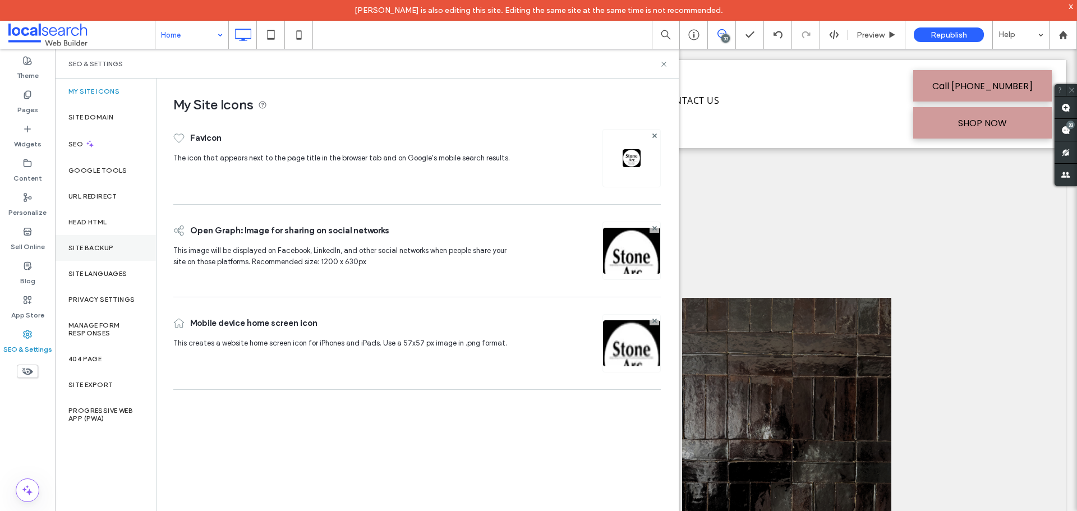
click at [97, 249] on label "Site Backup" at bounding box center [90, 248] width 45 height 8
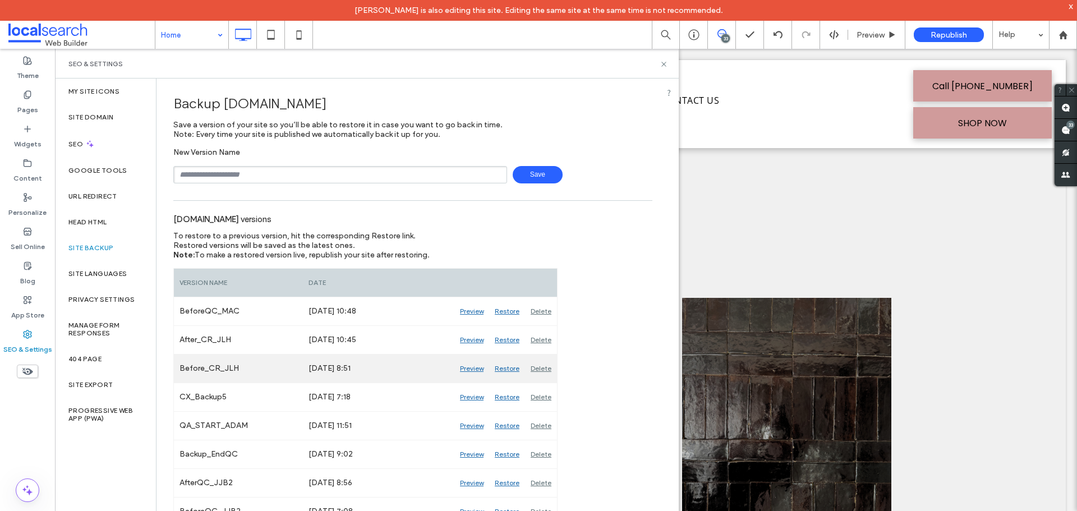
click at [468, 370] on div "Preview" at bounding box center [471, 368] width 35 height 28
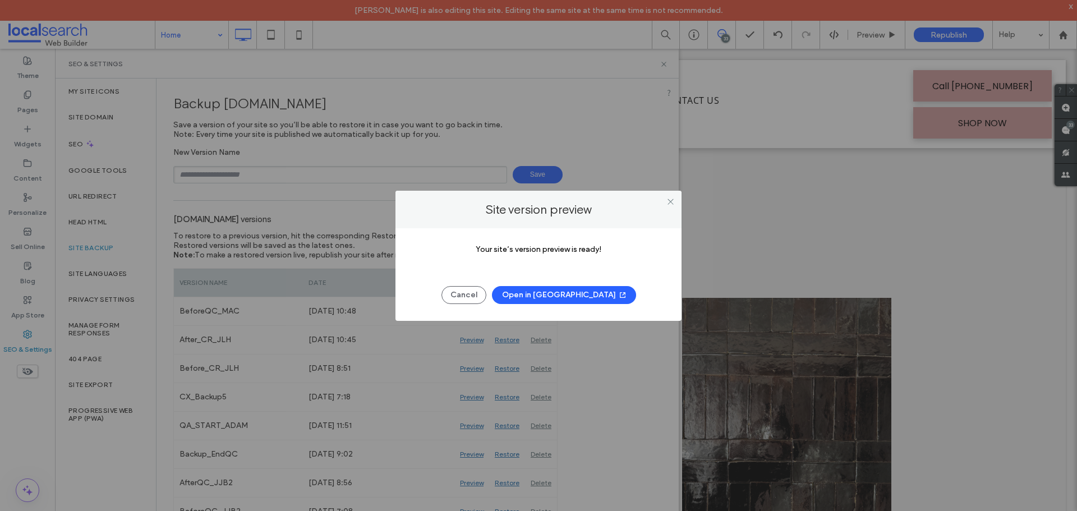
click at [566, 298] on button "Open in New Tab" at bounding box center [564, 295] width 144 height 18
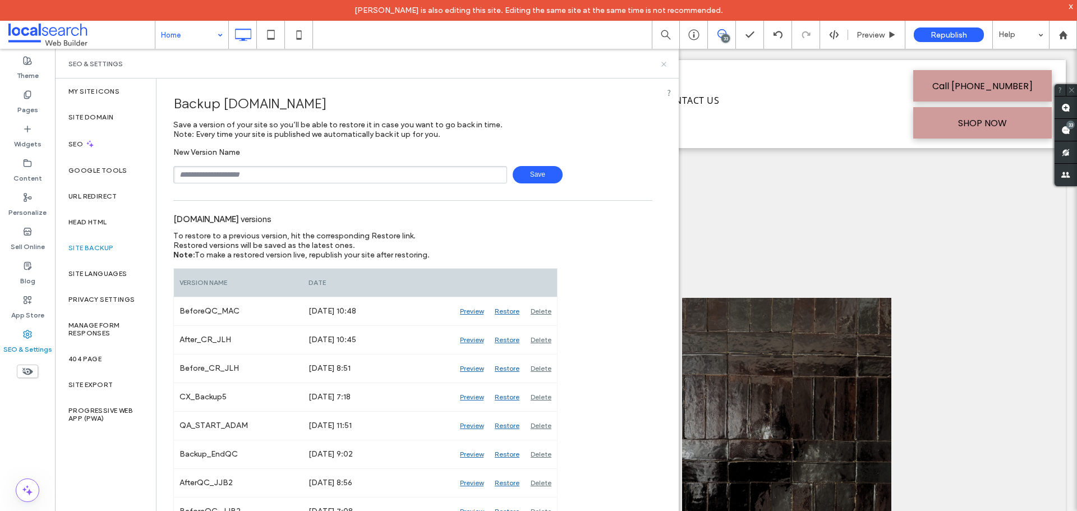
click at [663, 61] on icon at bounding box center [663, 64] width 8 height 8
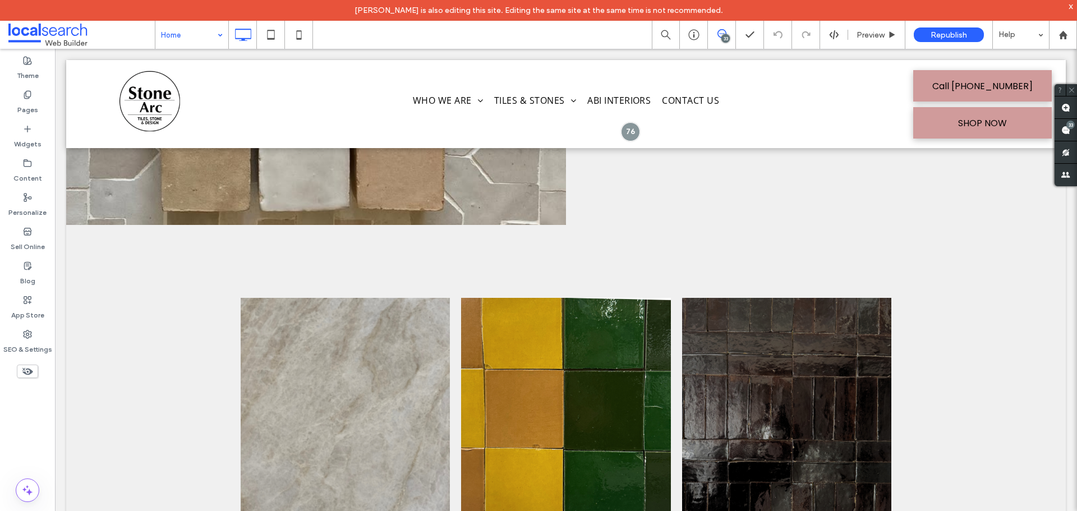
click at [718, 33] on icon at bounding box center [721, 33] width 9 height 9
click at [1070, 124] on div "33" at bounding box center [1070, 125] width 8 height 8
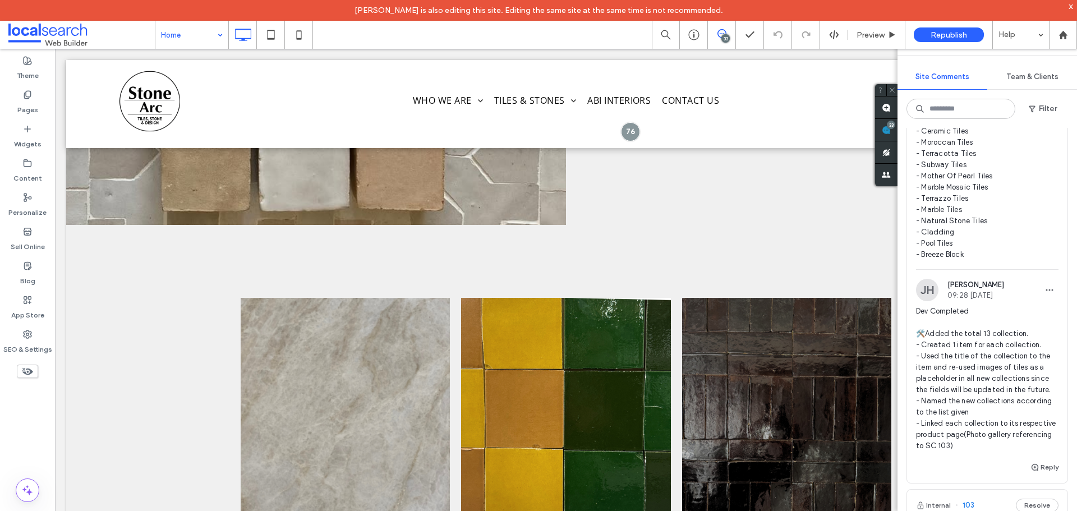
scroll to position [393, 0]
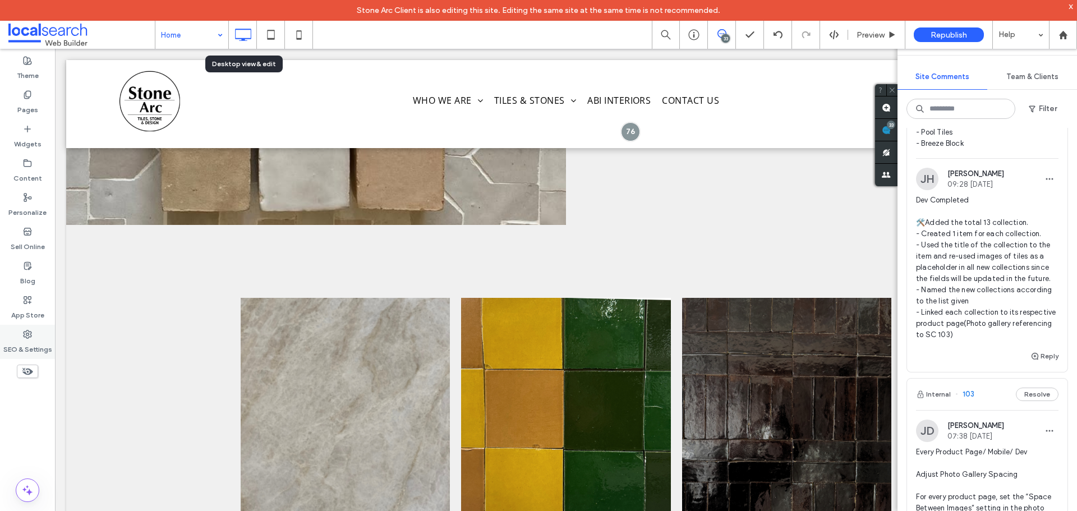
click at [25, 340] on label "SEO & Settings" at bounding box center [27, 347] width 49 height 16
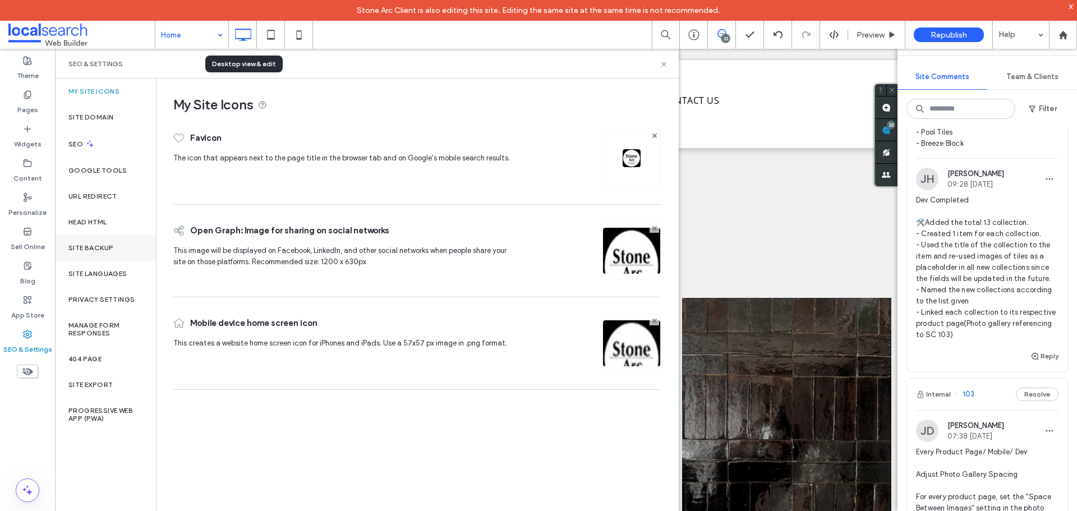
drag, startPoint x: 25, startPoint y: 340, endPoint x: 94, endPoint y: 248, distance: 115.4
click at [94, 248] on label "Site Backup" at bounding box center [90, 248] width 45 height 8
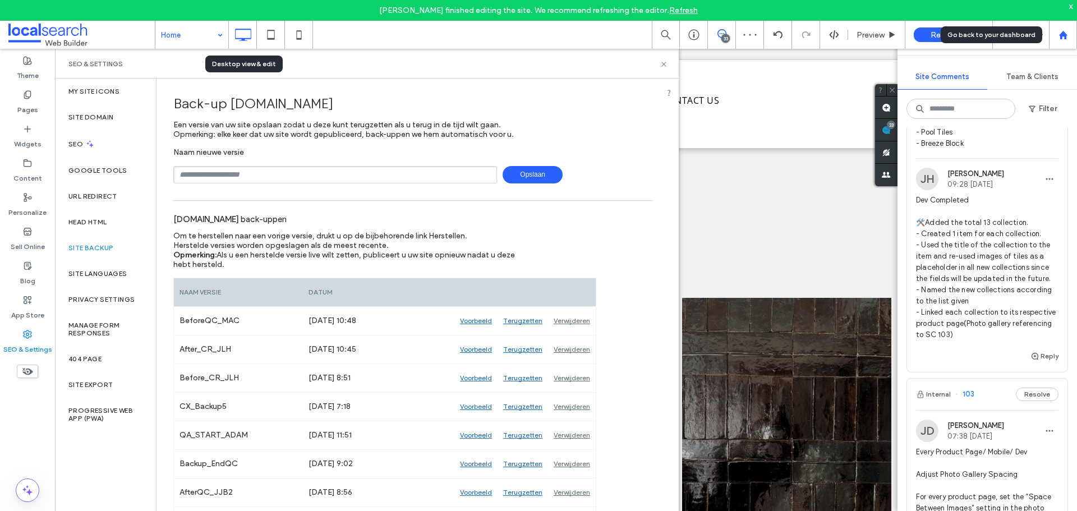
click at [1067, 31] on icon at bounding box center [1063, 35] width 10 height 10
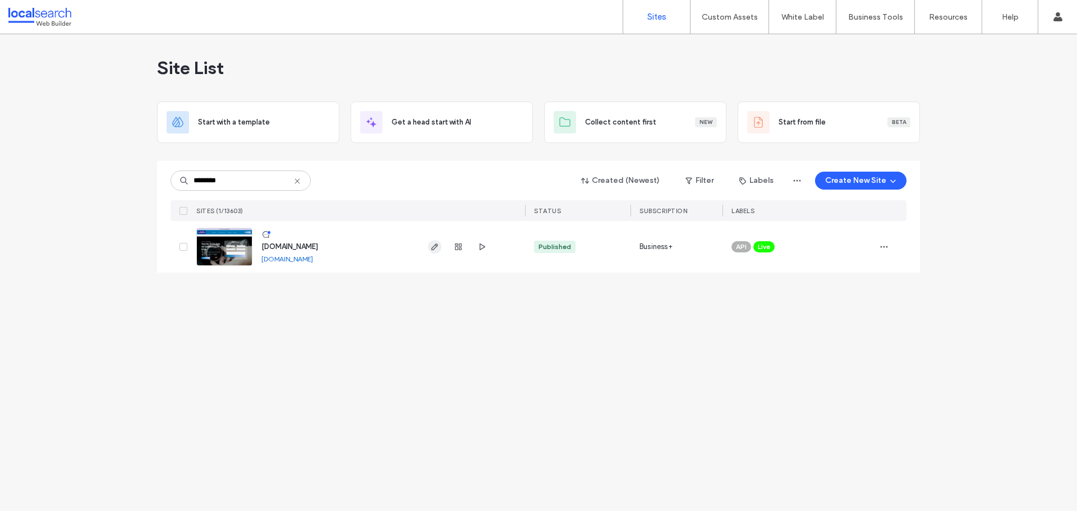
click at [433, 245] on icon "button" at bounding box center [434, 246] width 9 height 9
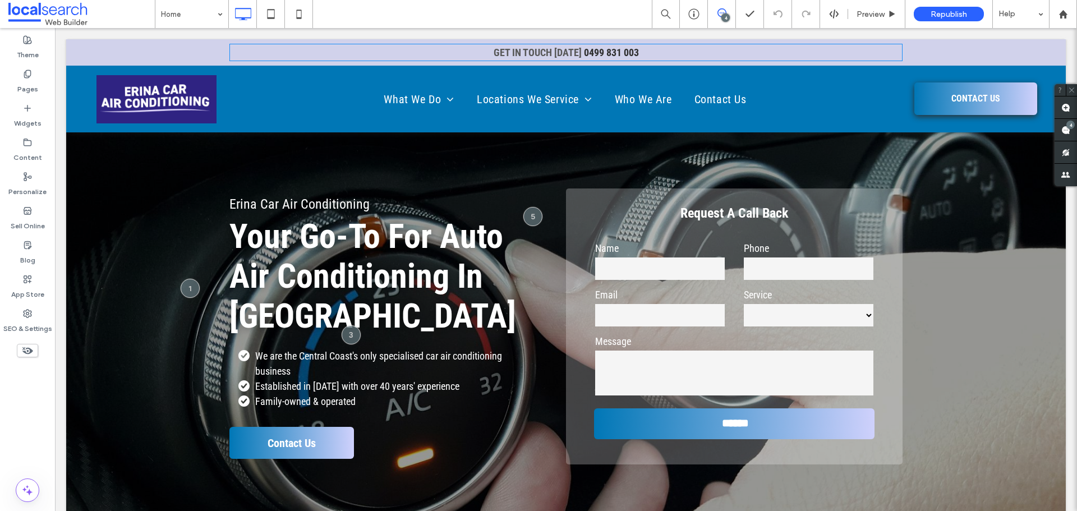
click at [721, 10] on icon at bounding box center [721, 12] width 9 height 9
click at [722, 17] on div "4" at bounding box center [725, 17] width 8 height 8
click at [1074, 133] on span at bounding box center [1065, 130] width 22 height 22
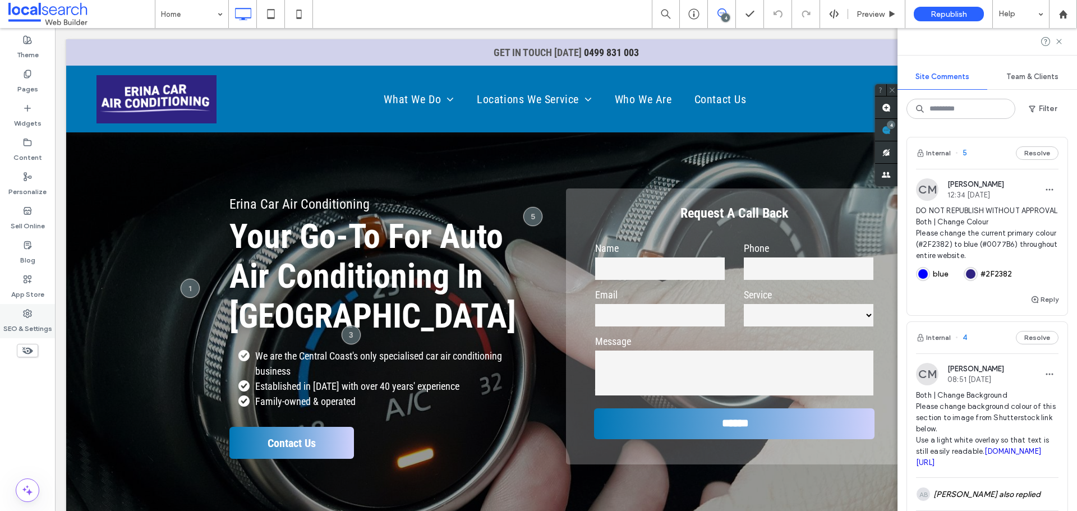
click at [34, 322] on label "SEO & Settings" at bounding box center [27, 326] width 49 height 16
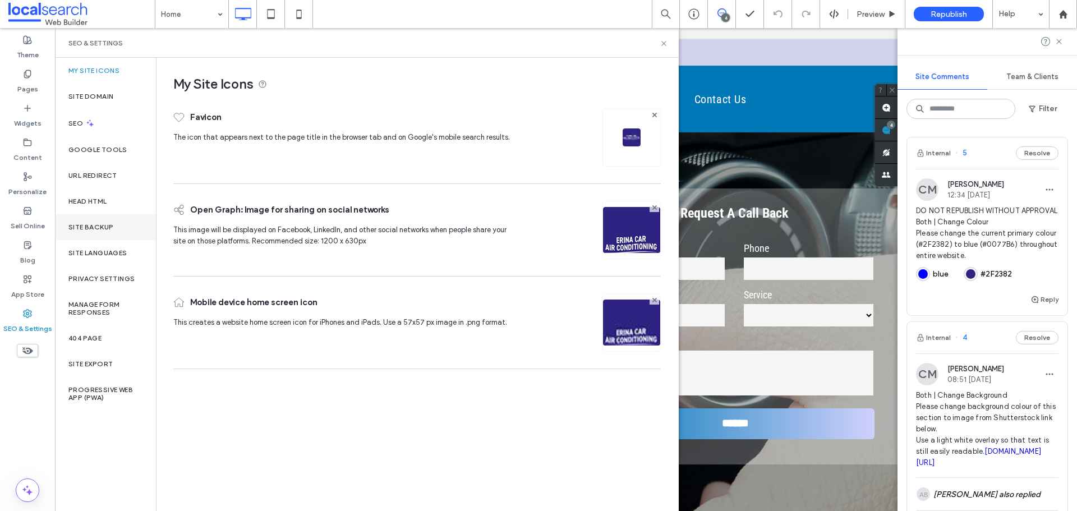
click at [94, 234] on div "Site Backup" at bounding box center [105, 227] width 101 height 26
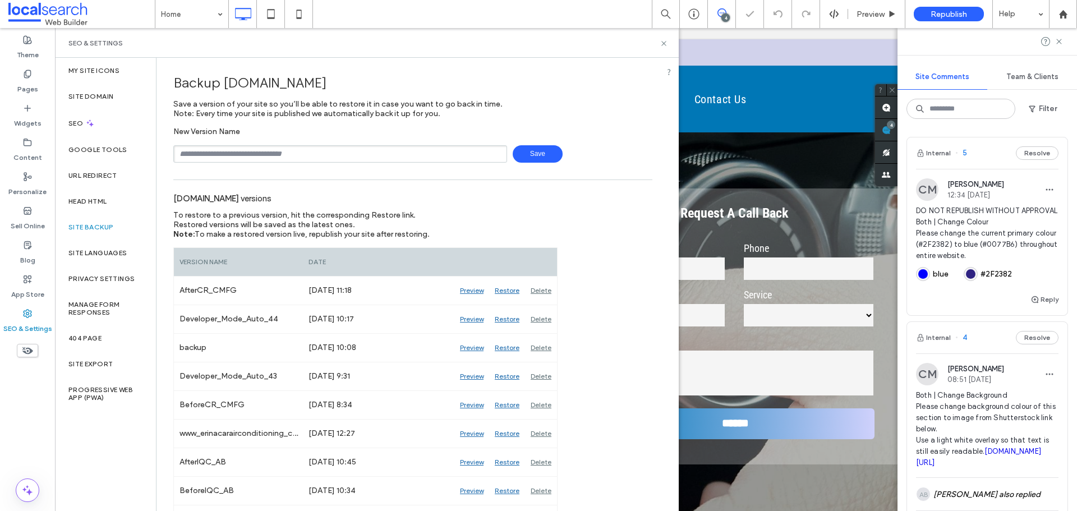
drag, startPoint x: 313, startPoint y: 150, endPoint x: 314, endPoint y: 158, distance: 7.9
click at [313, 151] on input "text" at bounding box center [340, 153] width 334 height 17
type input "**********"
click at [525, 153] on span "Save" at bounding box center [538, 153] width 50 height 17
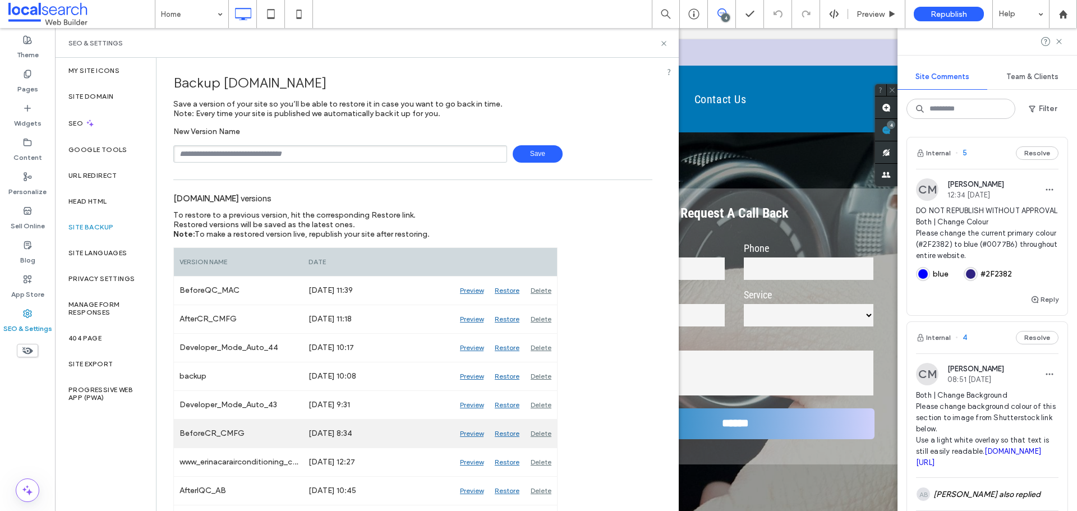
click at [475, 435] on div "Preview" at bounding box center [471, 433] width 35 height 28
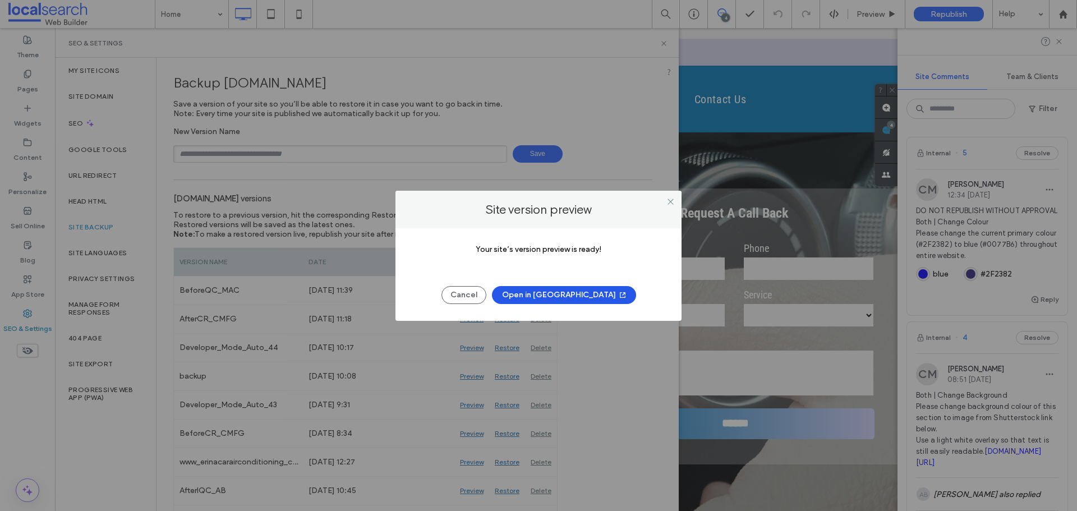
click at [560, 295] on button "Open in New Tab" at bounding box center [564, 295] width 144 height 18
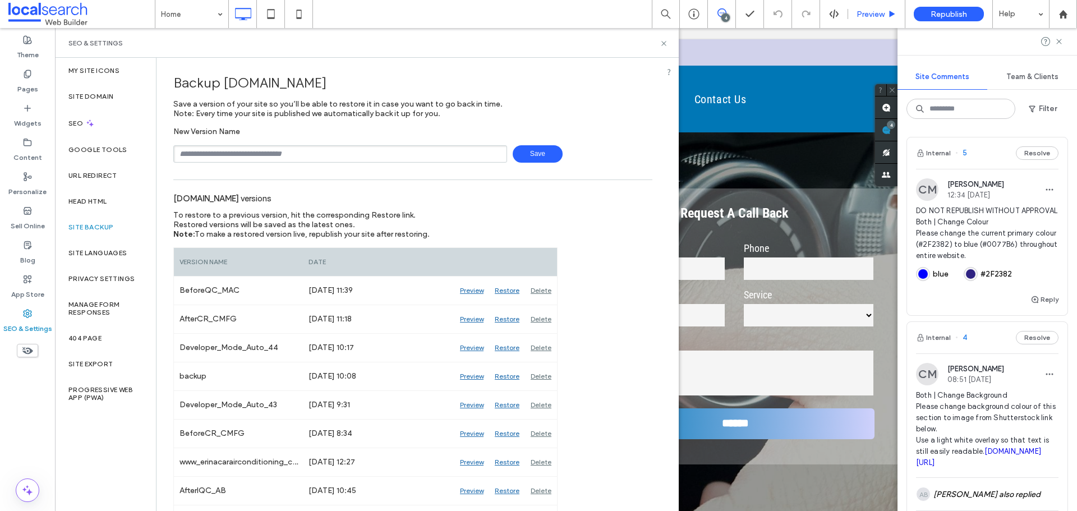
click at [858, 17] on span "Preview" at bounding box center [870, 15] width 28 height 10
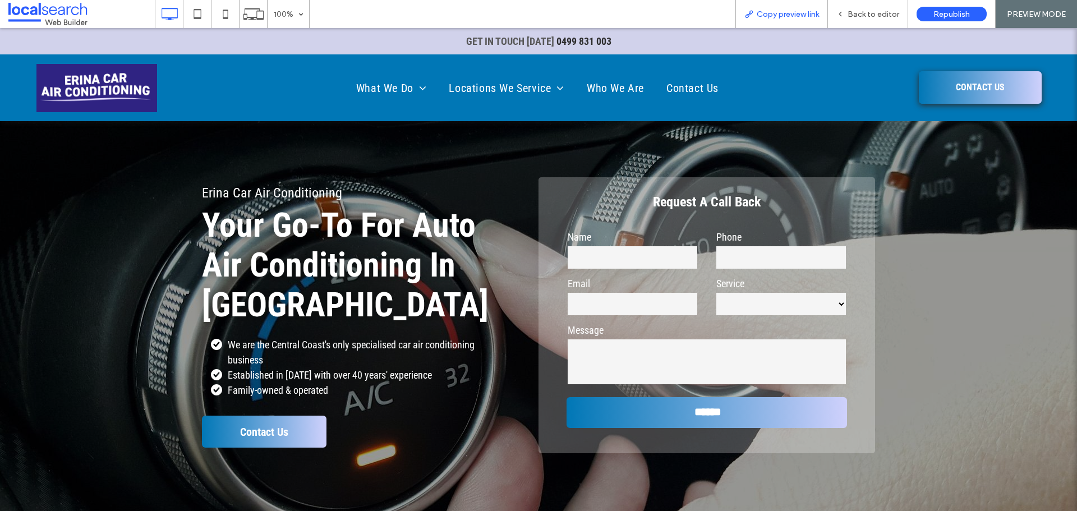
click at [768, 14] on span "Copy preview link" at bounding box center [787, 15] width 62 height 10
click at [852, 13] on span "Back to editor" at bounding box center [873, 15] width 52 height 10
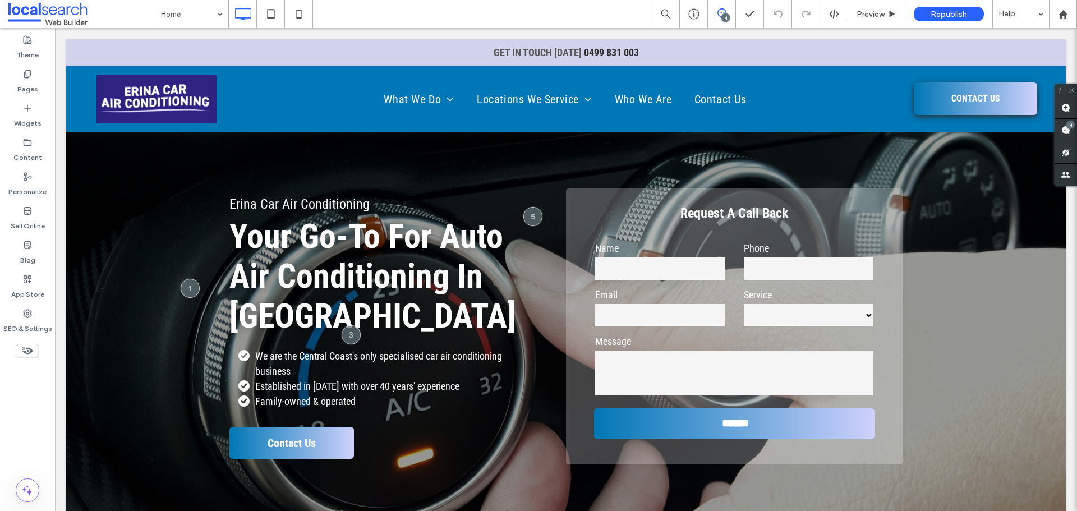
click at [720, 13] on use at bounding box center [721, 12] width 9 height 9
click at [1070, 131] on span at bounding box center [1065, 130] width 22 height 22
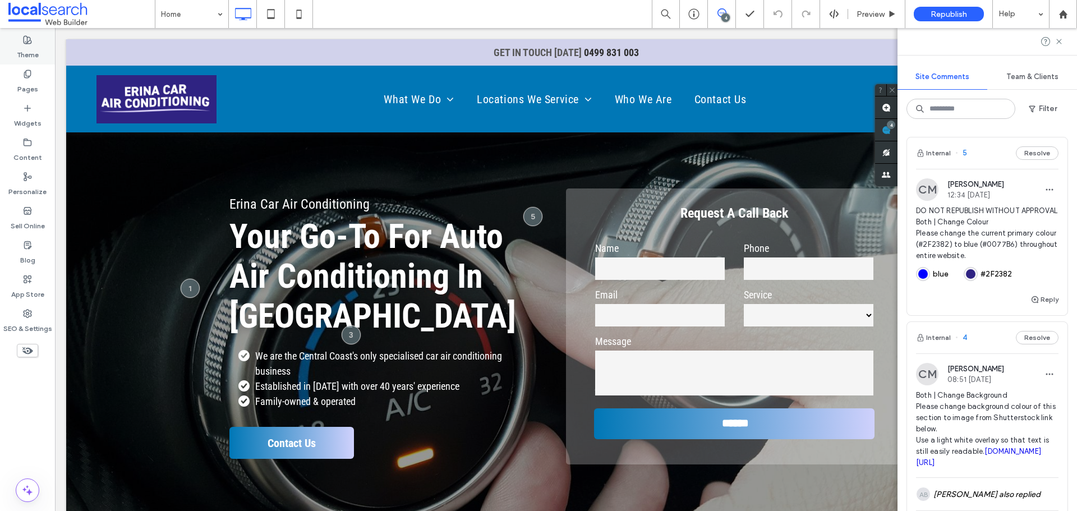
click at [26, 39] on icon at bounding box center [27, 39] width 9 height 9
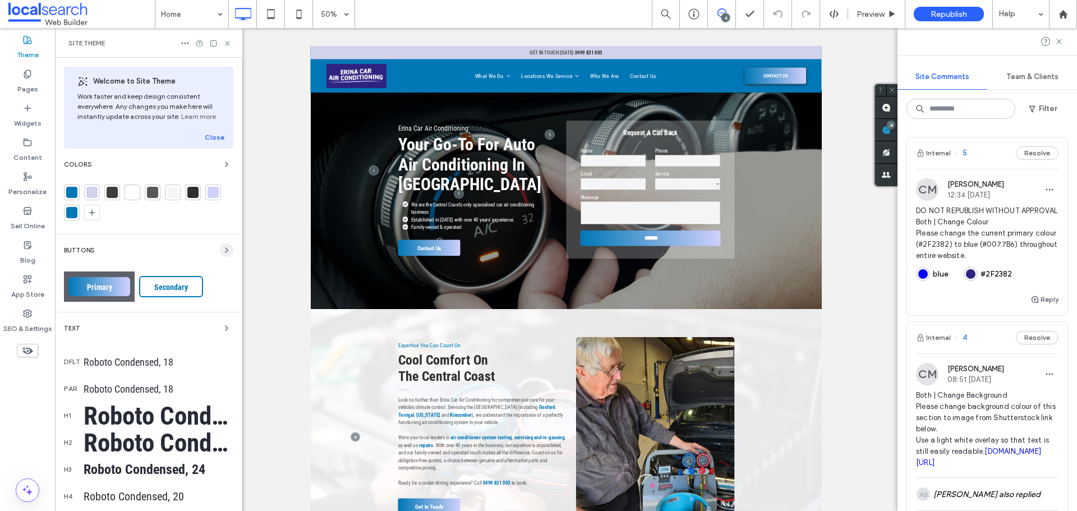
click at [220, 248] on span "button" at bounding box center [226, 249] width 13 height 13
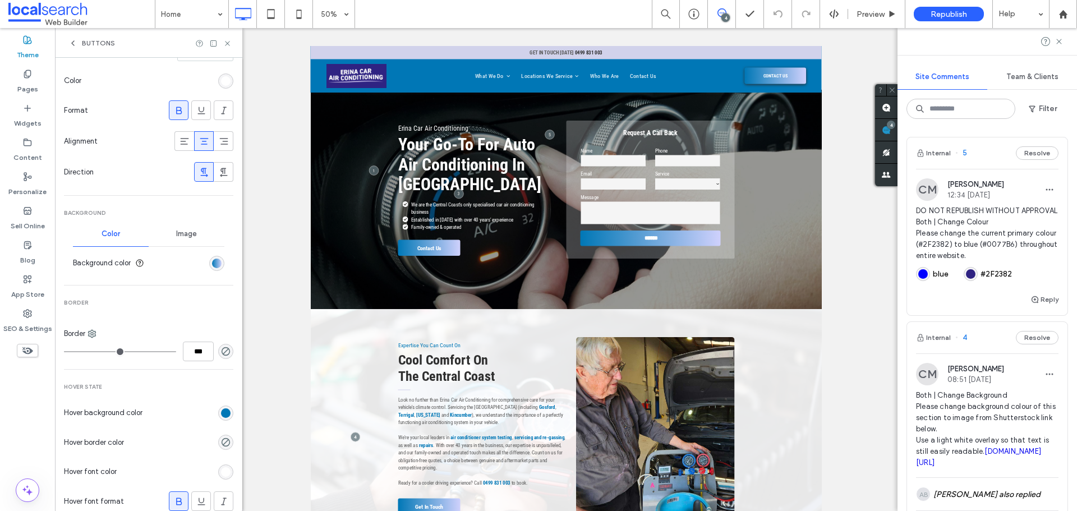
scroll to position [224, 0]
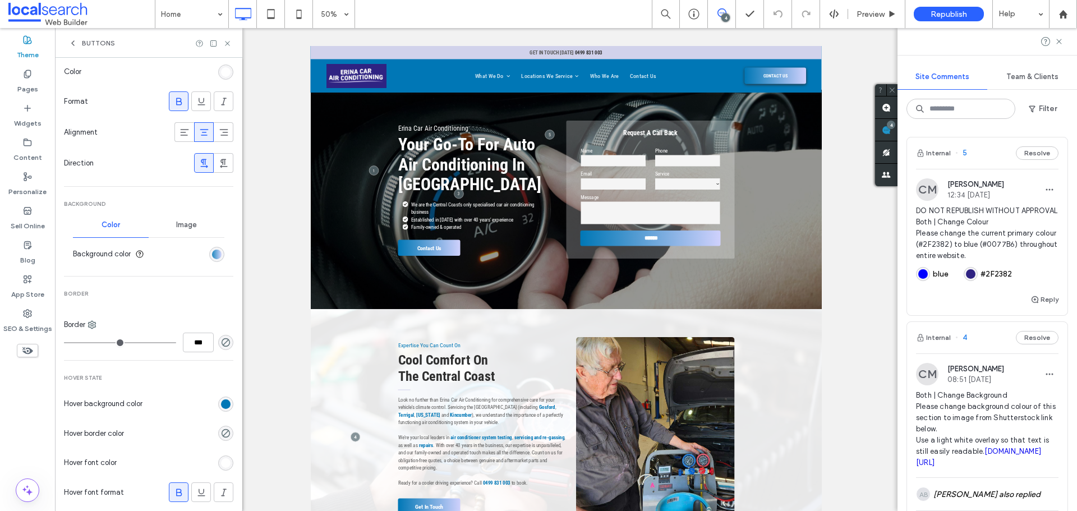
click at [212, 255] on div "linear-gradient(90deg, rgb(0, 119, 182) 0%, rgb(207, 209, 252) 100%)" at bounding box center [217, 255] width 10 height 10
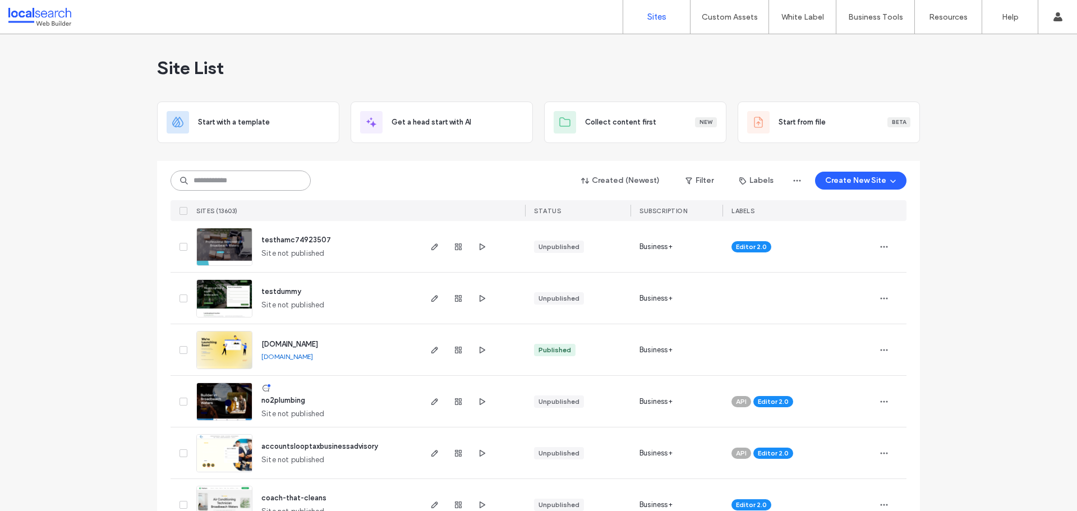
click at [224, 179] on input at bounding box center [240, 180] width 140 height 20
paste input "********"
type input "********"
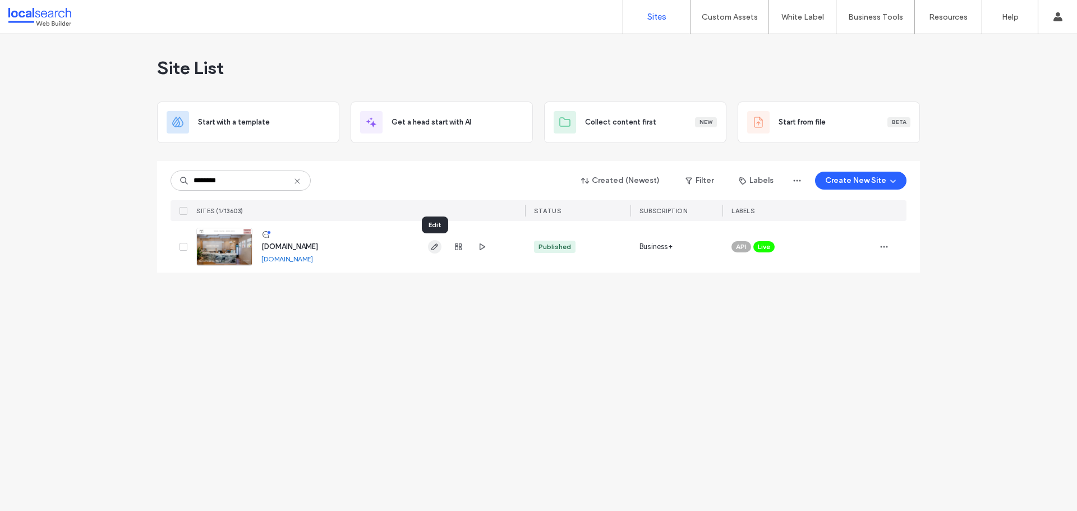
click at [431, 248] on icon "button" at bounding box center [434, 246] width 9 height 9
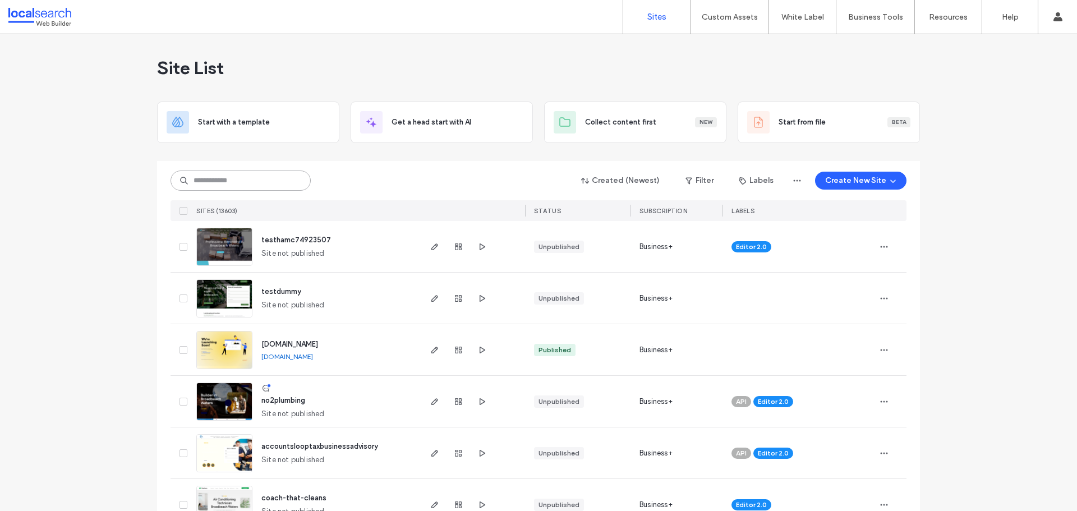
click at [220, 174] on input at bounding box center [240, 180] width 140 height 20
paste input "********"
type input "********"
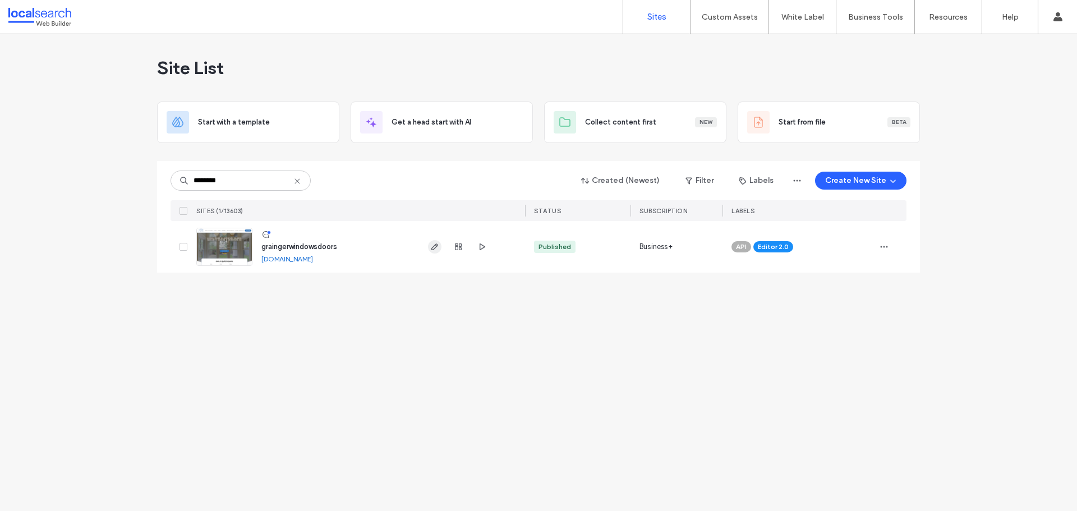
click at [435, 248] on use "button" at bounding box center [434, 246] width 7 height 7
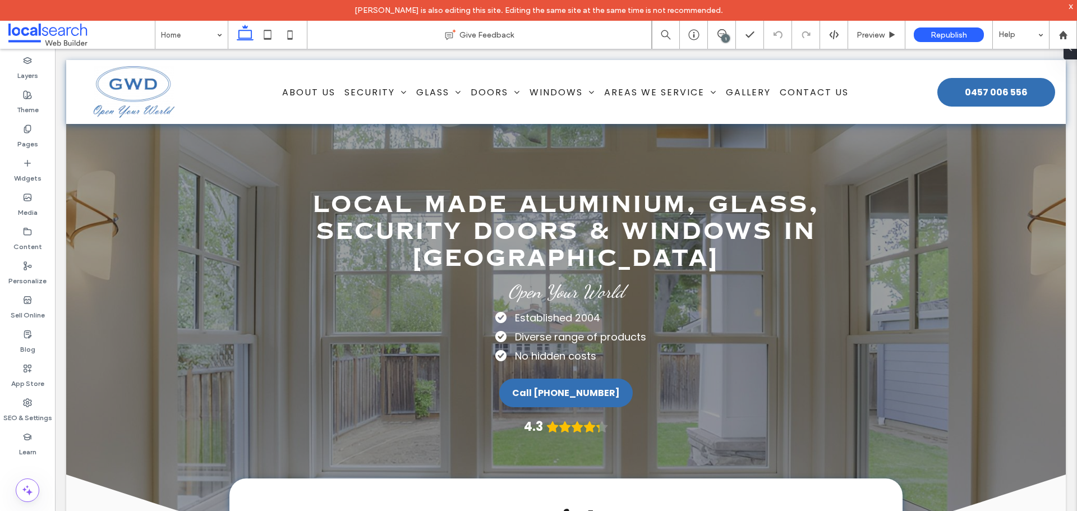
click at [722, 38] on div "1" at bounding box center [725, 38] width 8 height 8
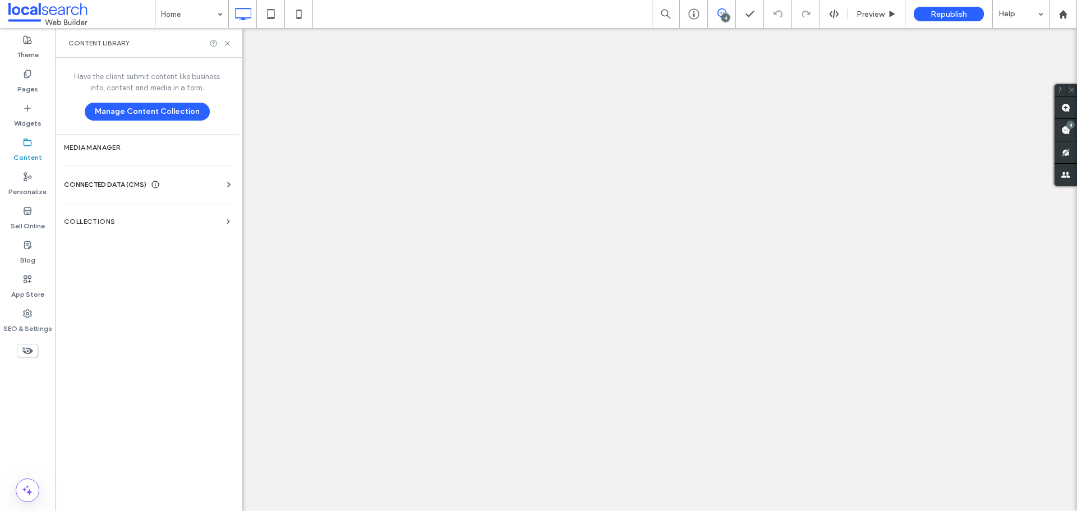
click at [118, 183] on span "CONNECTED DATA (CMS)" at bounding box center [105, 184] width 82 height 11
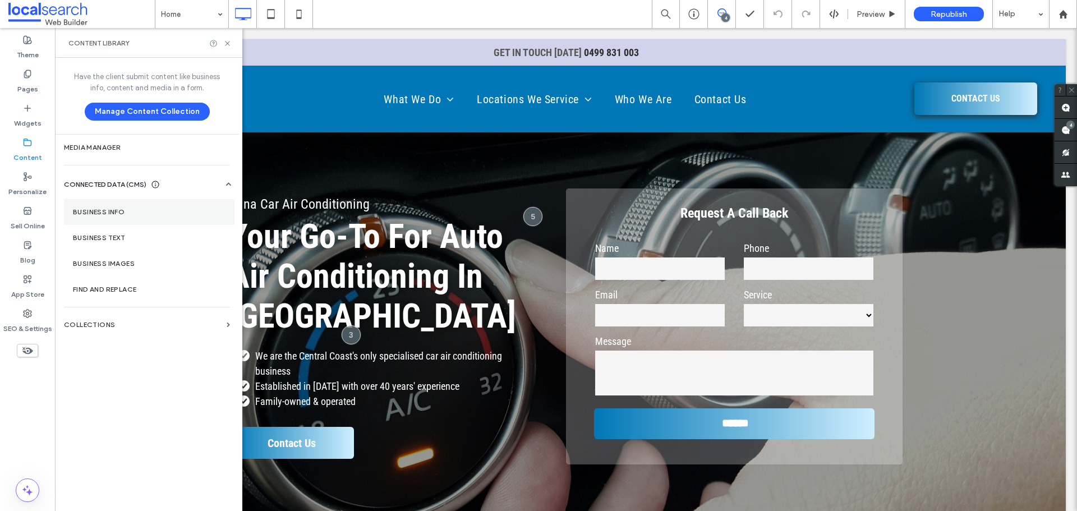
click at [111, 216] on section "Business Info" at bounding box center [149, 212] width 170 height 26
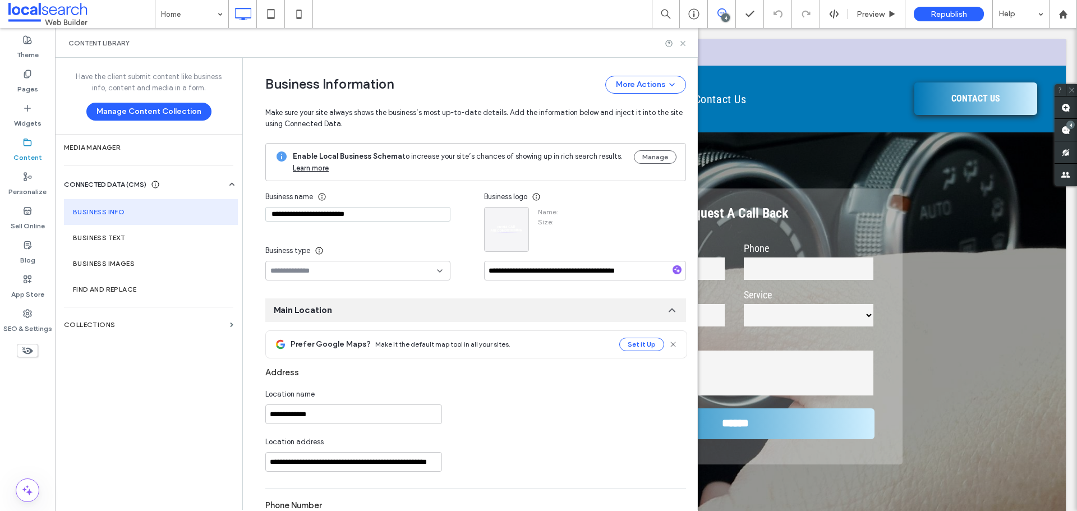
type input "**********"
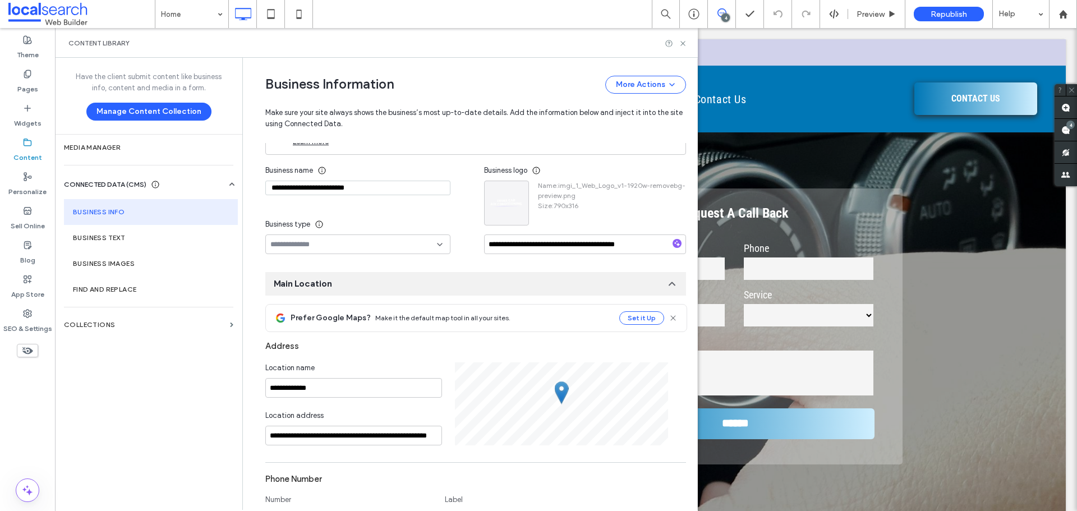
scroll to position [5, 0]
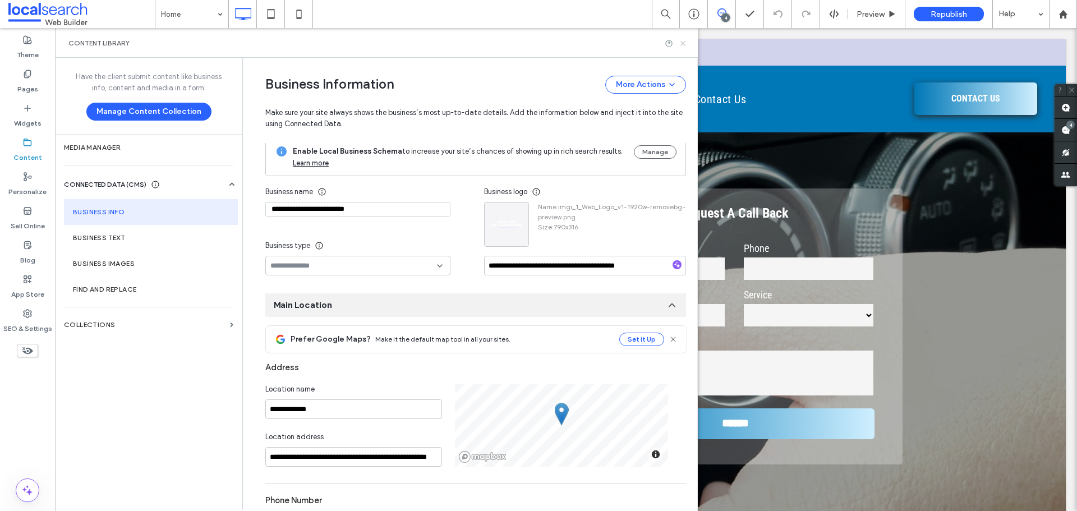
click at [680, 47] on icon at bounding box center [682, 43] width 8 height 8
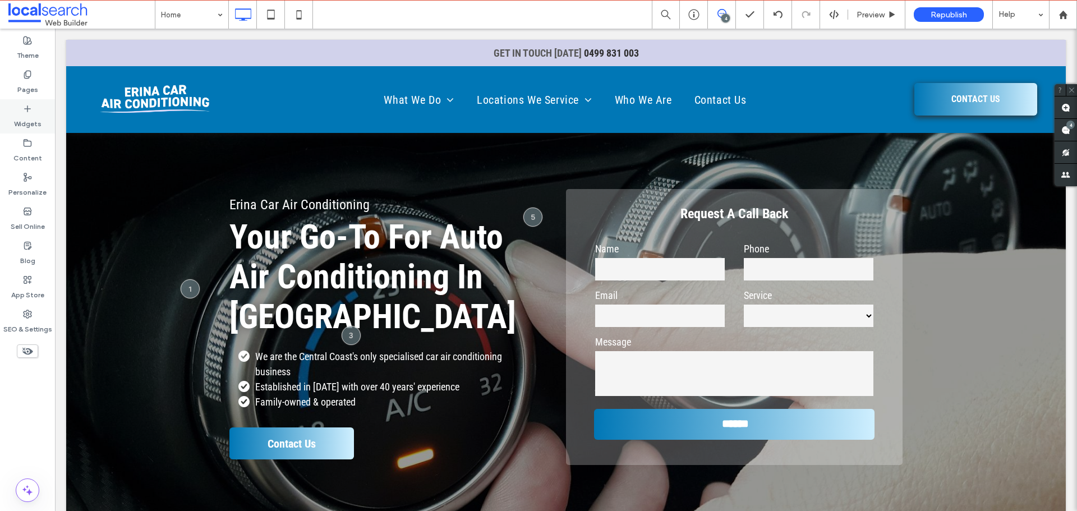
click at [30, 48] on label "Theme" at bounding box center [28, 53] width 22 height 16
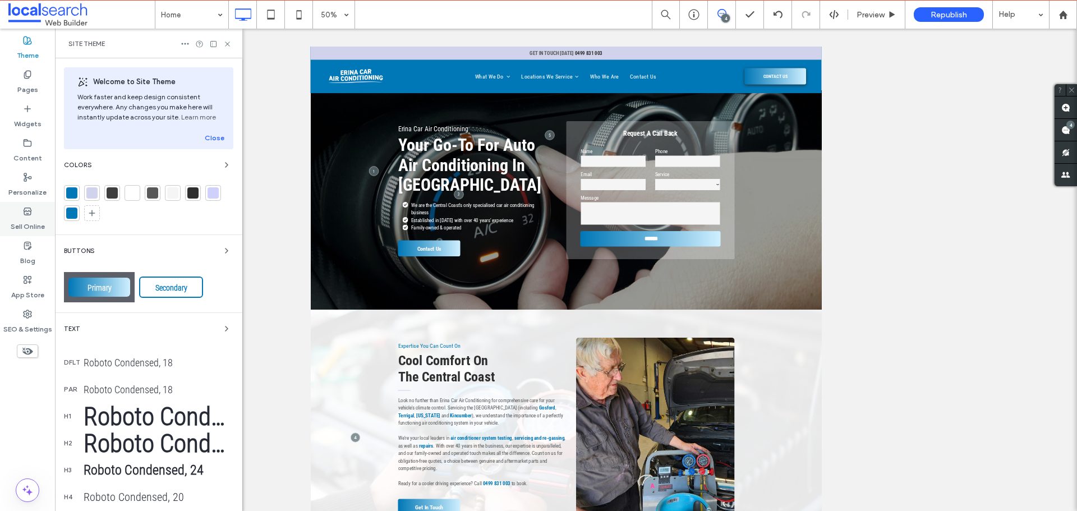
scroll to position [0, 0]
click at [1068, 132] on use at bounding box center [1065, 130] width 9 height 9
